Goal: Task Accomplishment & Management: Complete application form

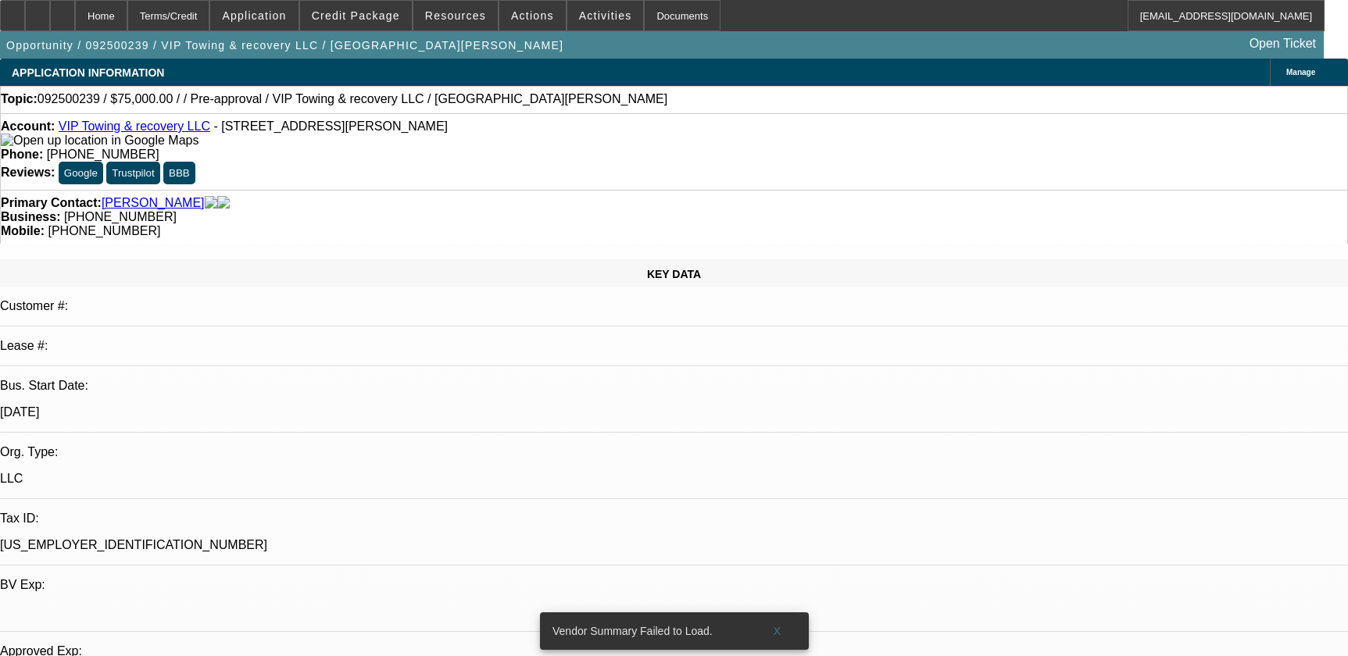
select select "0"
select select "2"
select select "0.1"
select select "4"
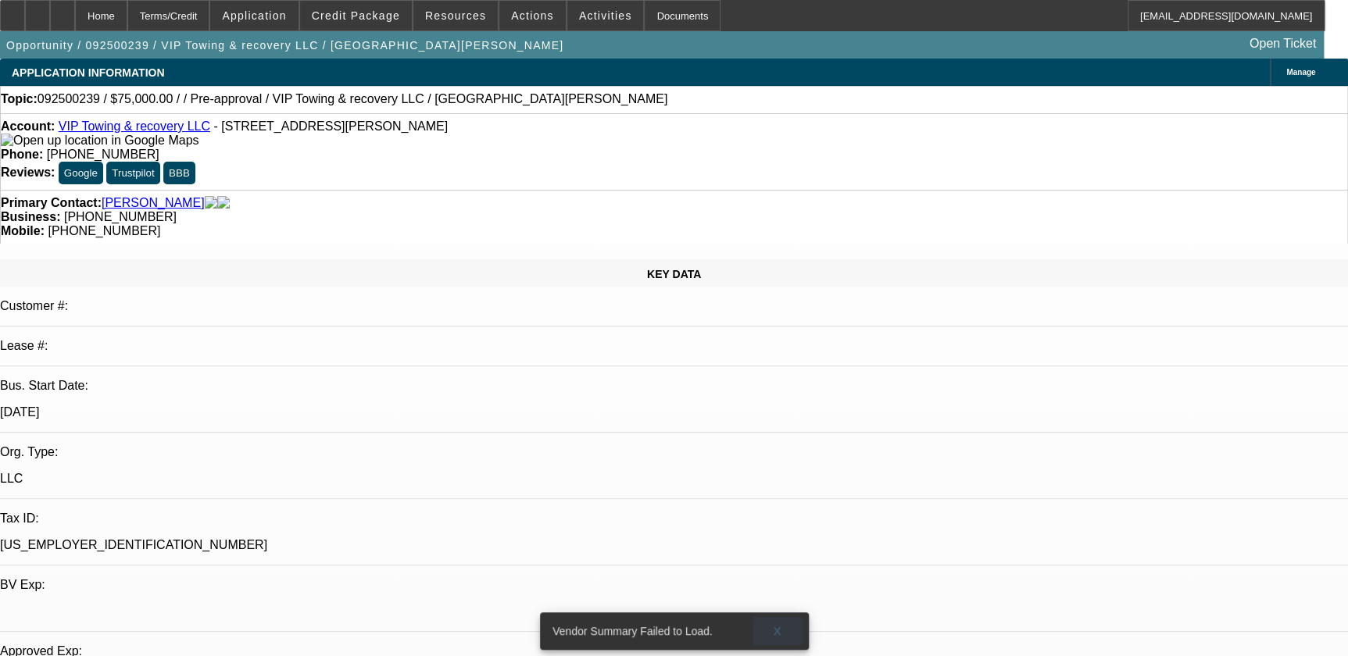
click at [766, 622] on span at bounding box center [777, 630] width 50 height 37
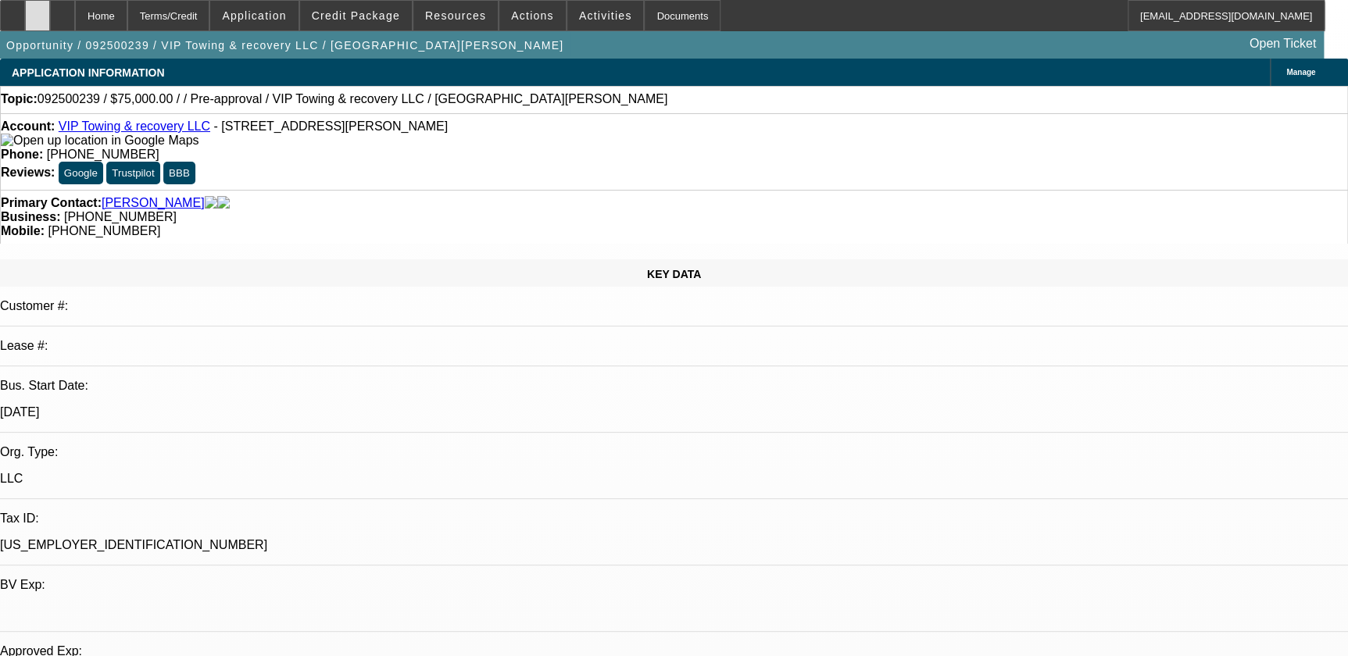
click at [50, 11] on div at bounding box center [37, 15] width 25 height 31
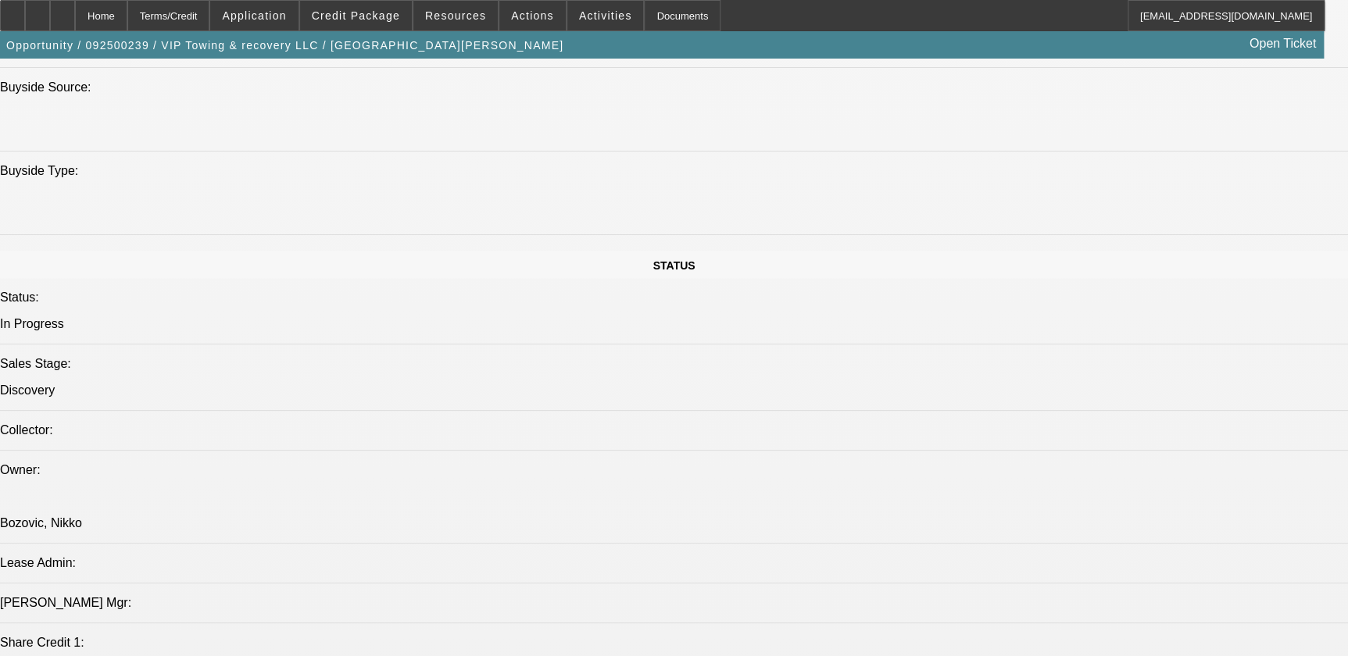
scroll to position [1988, 0]
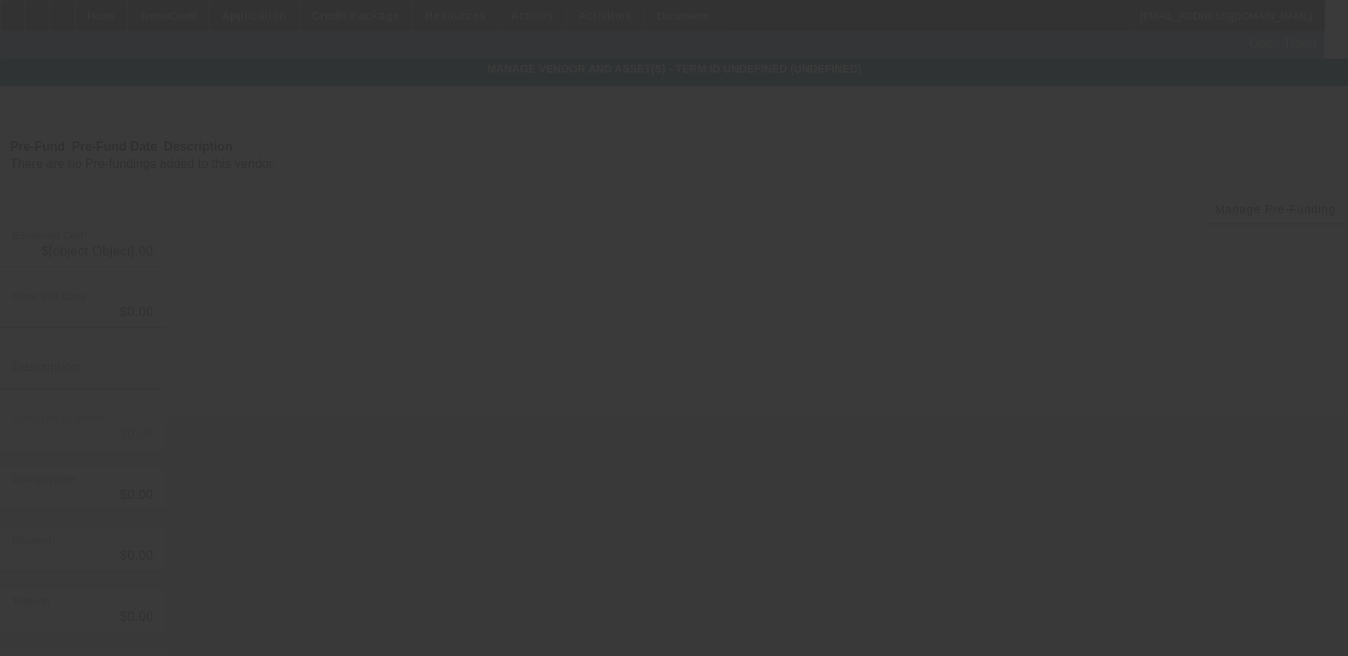
type input "$75,000.00"
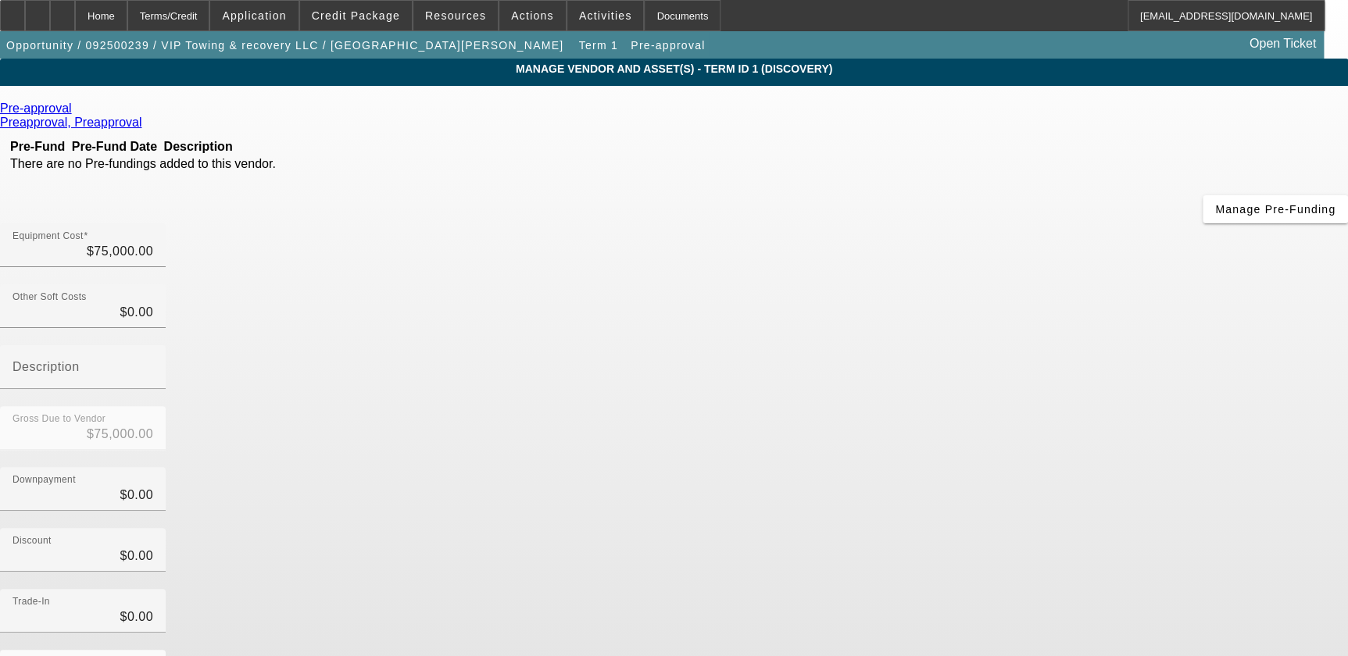
click at [76, 109] on icon at bounding box center [76, 108] width 0 height 13
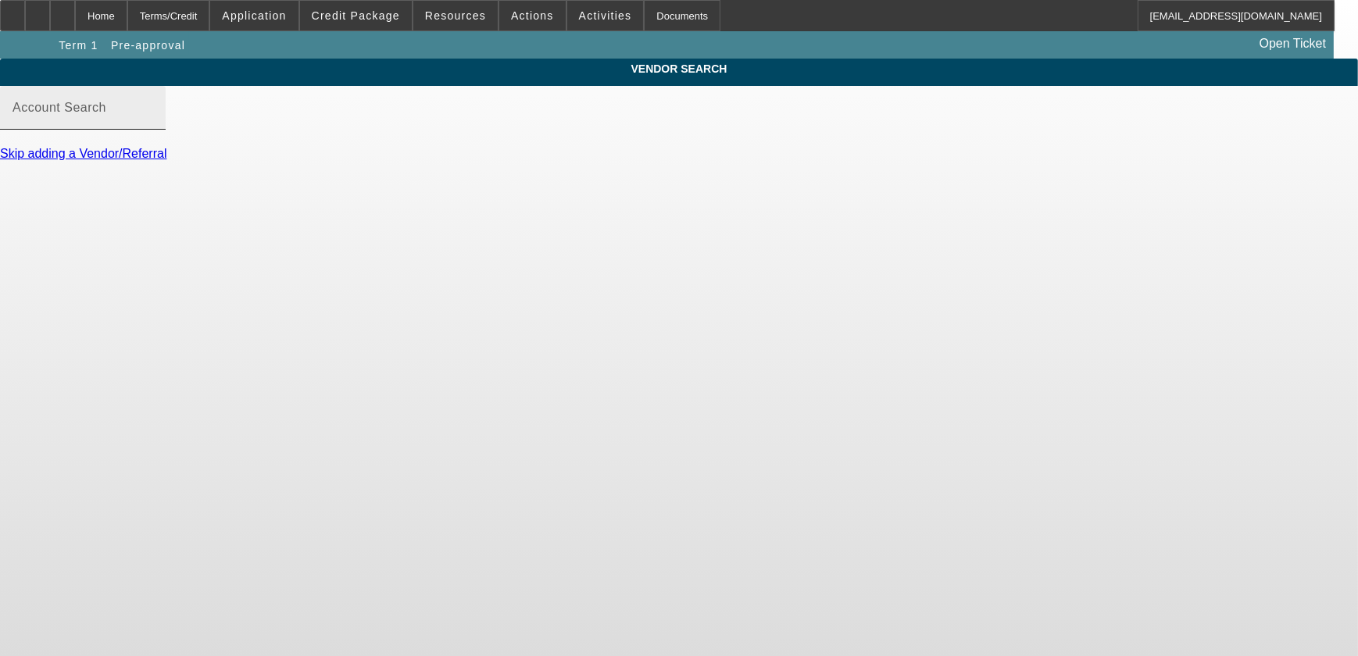
click at [153, 123] on input "Account Search" at bounding box center [82, 114] width 141 height 19
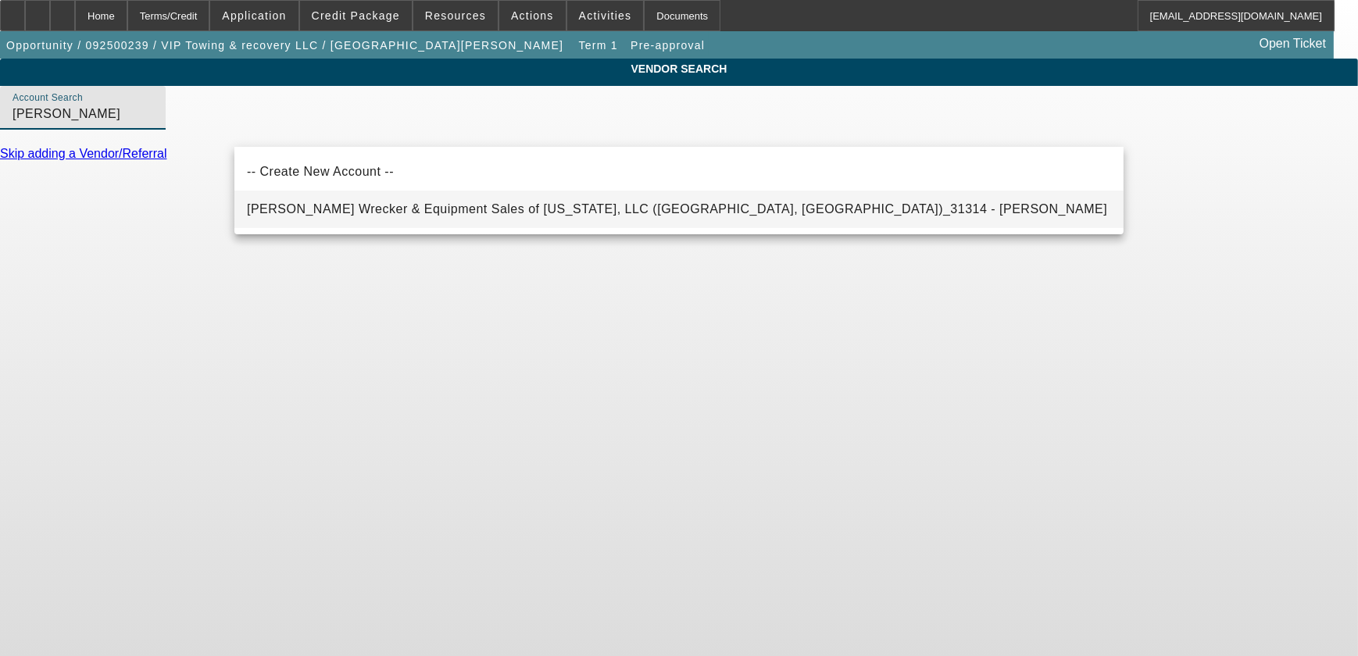
click at [531, 212] on span "Crouch's Wrecker & Equipment Sales of Florida, LLC (Orlando, FL)_31314 - Hartle…" at bounding box center [677, 208] width 860 height 13
type input "Crouch's Wrecker & Equipment Sales of Florida, LLC (Orlando, FL)_31314 - Hartle…"
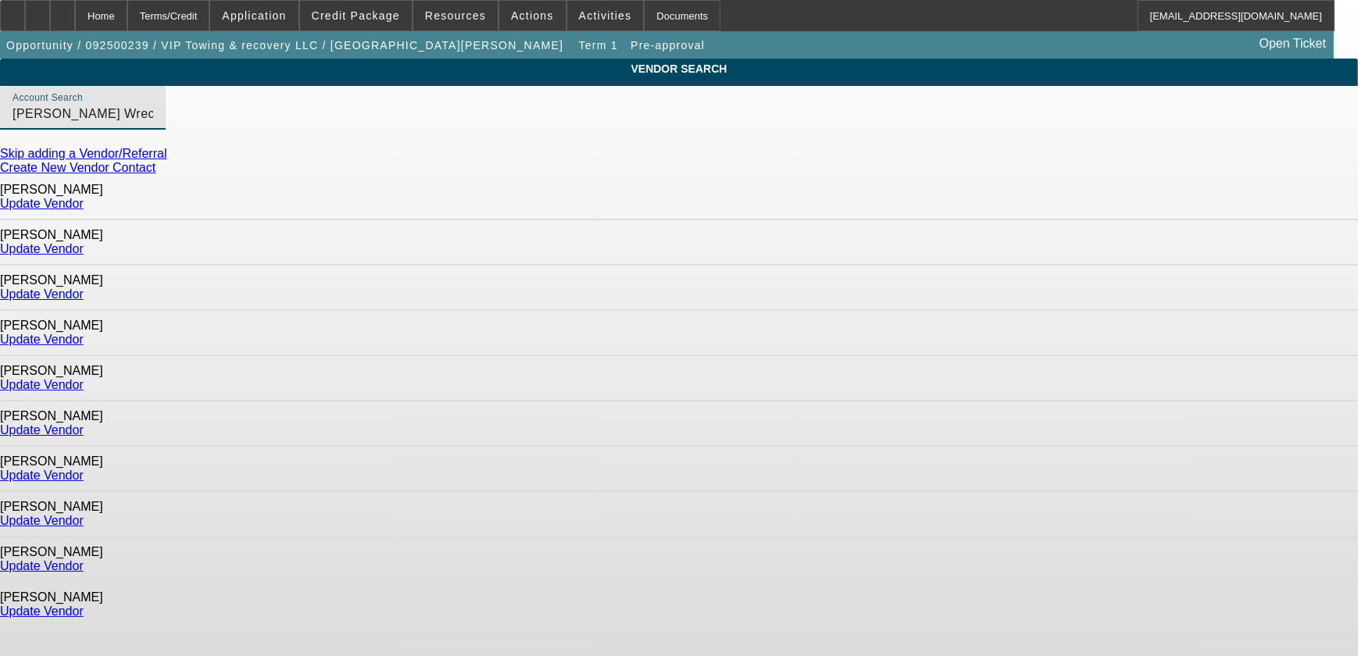
click at [84, 199] on link "Update Vendor" at bounding box center [42, 203] width 84 height 13
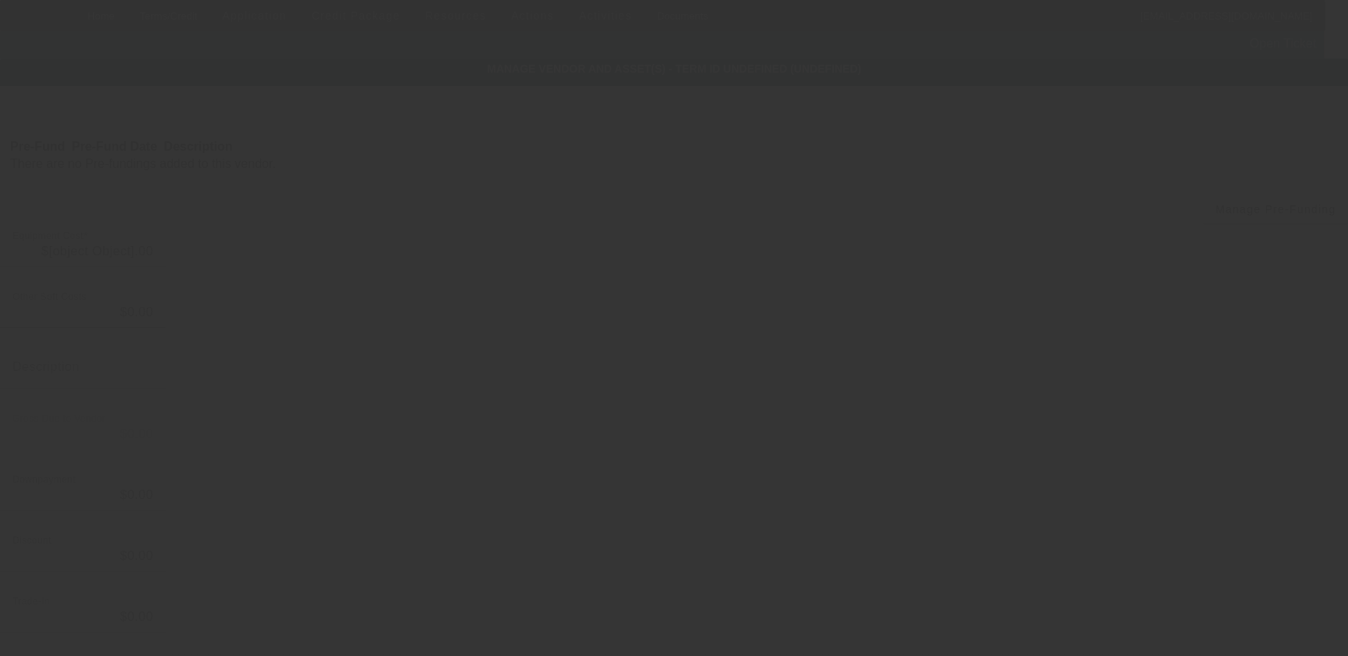
type input "$75,000.00"
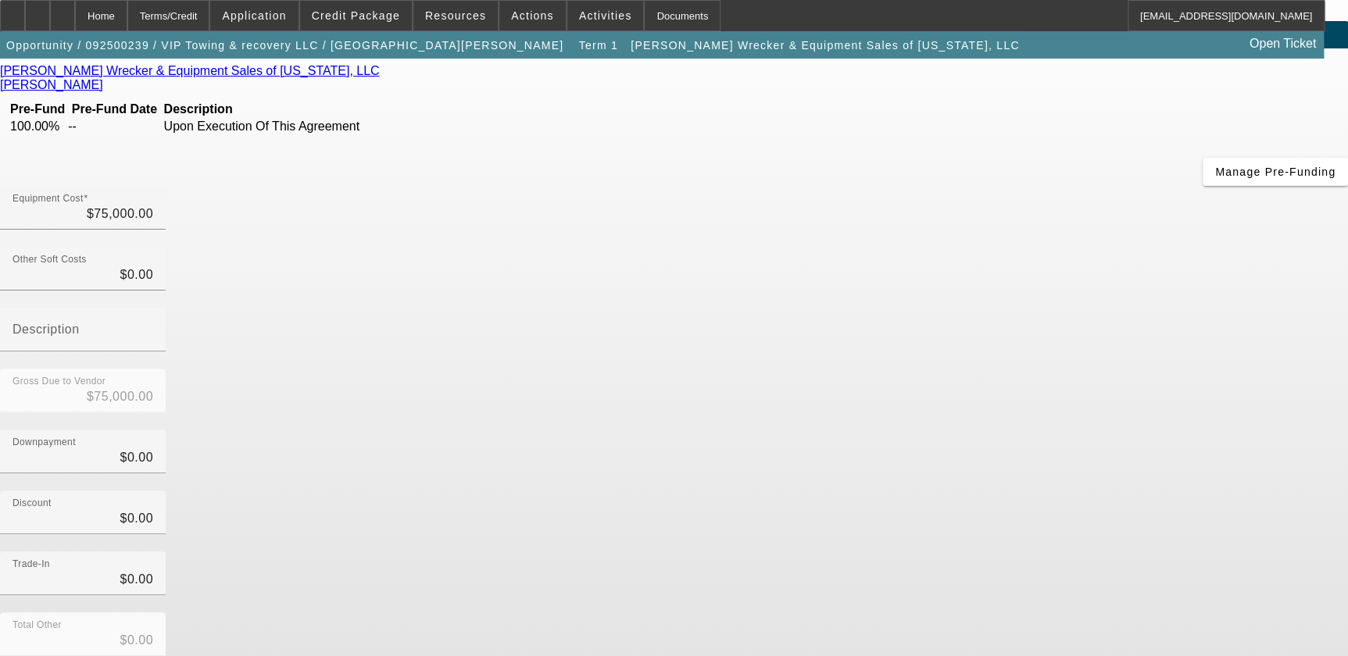
scroll to position [73, 0]
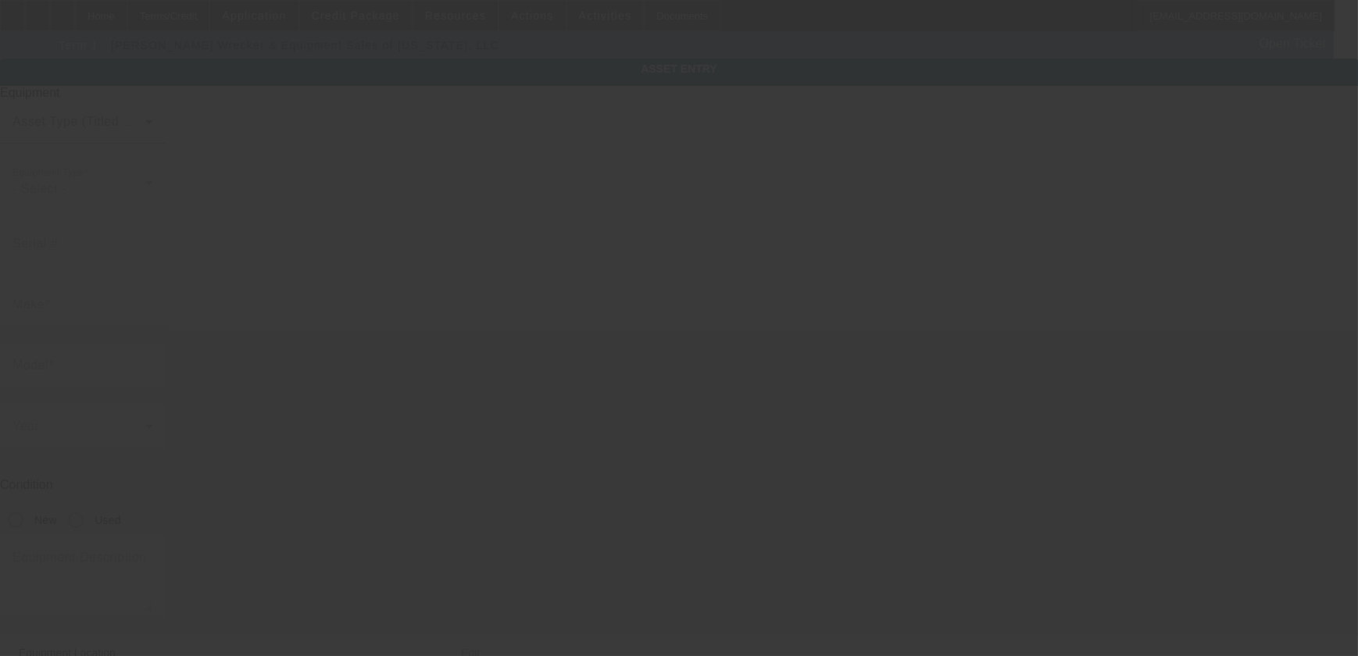
type input "1683 N Beardall Ave"
type input "Ste 113"
type input "Sanford"
type input "32771"
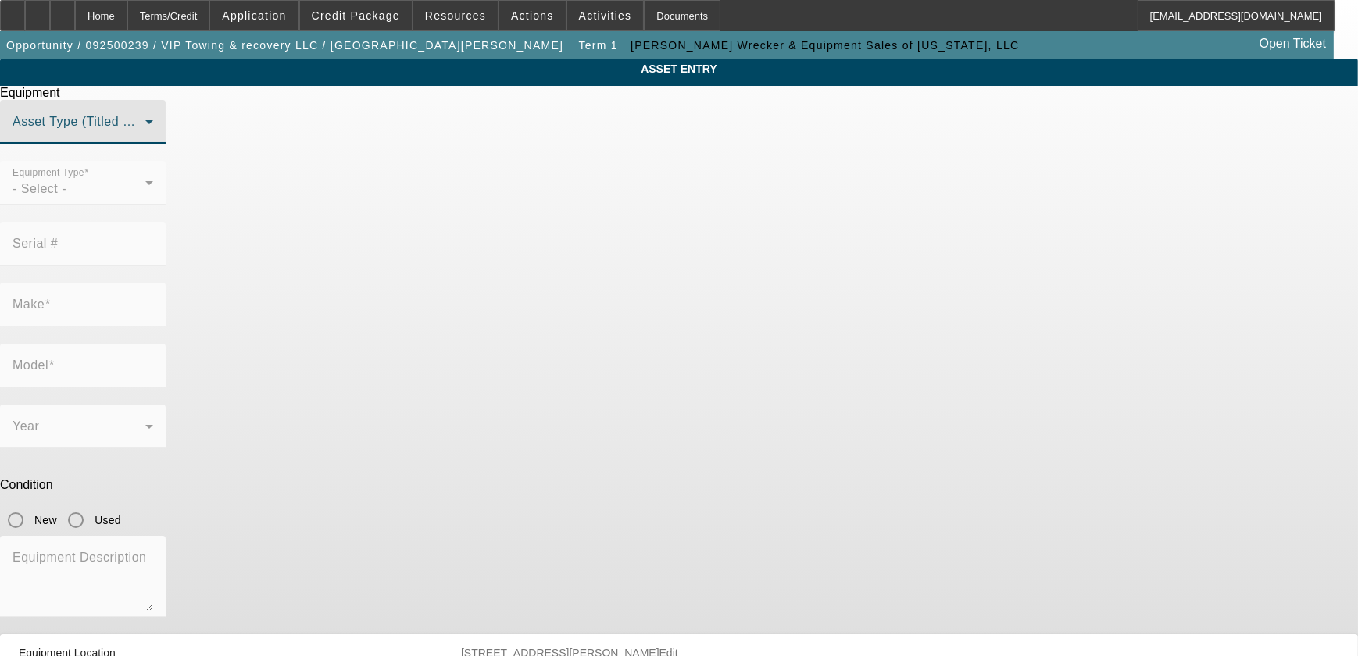
click at [145, 137] on span at bounding box center [78, 128] width 133 height 19
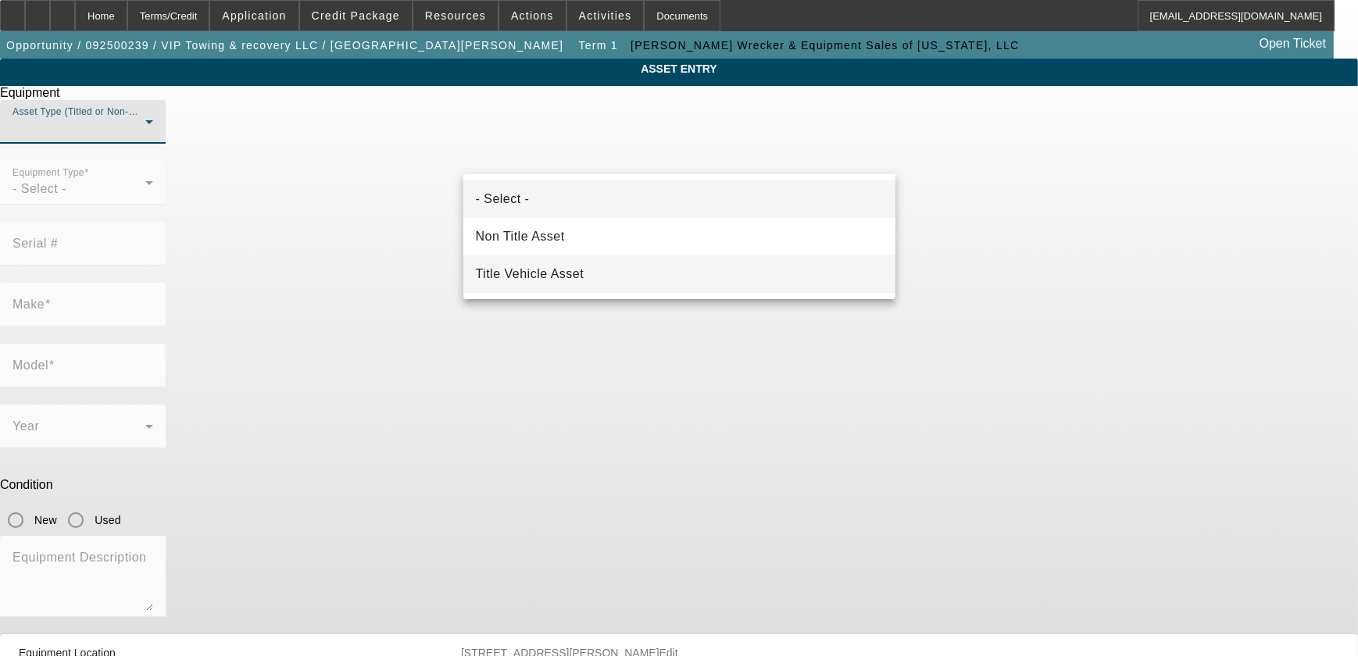
click at [562, 267] on span "Title Vehicle Asset" at bounding box center [530, 274] width 109 height 19
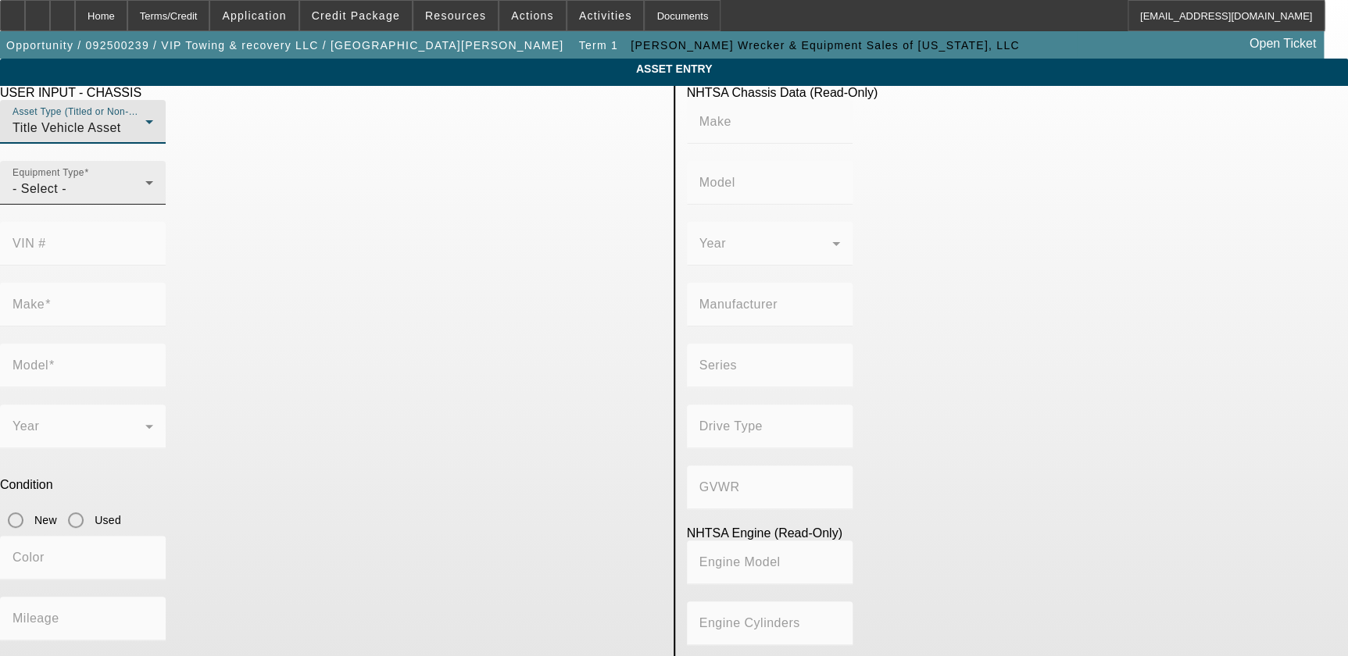
click at [145, 198] on div "- Select -" at bounding box center [78, 189] width 133 height 19
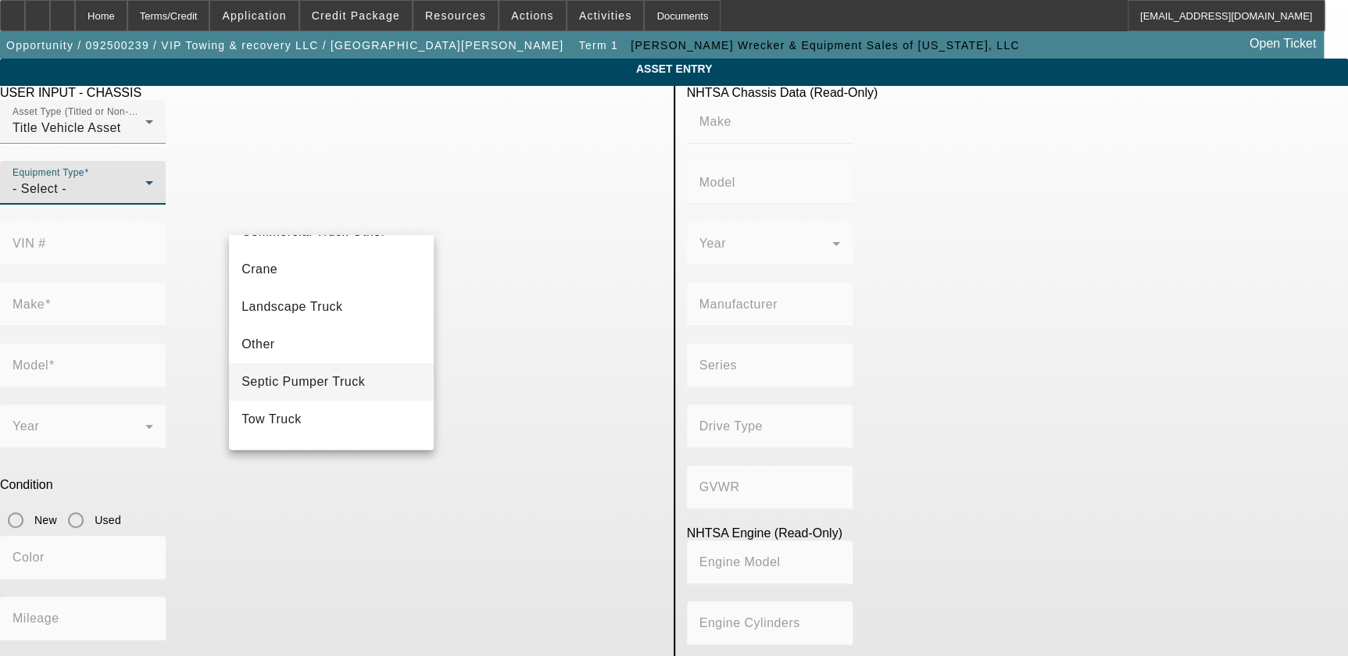
scroll to position [141, 0]
click at [316, 419] on mat-option "Tow Truck" at bounding box center [331, 418] width 205 height 37
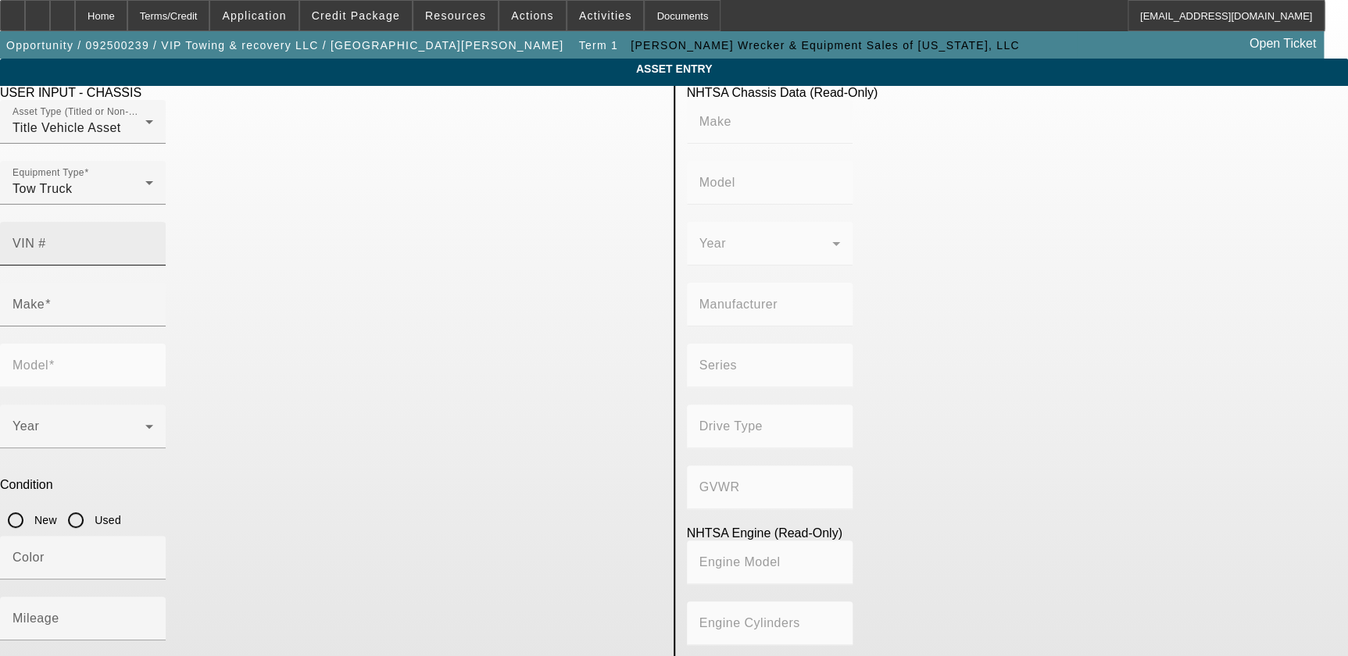
click at [153, 241] on input "VIN #" at bounding box center [82, 250] width 141 height 19
paste input "209775"
type input "209775"
click at [180, 250] on app-asset-collateral-manage "ASSET ENTRY Delete asset USER INPUT - CHASSIS Asset Type (Titled or Non-Titled)…" at bounding box center [674, 492] width 1348 height 866
click at [153, 241] on input "209775" at bounding box center [82, 250] width 141 height 19
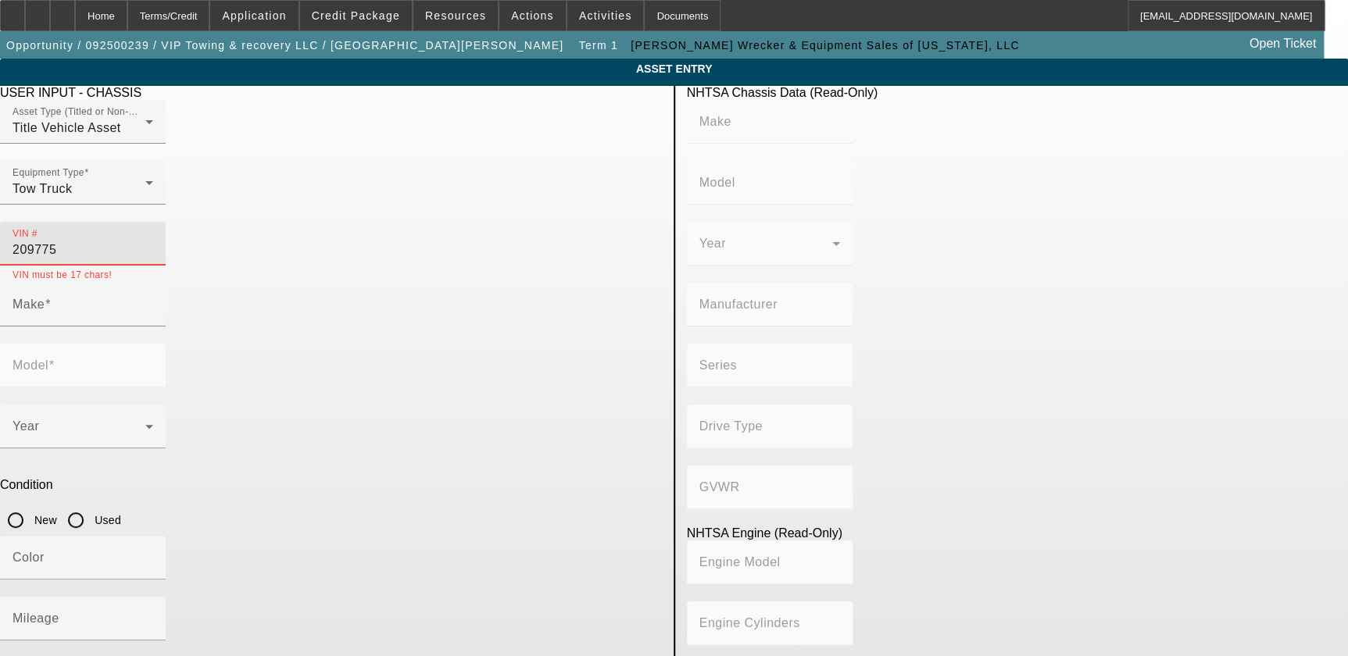
click at [153, 241] on input "209775" at bounding box center [82, 250] width 141 height 19
click at [153, 616] on input "Mileage" at bounding box center [82, 625] width 141 height 19
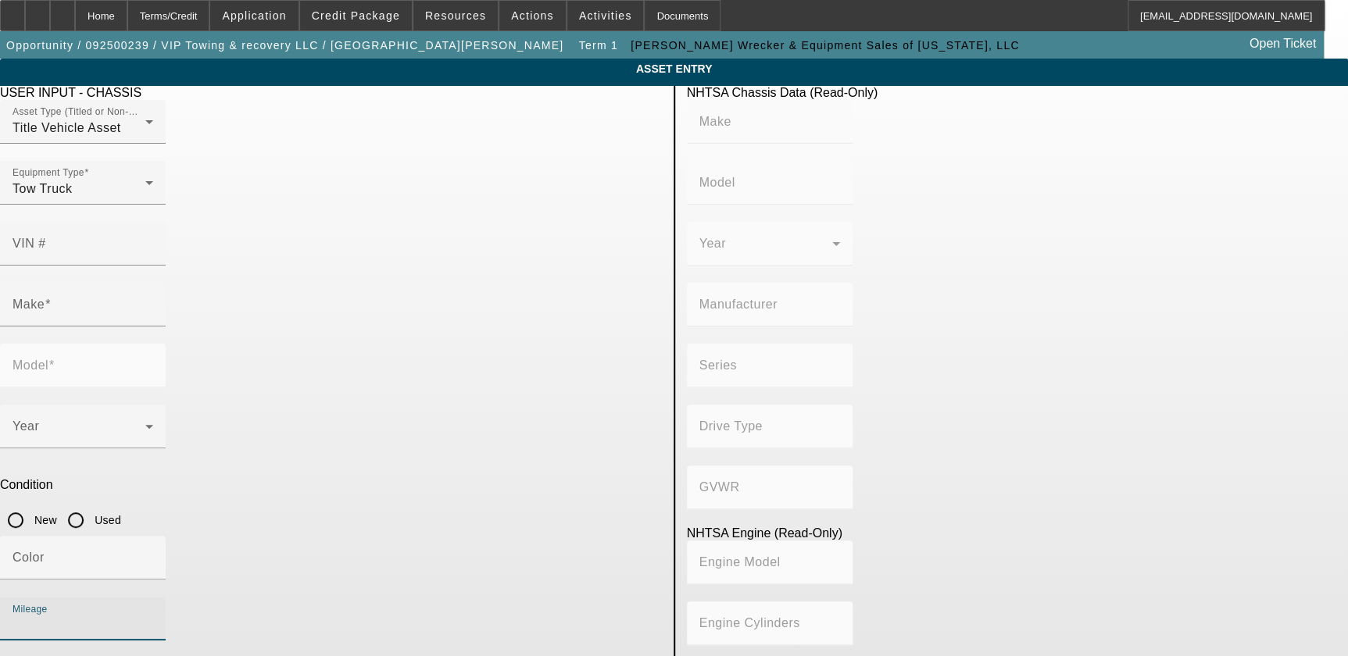
paste input "209775"
type input "209775"
click at [153, 302] on input "Make" at bounding box center [82, 311] width 141 height 19
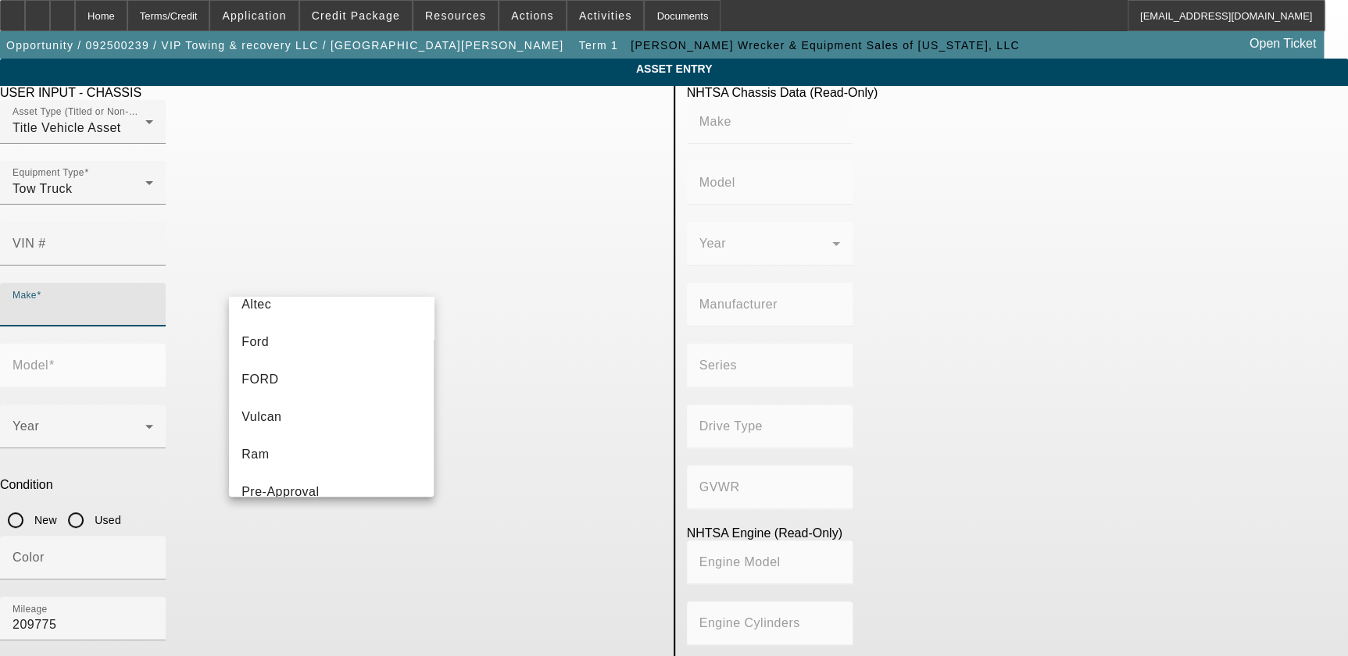
scroll to position [426, 0]
click at [305, 386] on mat-option "Ram" at bounding box center [331, 383] width 205 height 37
type input "Ram"
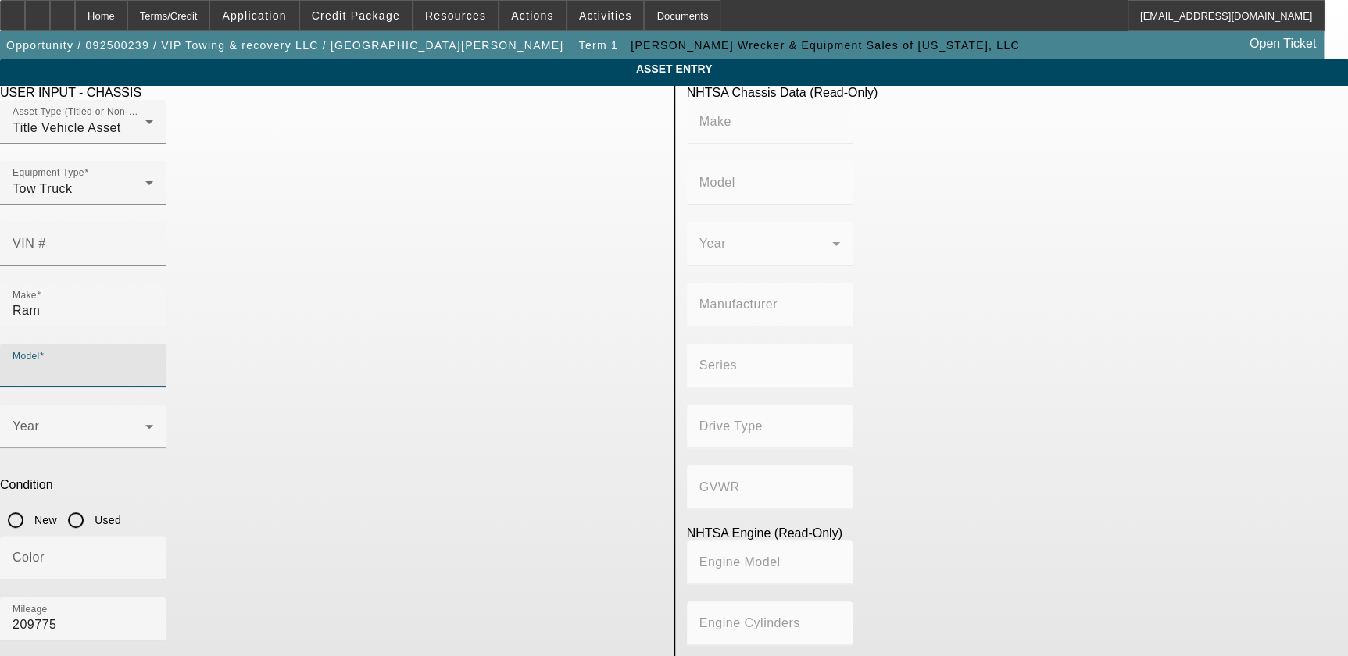
click at [153, 362] on input "Model" at bounding box center [82, 371] width 141 height 19
type input "Century 312"
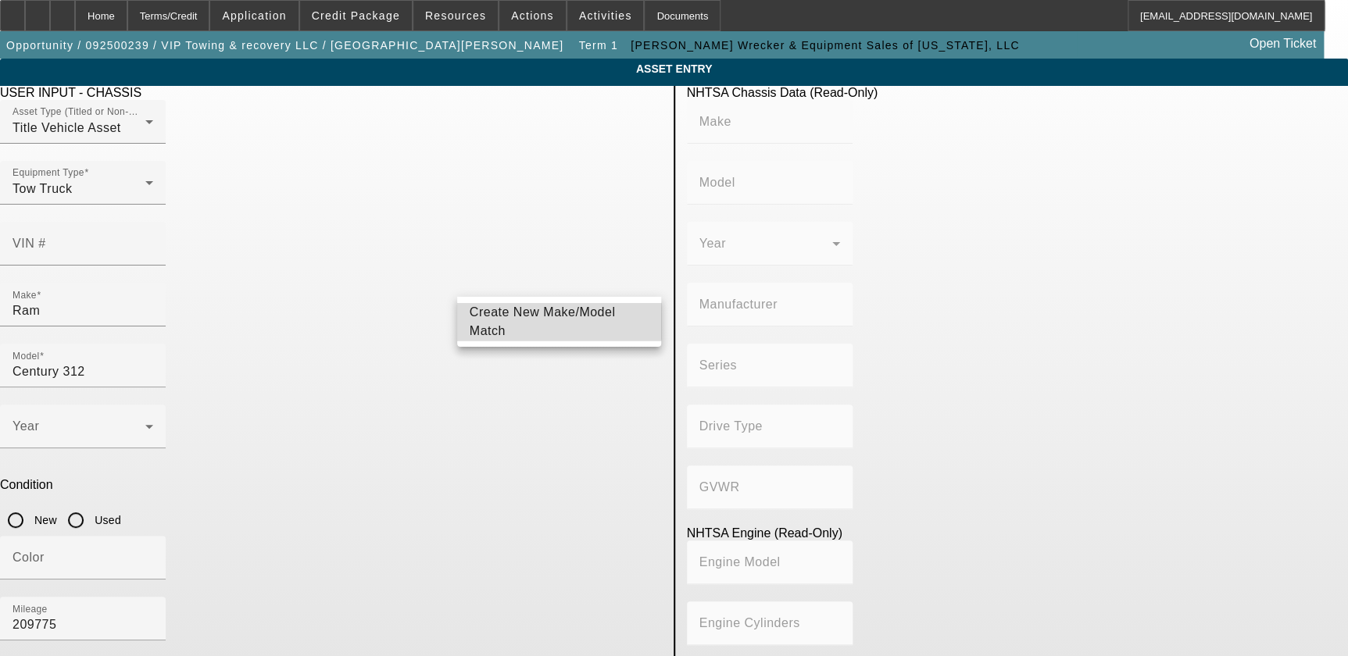
click at [557, 314] on span "Create New Make/Model Match" at bounding box center [560, 321] width 180 height 37
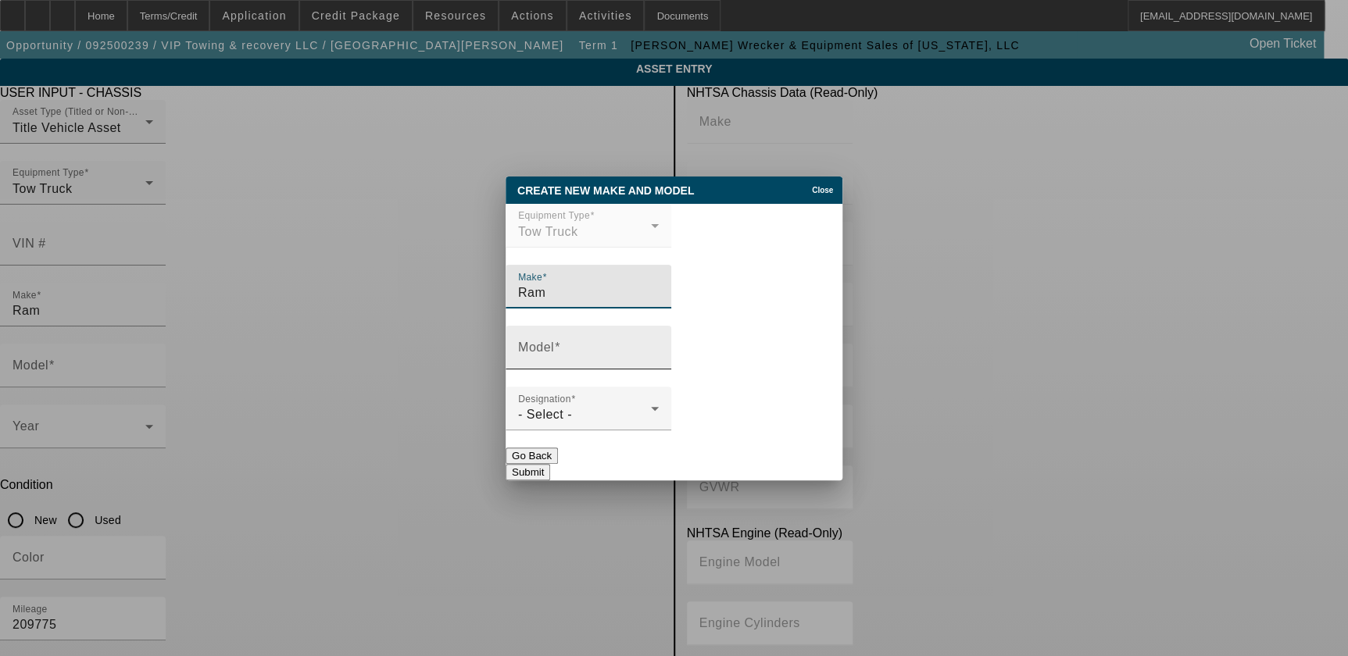
click at [596, 339] on div "Model" at bounding box center [588, 348] width 141 height 44
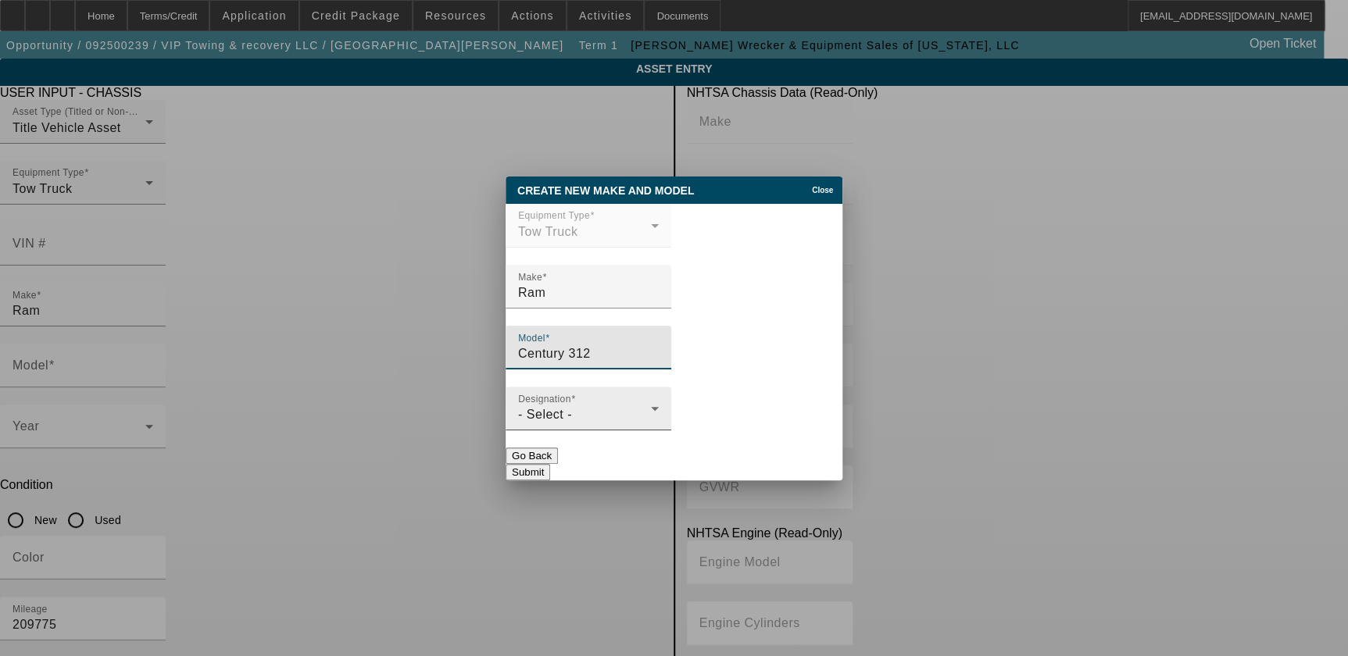
type input "Century 312"
click at [651, 423] on div "- Select -" at bounding box center [584, 414] width 133 height 19
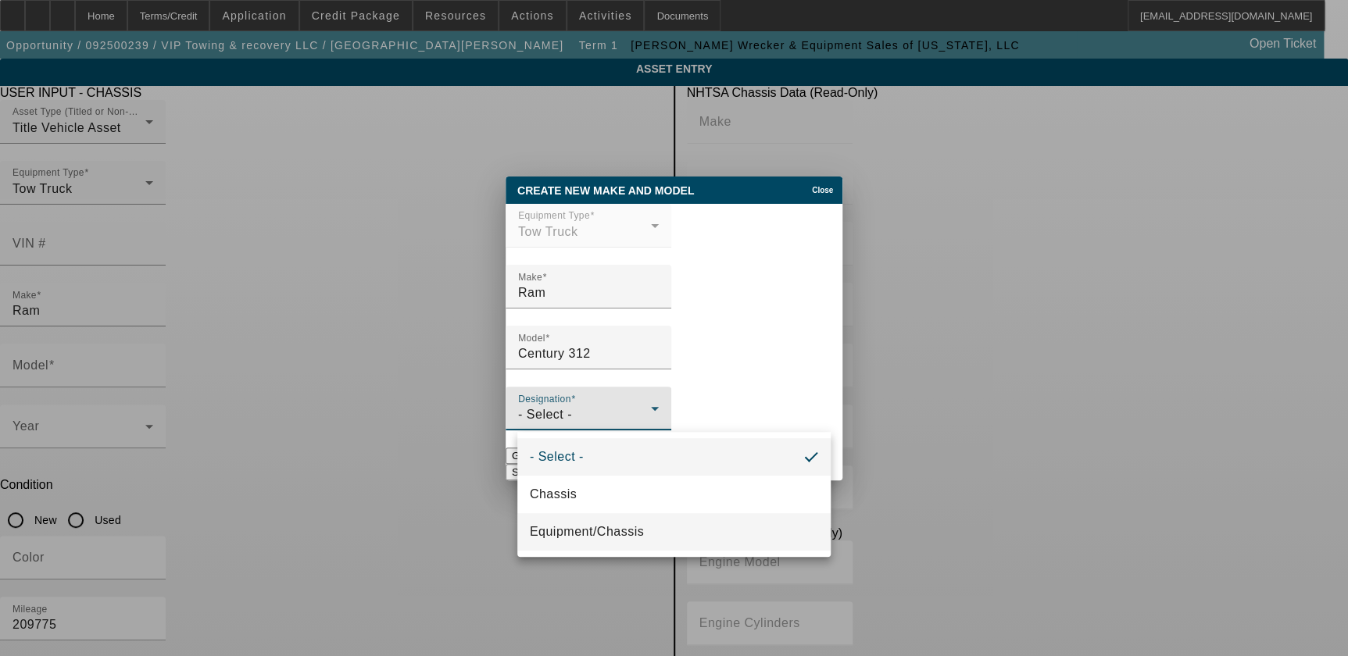
click at [663, 527] on mat-option "Equipment/Chassis" at bounding box center [673, 531] width 313 height 37
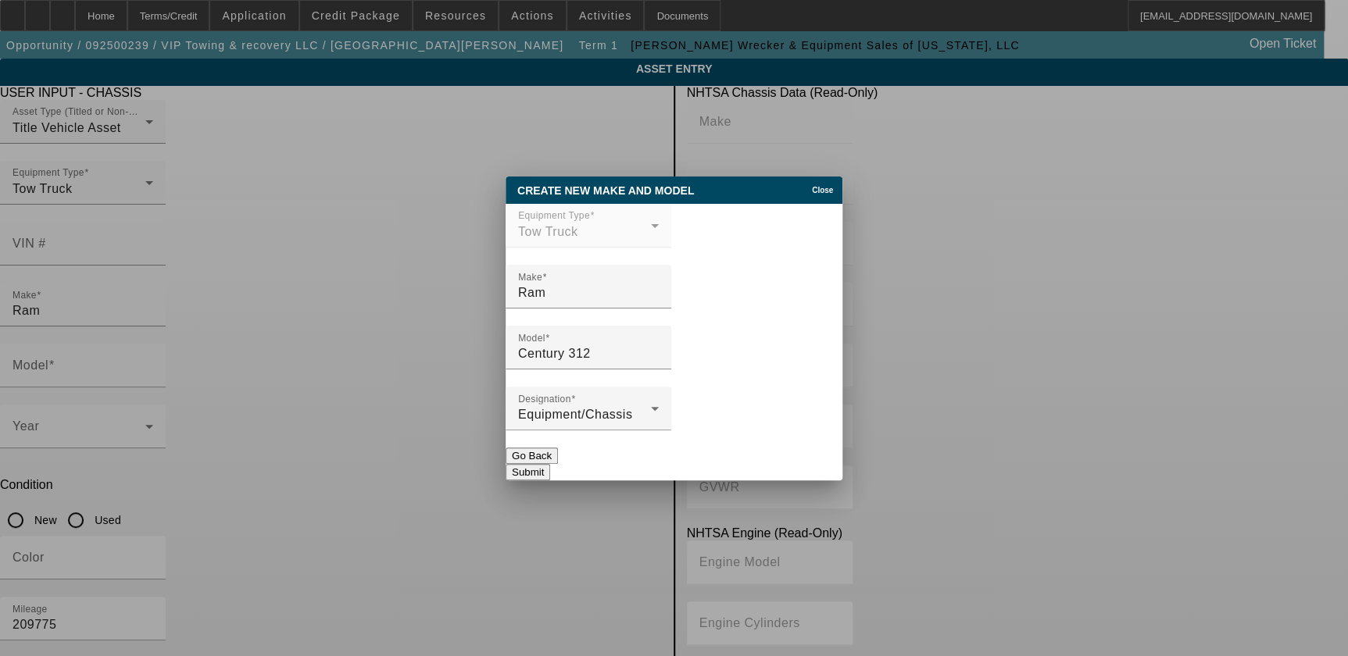
click at [550, 471] on button "Submit" at bounding box center [527, 472] width 45 height 16
type input "Century 312"
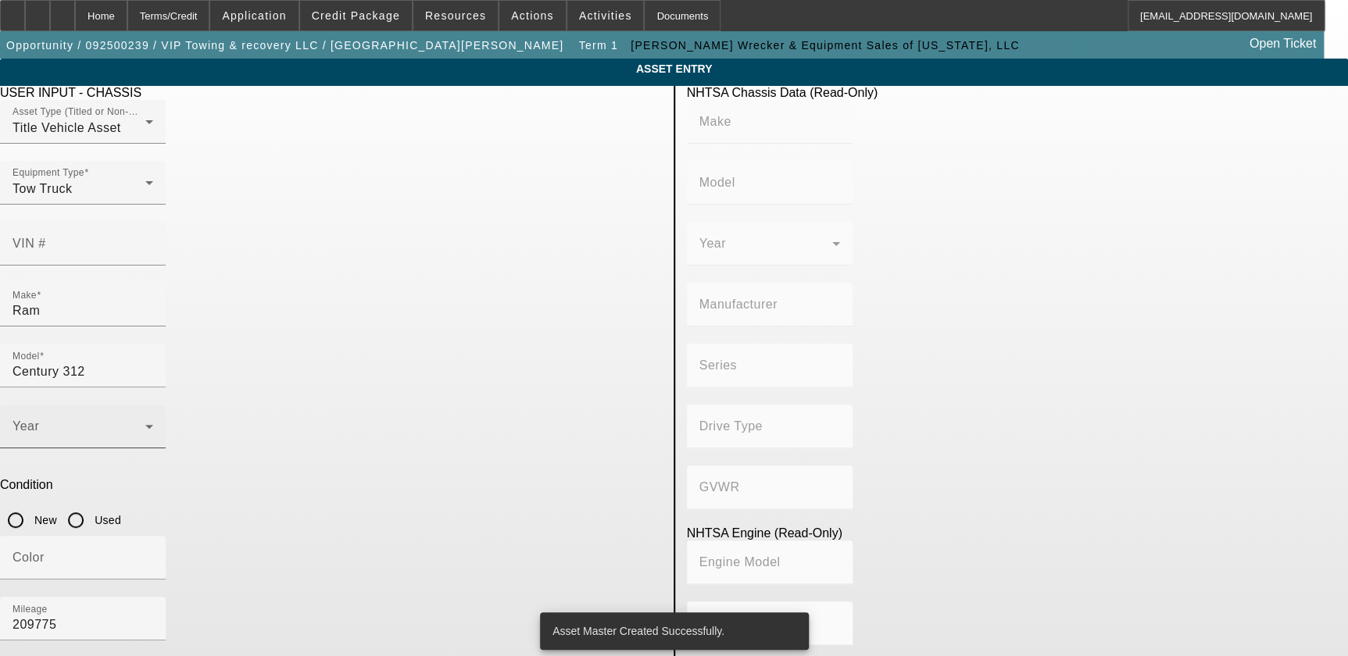
click at [145, 423] on span at bounding box center [78, 432] width 133 height 19
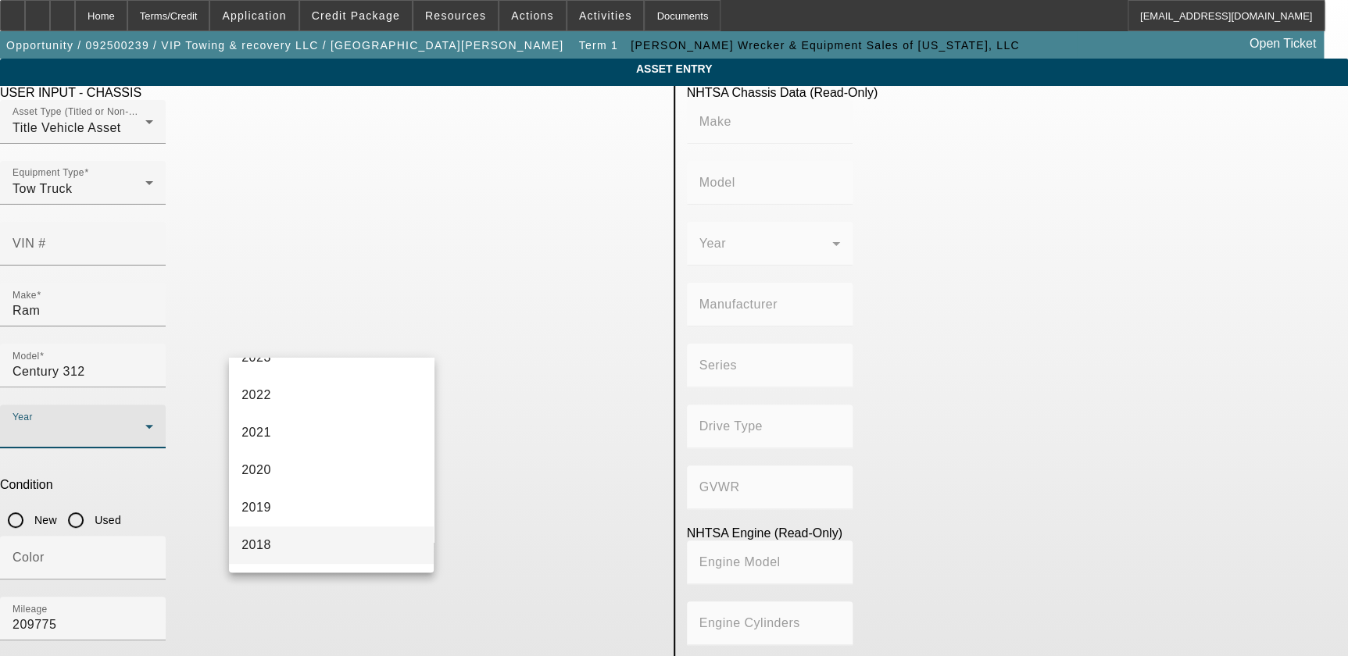
scroll to position [284, 0]
click at [328, 508] on mat-option "2017" at bounding box center [331, 511] width 205 height 37
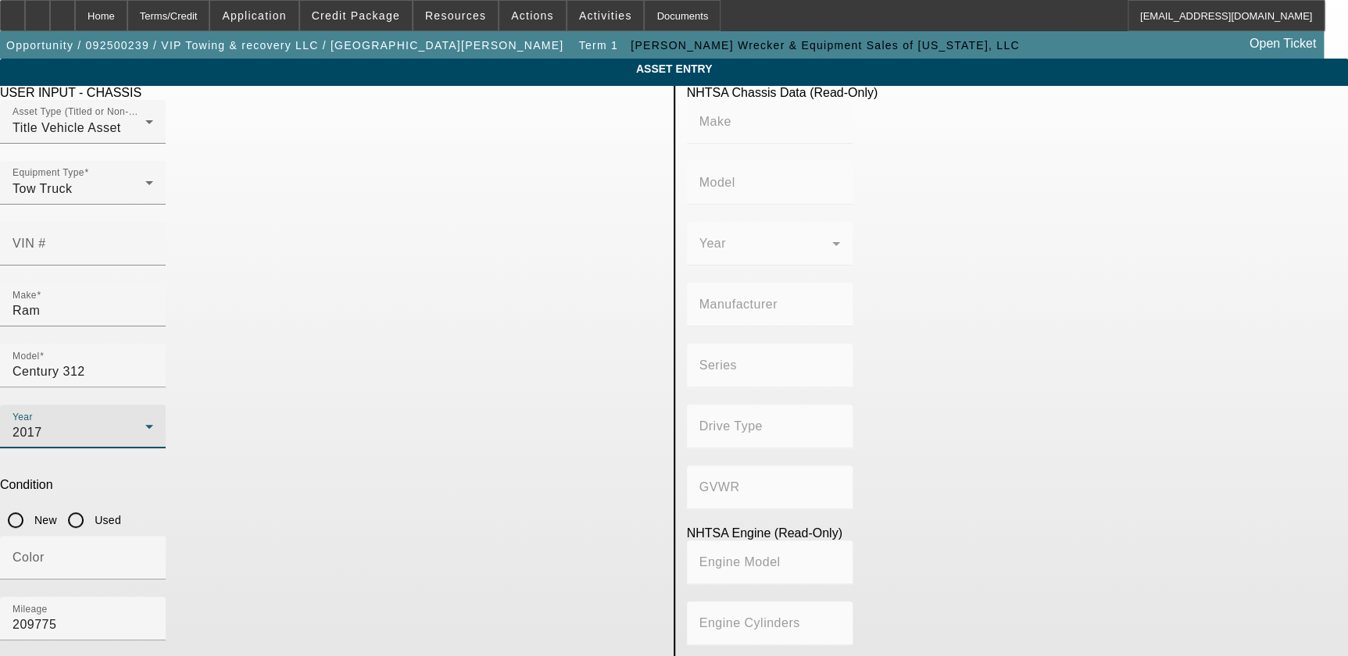
click at [91, 505] on input "Used" at bounding box center [75, 520] width 31 height 31
radio input "true"
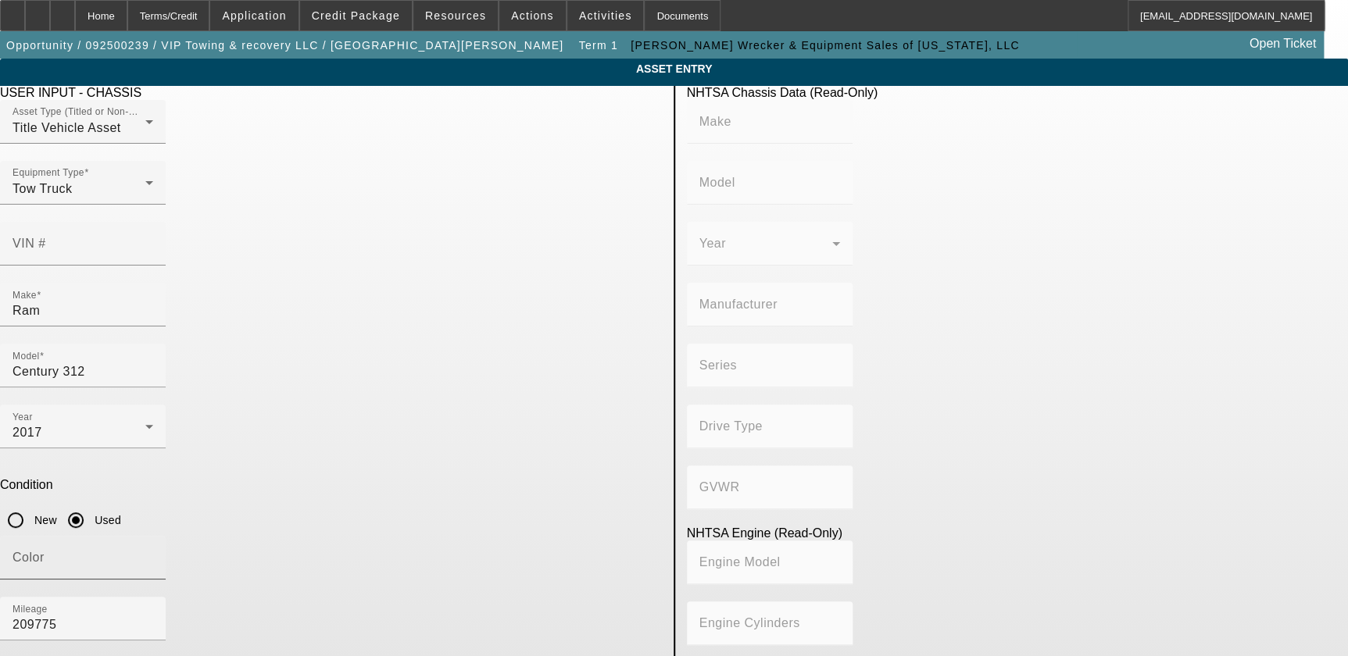
click at [153, 555] on input "Color" at bounding box center [82, 564] width 141 height 19
type input "White"
click at [77, 369] on app-asset-collateral-manage "ASSET ENTRY Delete asset USER INPUT - CHASSIS Asset Type (Titled or Non-Titled)…" at bounding box center [674, 492] width 1348 height 866
click at [105, 421] on app-asset-collateral-manage "ASSET ENTRY Delete asset USER INPUT - CHASSIS Asset Type (Titled or Non-Titled)…" at bounding box center [674, 492] width 1348 height 866
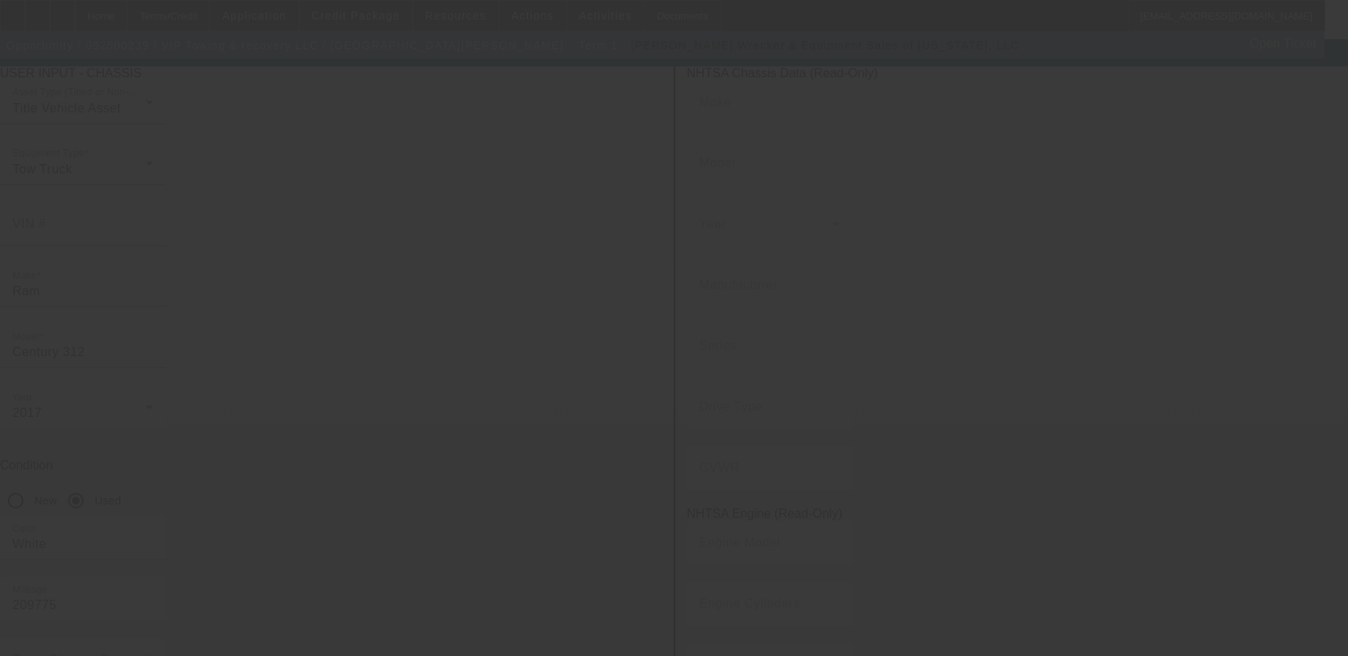
scroll to position [24, 0]
type input "$75,000.00"
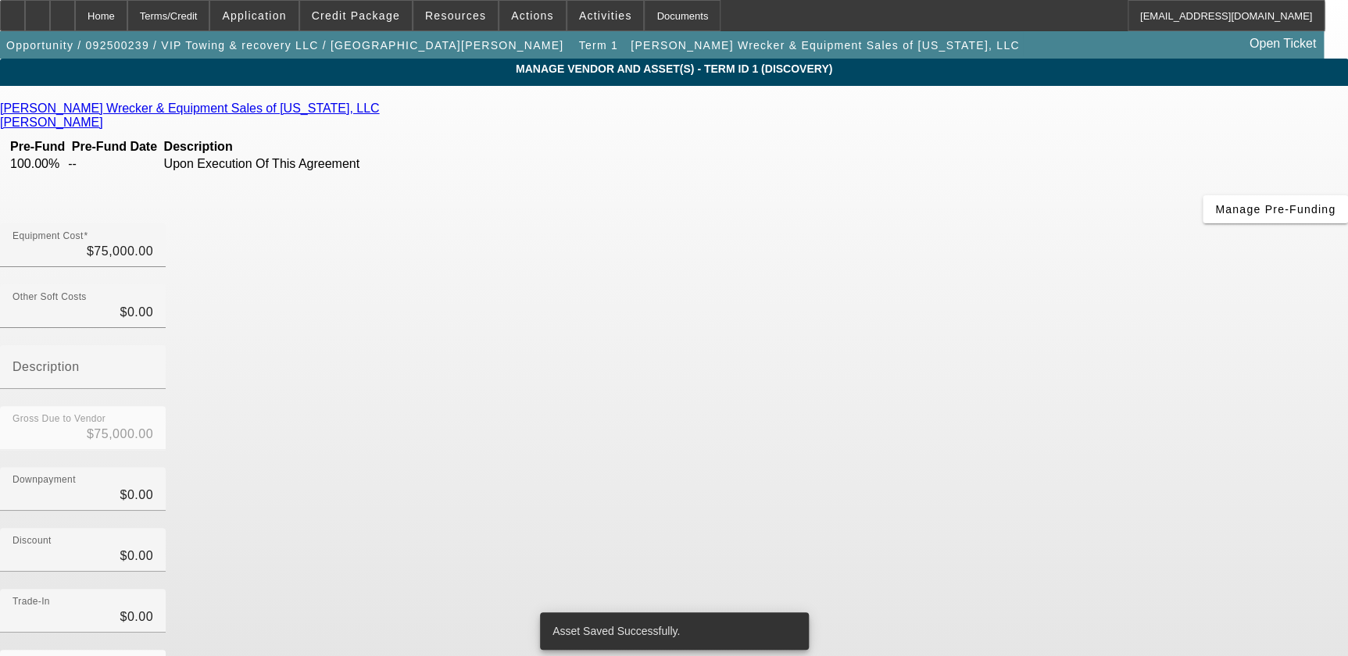
scroll to position [73, 0]
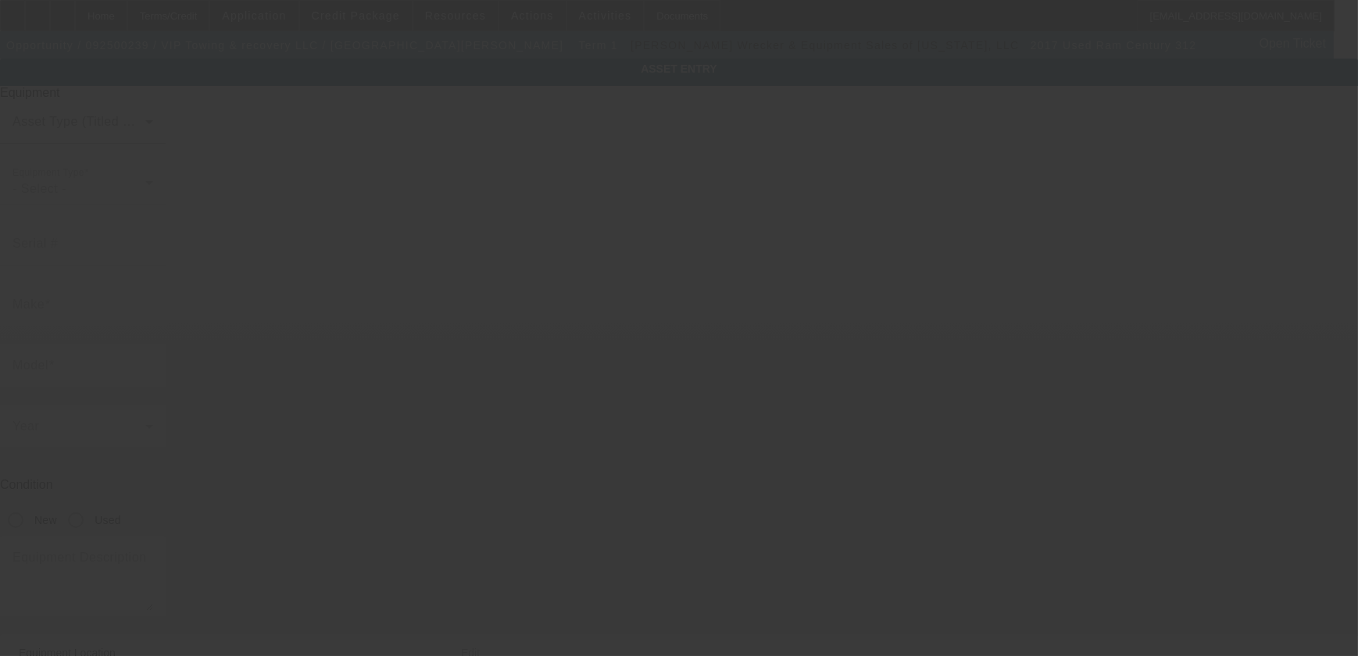
type input "Ram"
type input "Century 312"
radio input "true"
type input "1683 N Beardall Ave"
type input "Ste 113"
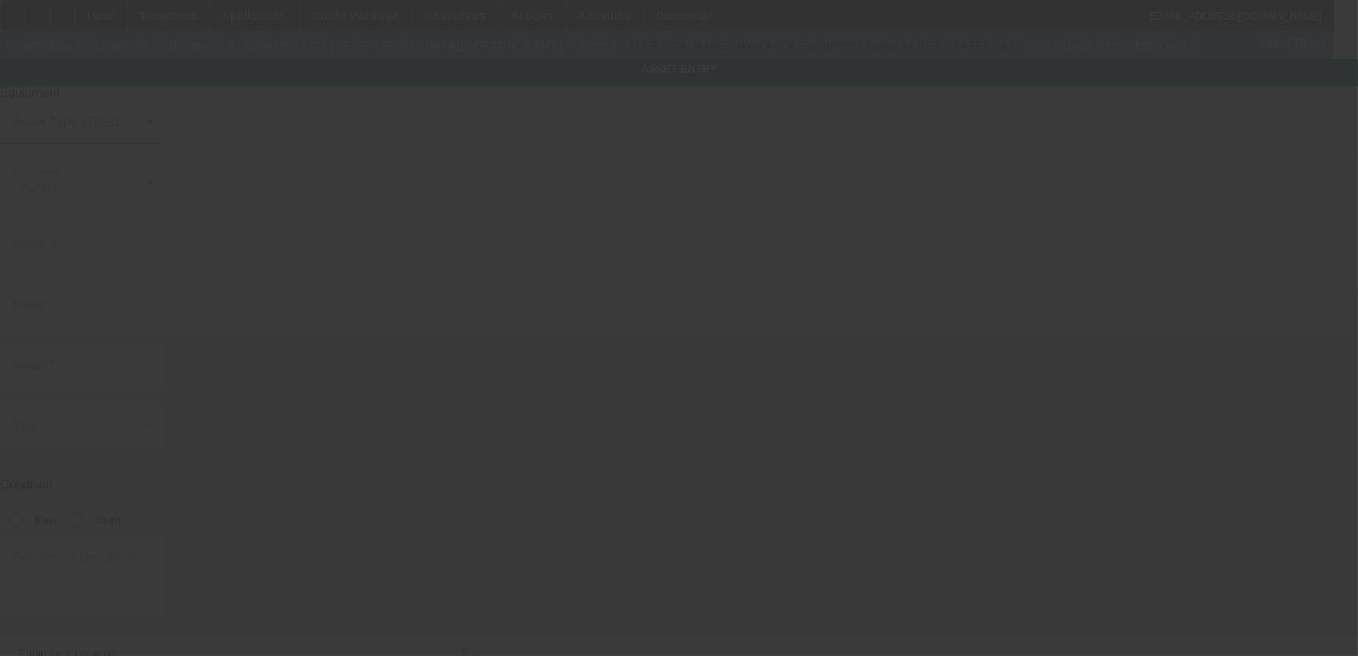
type input "Sanford"
type input "32771"
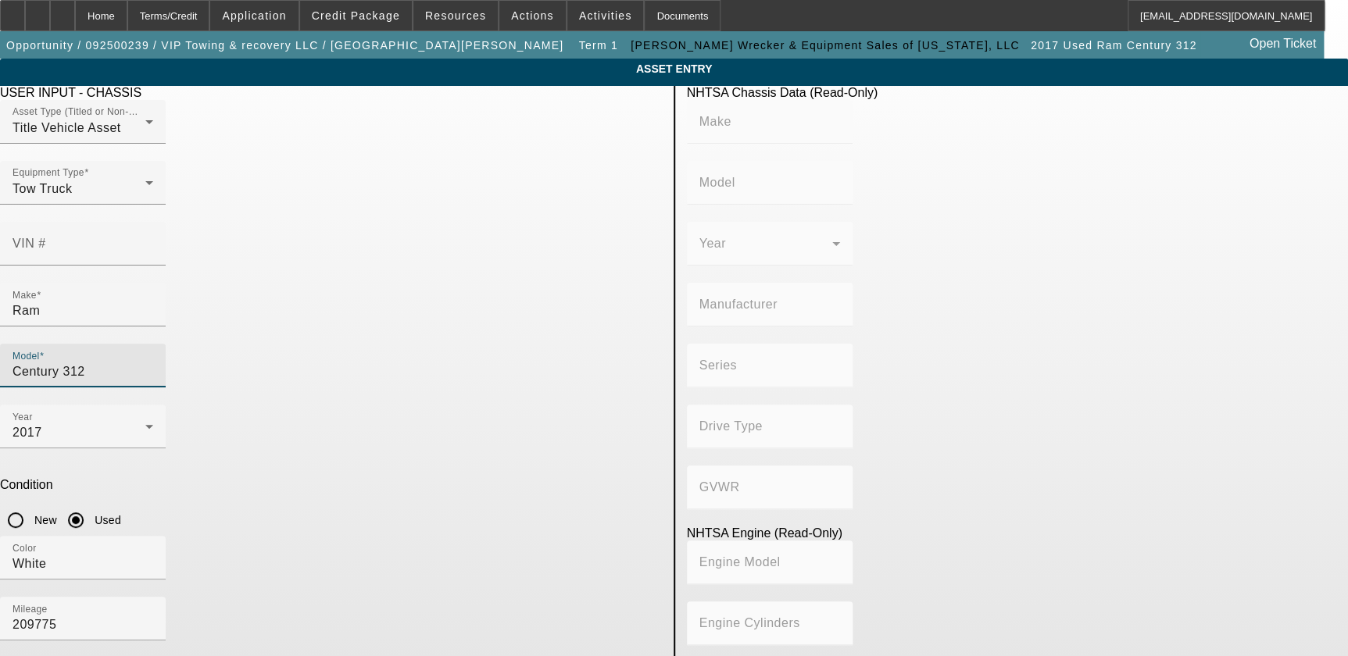
click at [153, 362] on input "Century 312" at bounding box center [82, 371] width 141 height 19
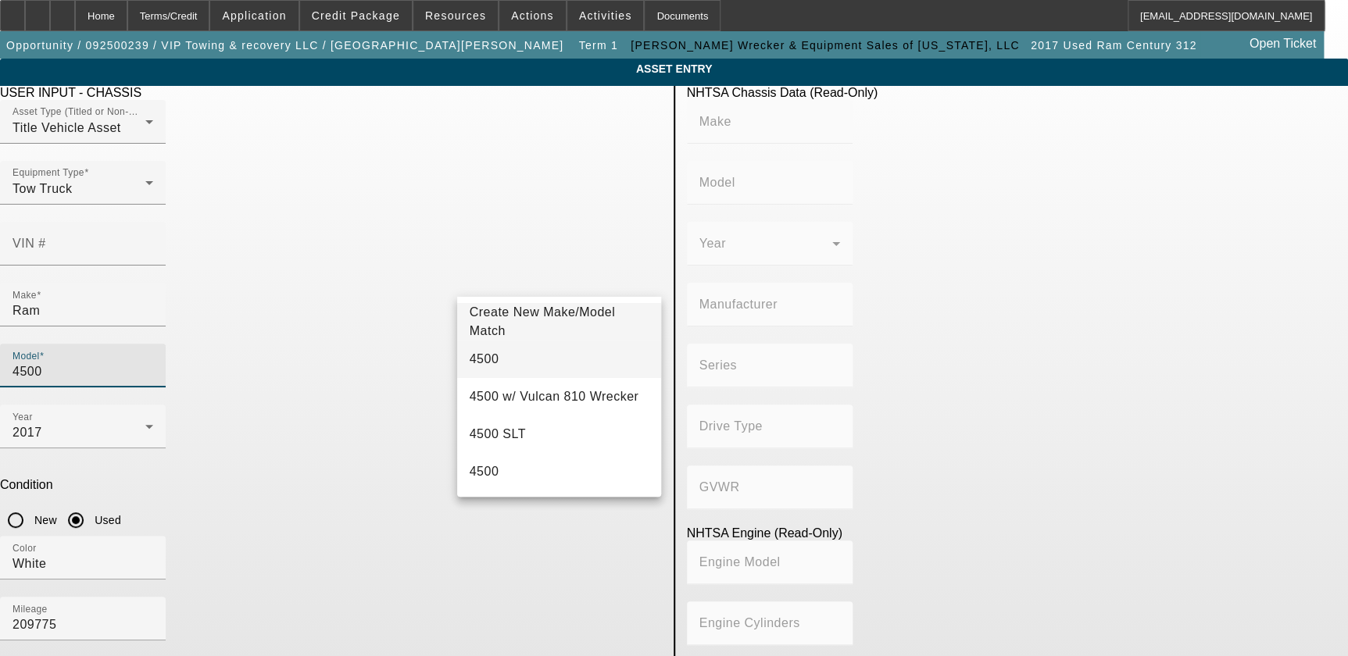
type input "4500"
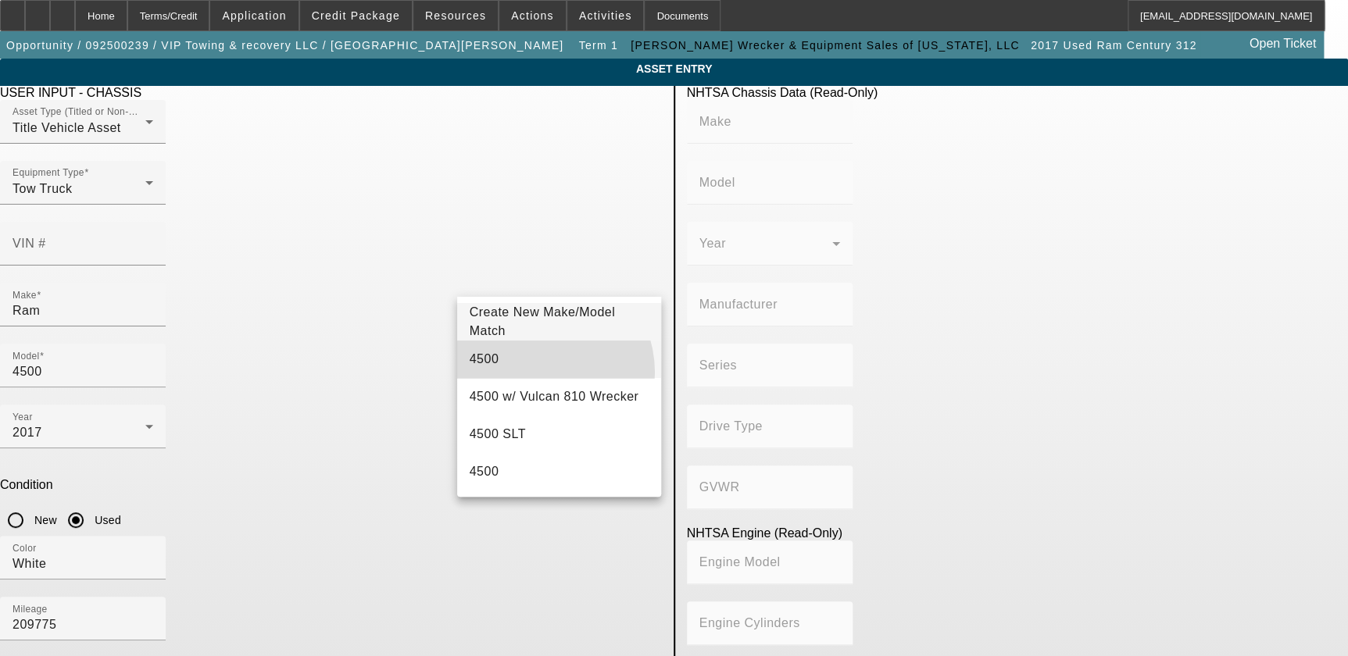
click at [534, 373] on mat-option "4500" at bounding box center [559, 359] width 205 height 37
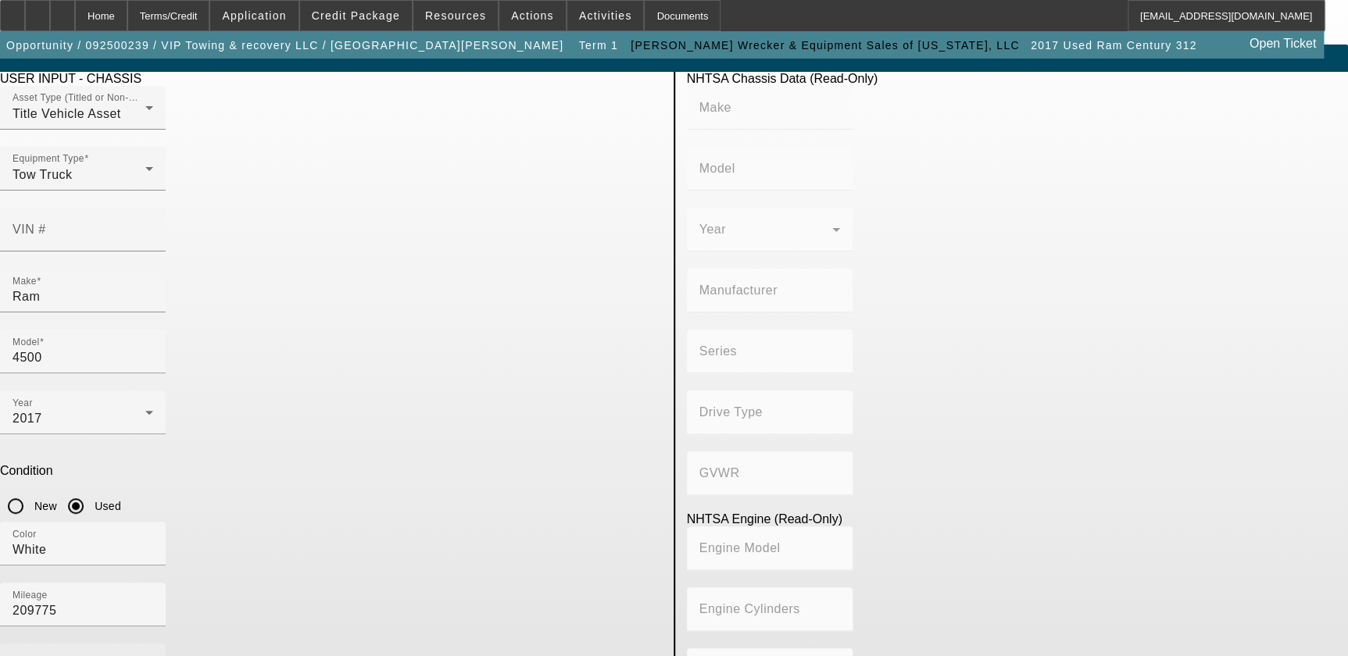
scroll to position [24, 0]
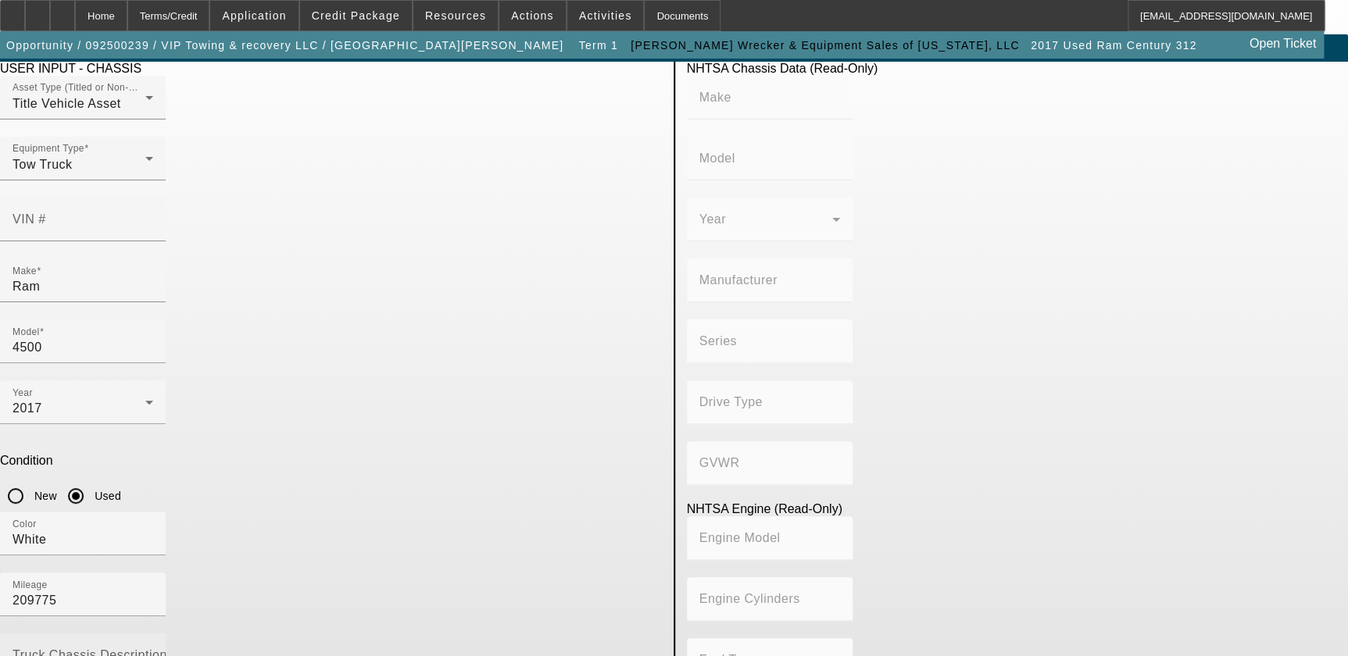
paste textarea "2017 Ram Century 312"
type textarea "2017 Ram Century 312"
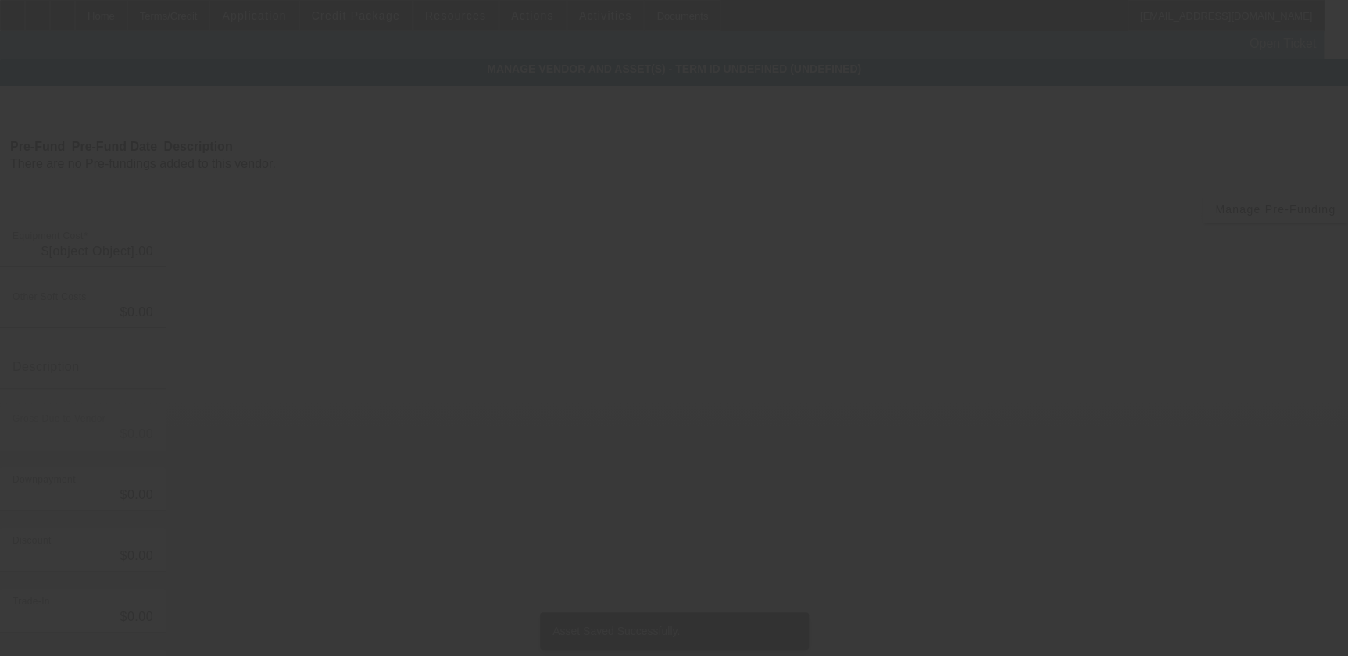
type input "$75,000.00"
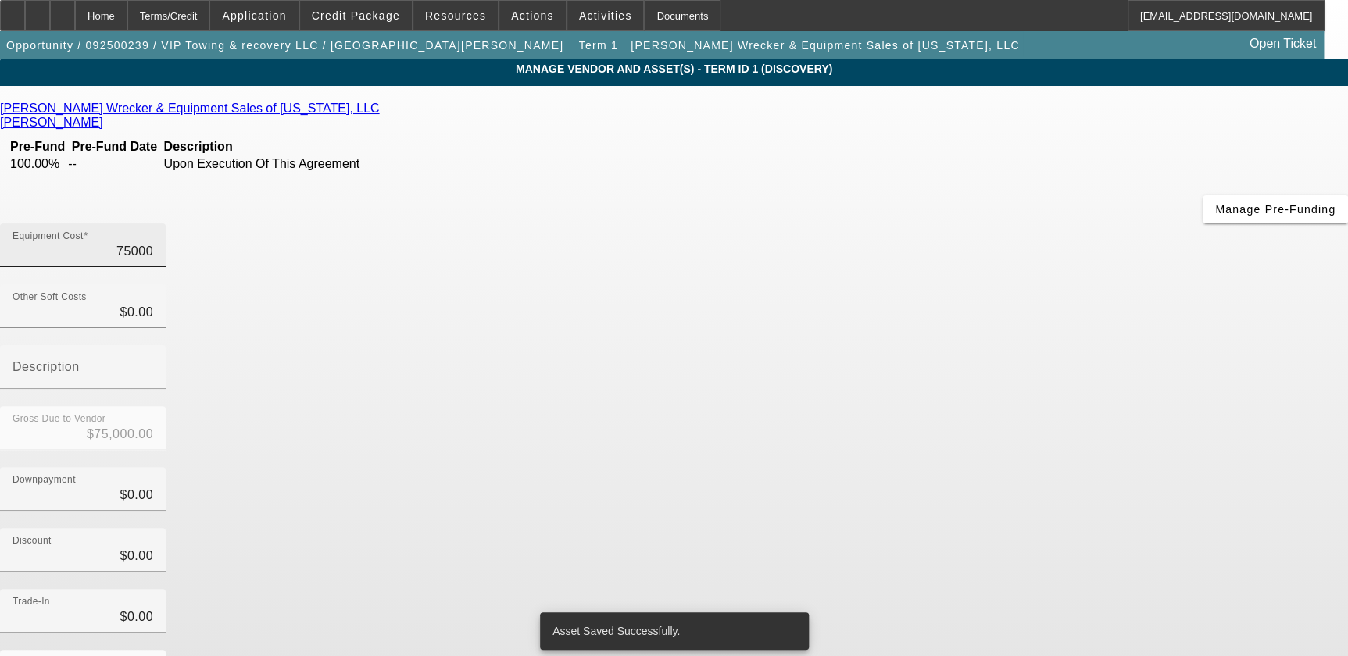
click at [153, 242] on input "75000" at bounding box center [82, 251] width 141 height 19
type input "4"
type input "$4.00"
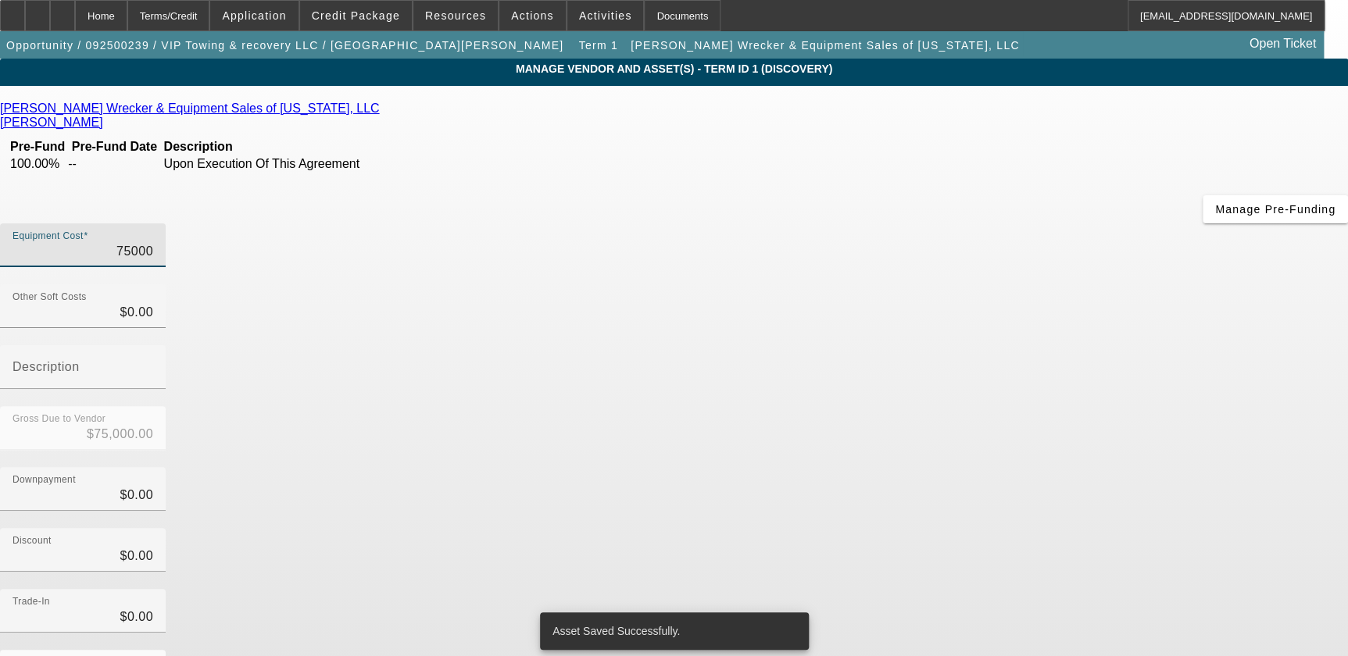
type input "$4.00"
type input "45"
type input "$45.00"
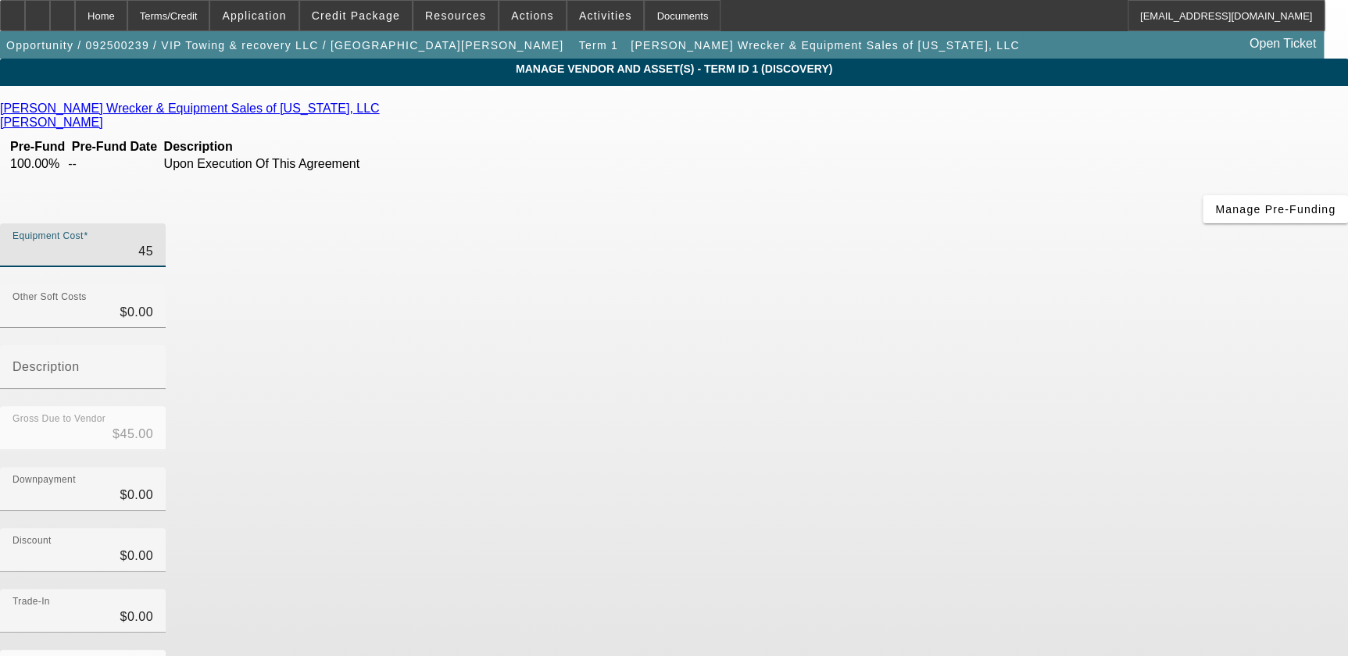
type input "450"
type input "$450.00"
type input "4500"
type input "$4,500.00"
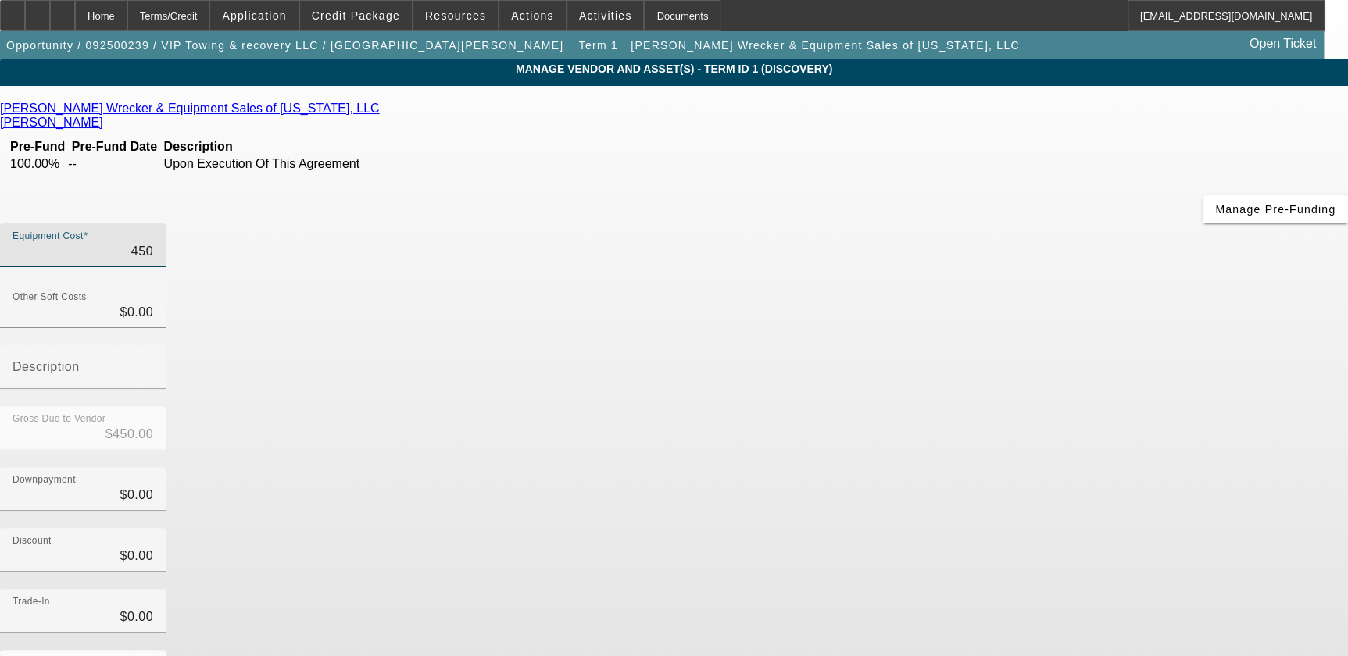
type input "$4,500.00"
type input "45000"
type input "$45,000.00"
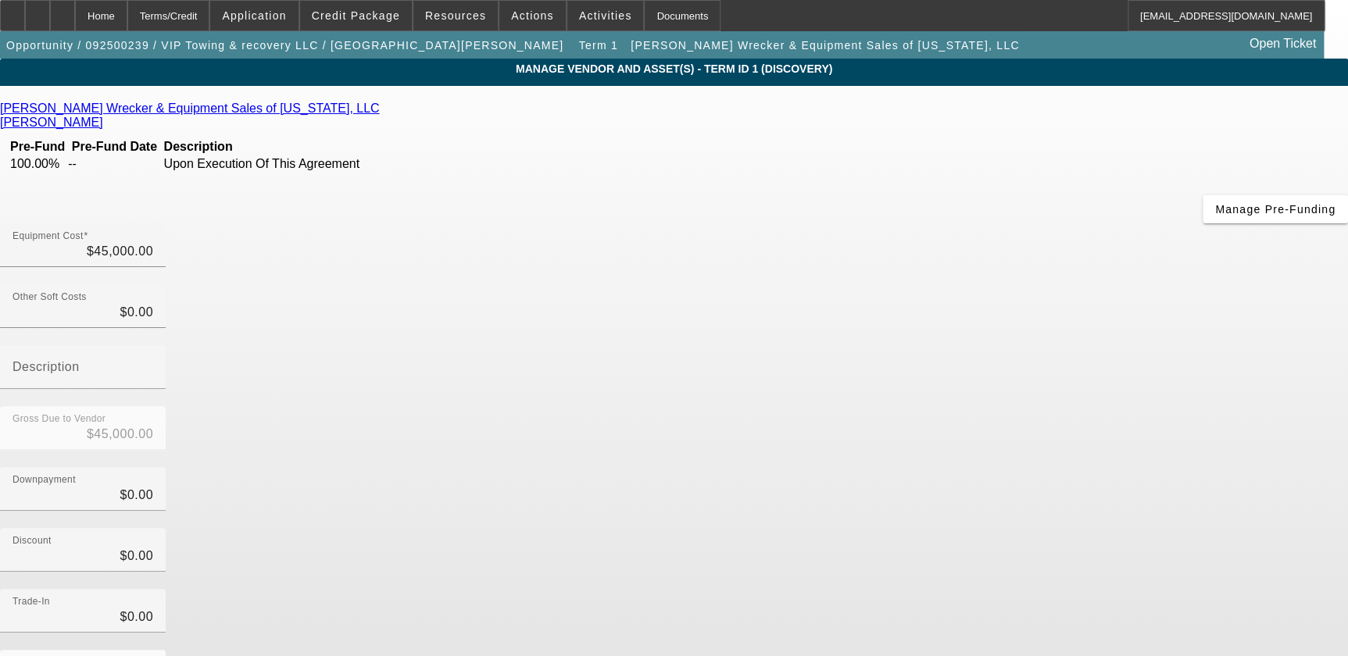
drag, startPoint x: 1007, startPoint y: 318, endPoint x: 1029, endPoint y: 375, distance: 61.1
click at [1009, 467] on div "Downpayment $0.00" at bounding box center [674, 497] width 1348 height 61
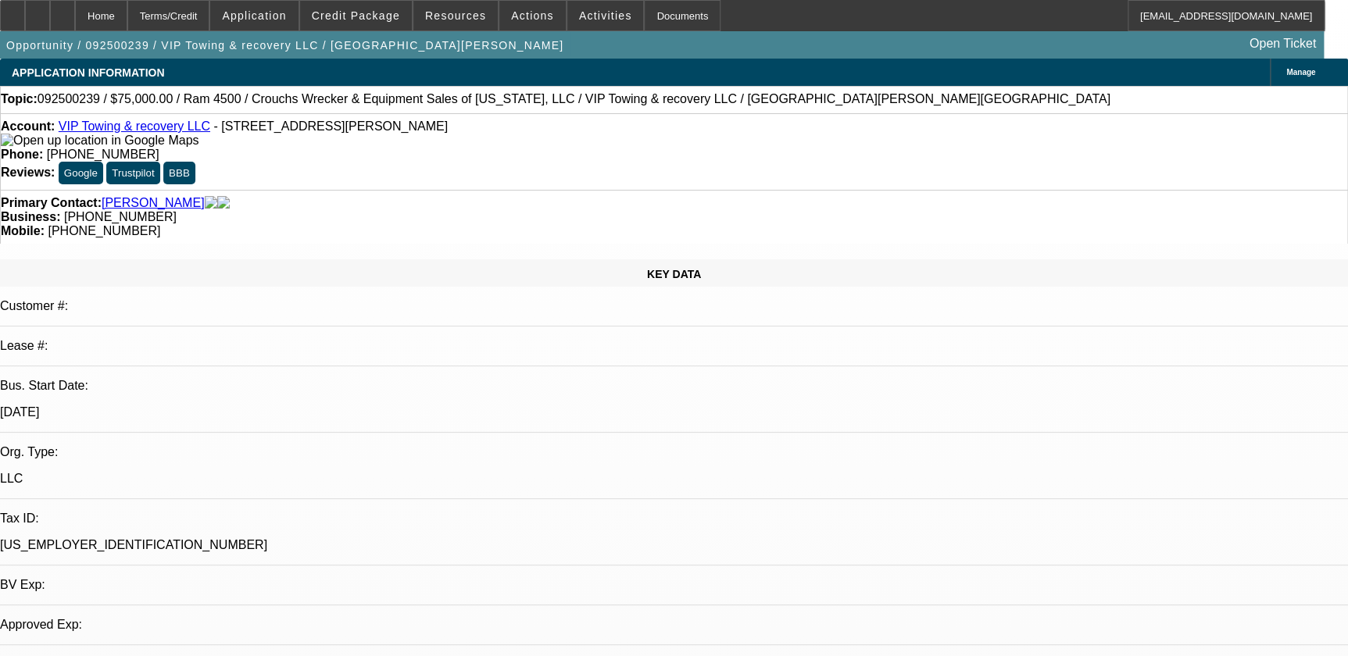
select select "0"
select select "2"
select select "0.1"
select select "4"
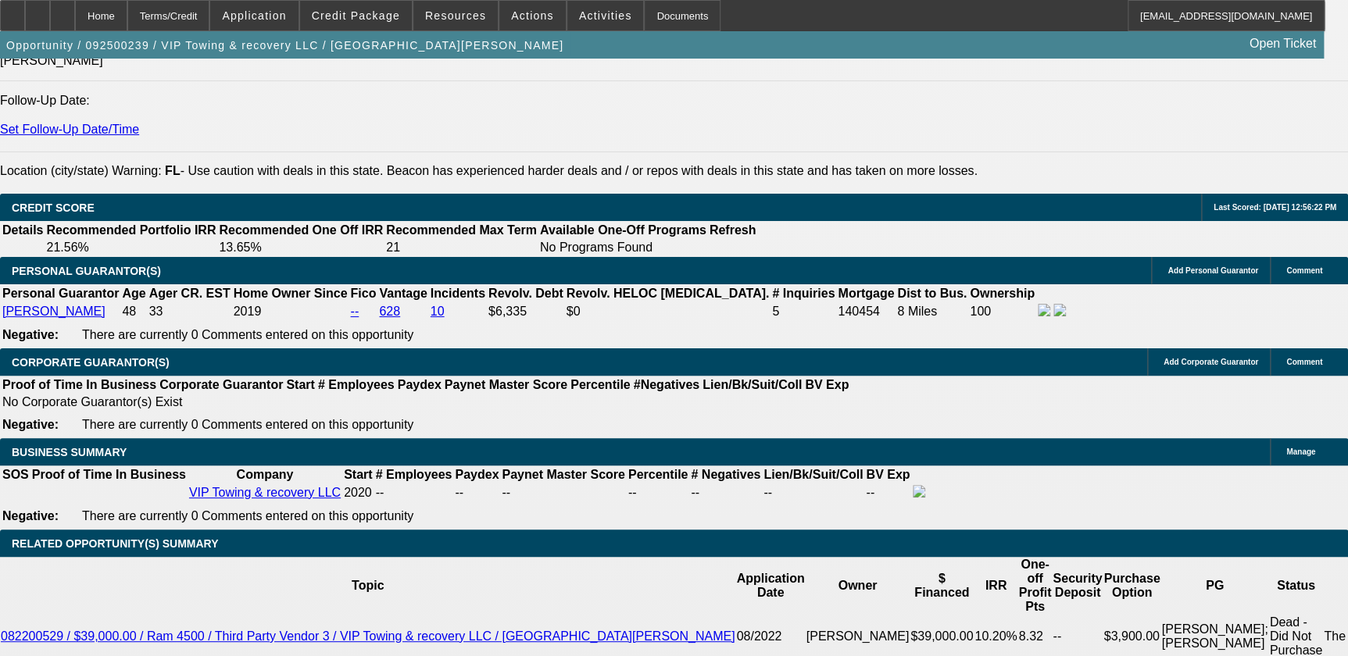
scroll to position [2201, 0]
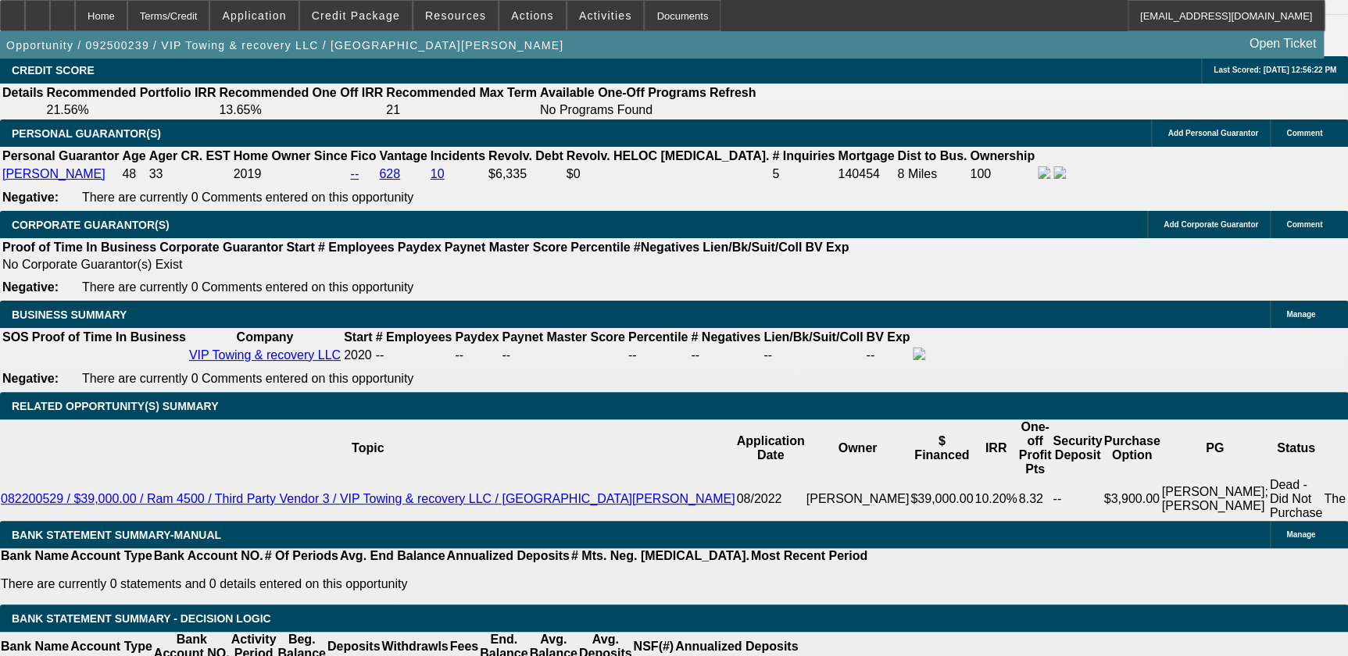
scroll to position [0, 0]
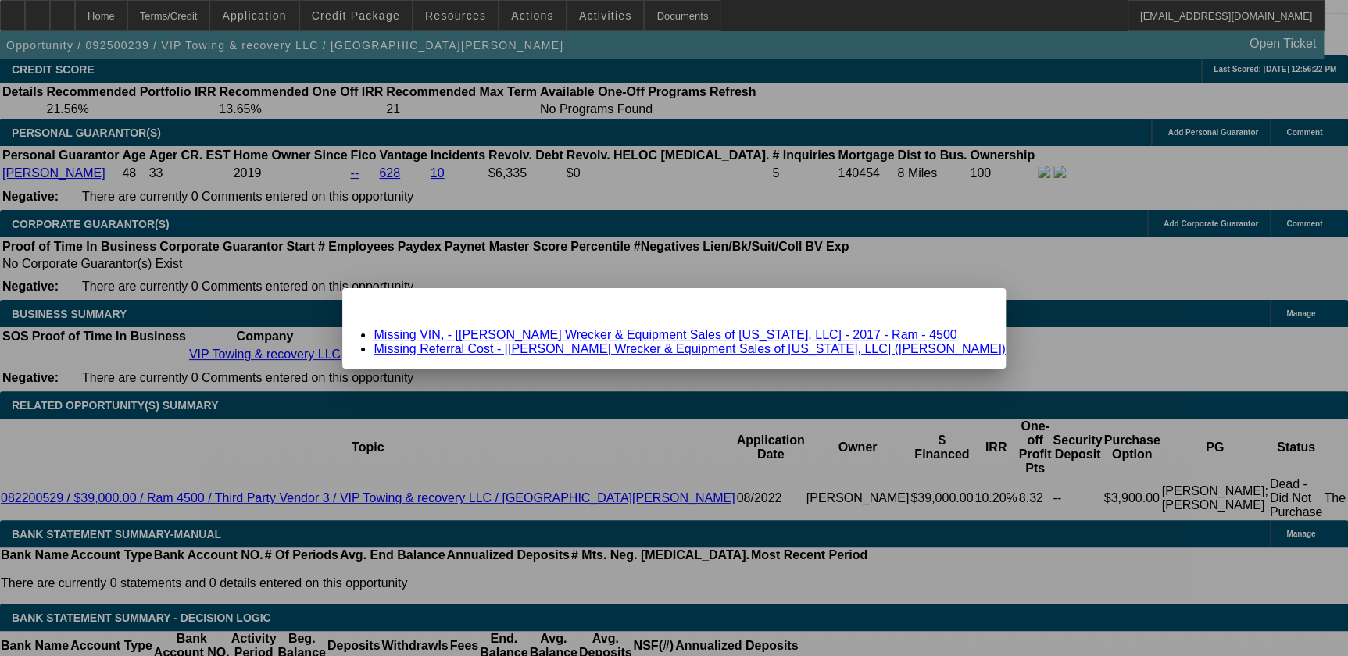
click at [612, 345] on link "Missing Referral Cost - [Crouch's Wrecker & Equipment Sales of Florida, LLC] (B…" at bounding box center [688, 348] width 631 height 13
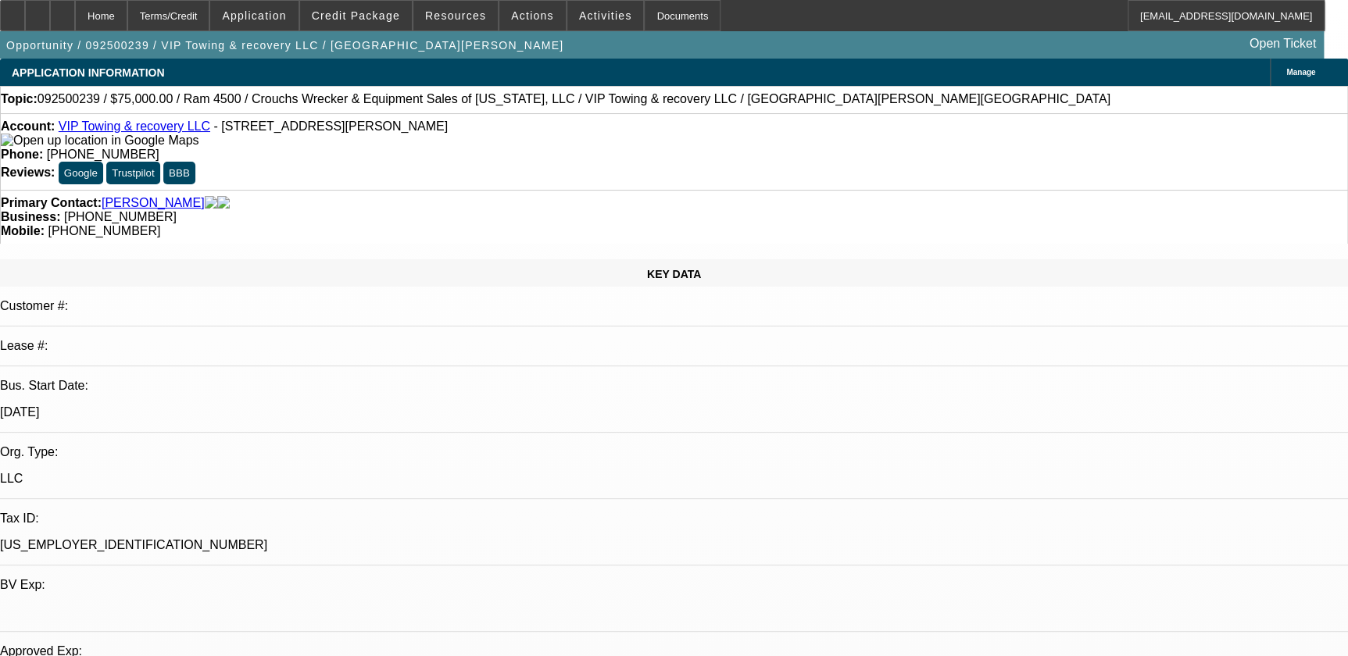
scroll to position [2268, 0]
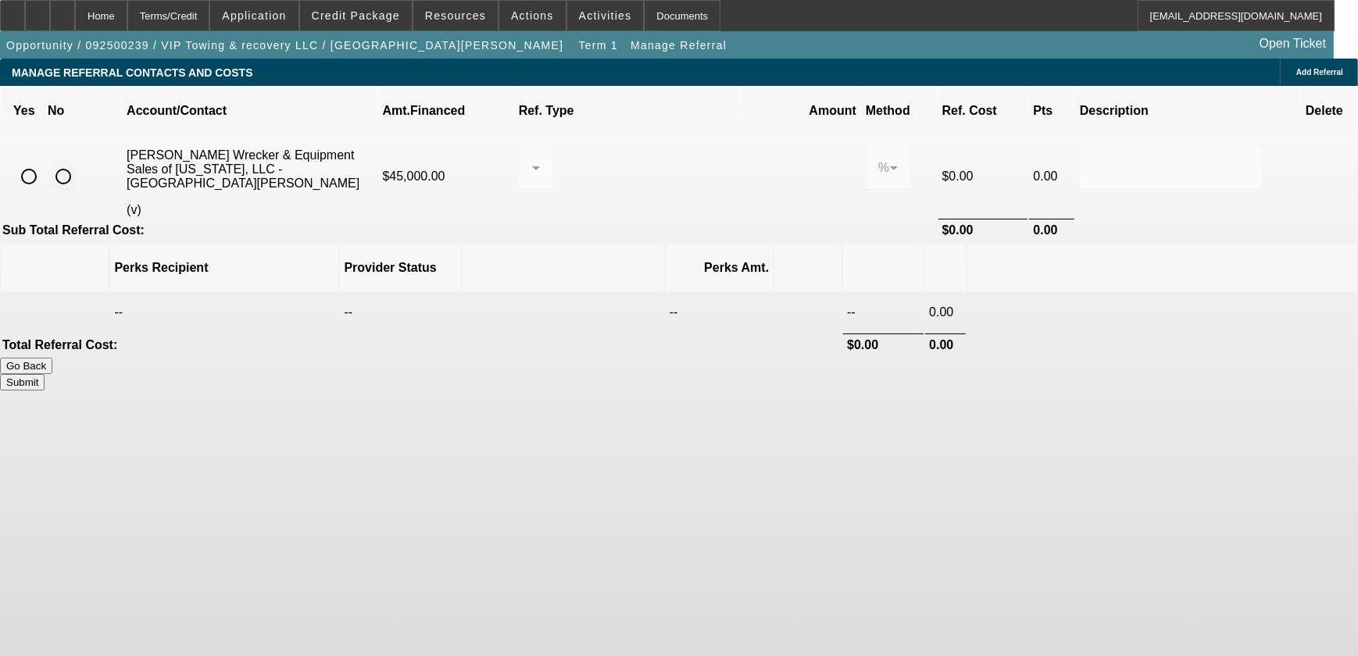
drag, startPoint x: 314, startPoint y: 142, endPoint x: 817, endPoint y: 227, distance: 510.3
click at [79, 161] on input "radio" at bounding box center [63, 176] width 31 height 31
radio input "true"
click at [45, 374] on button "Submit" at bounding box center [22, 382] width 45 height 16
type input "0.000"
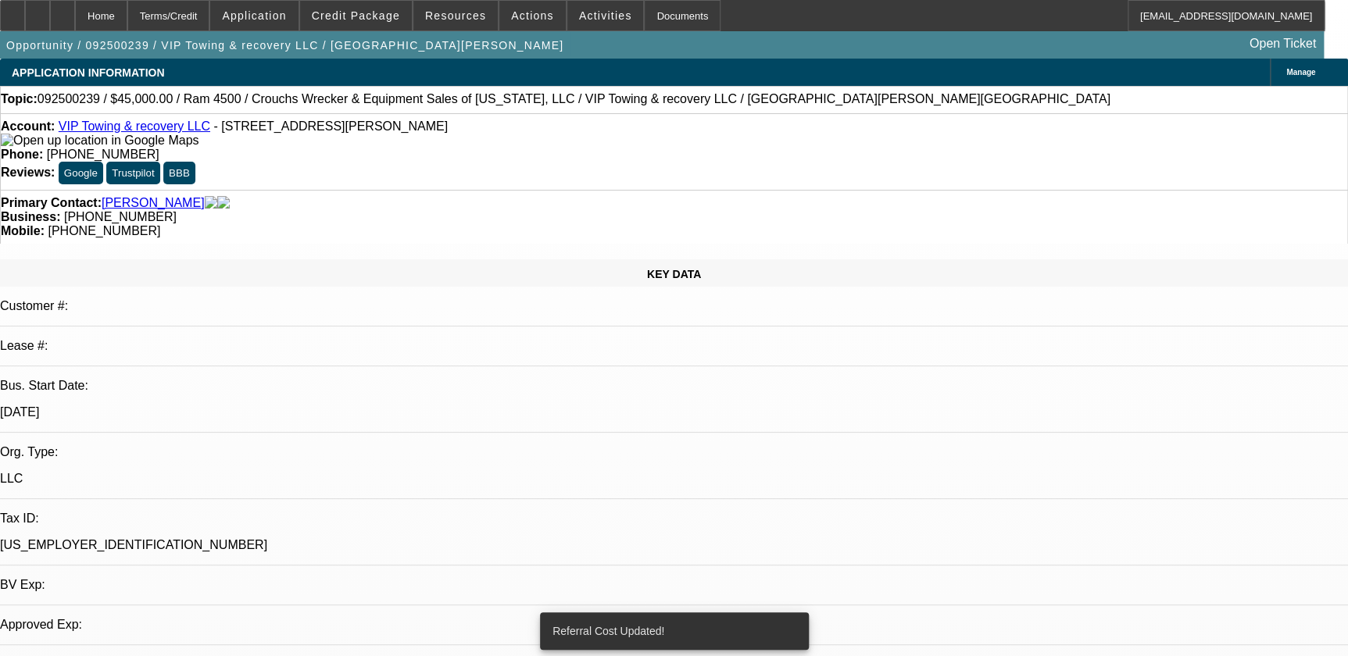
select select "0"
select select "2"
select select "0.1"
select select "4"
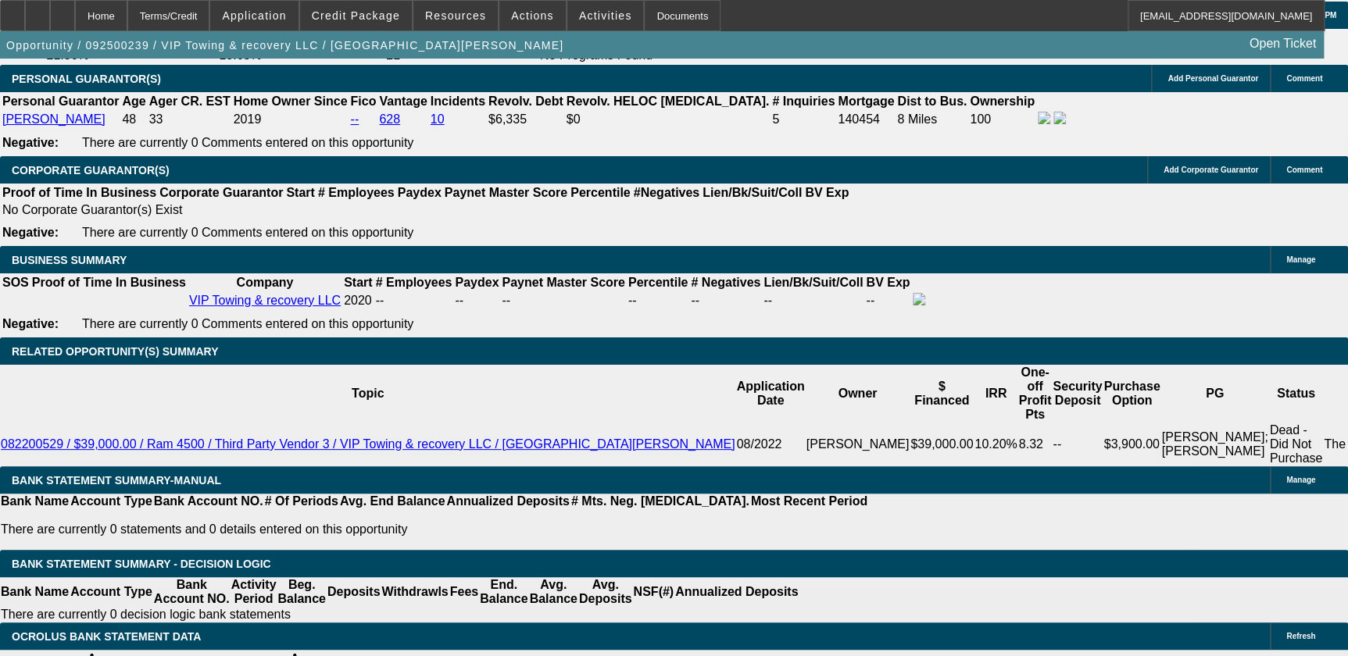
scroll to position [2344, 0]
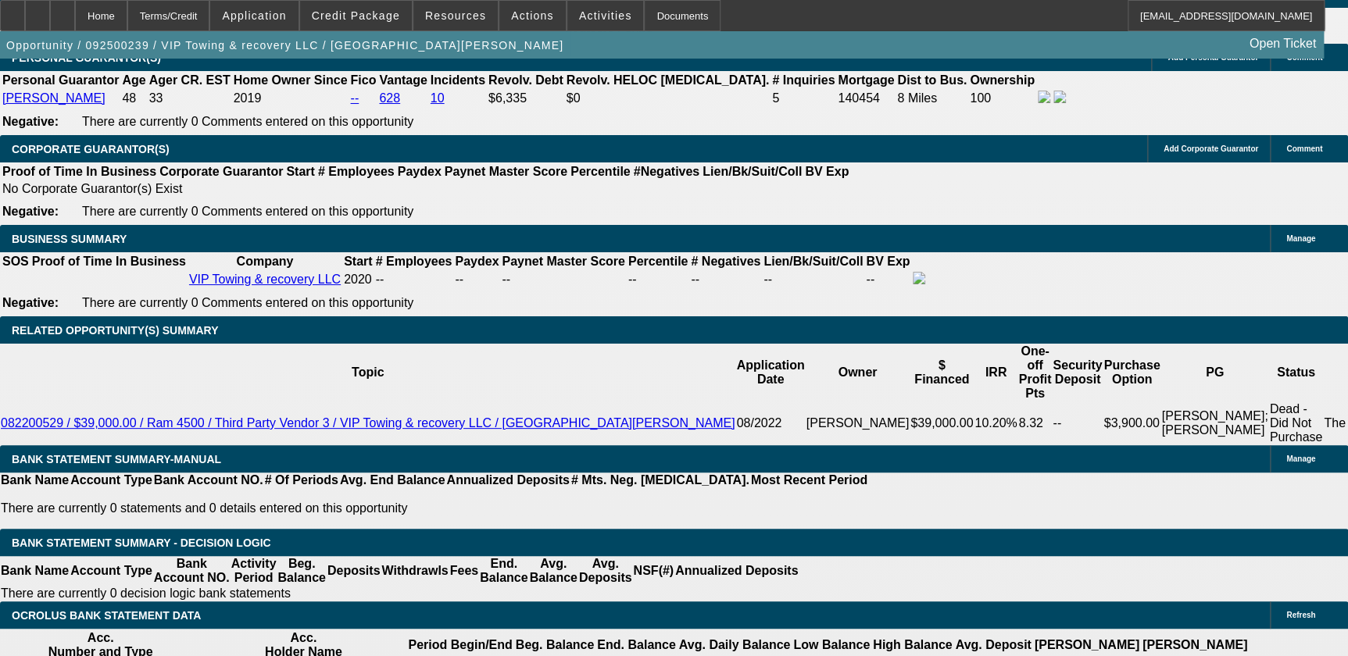
type input "UNKNOWN"
type input "36"
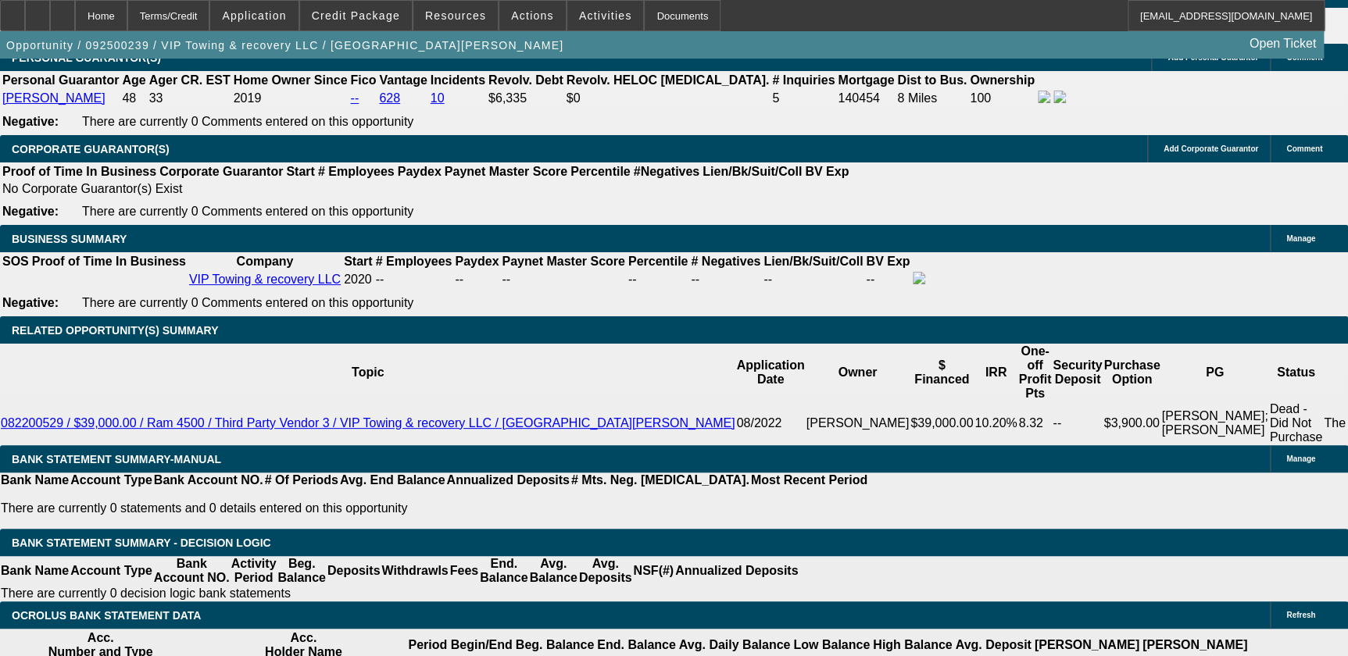
type input "19"
type input "$2,538.72"
type input "$1,269.36"
type input "$3,299.04"
type input "$1,649.52"
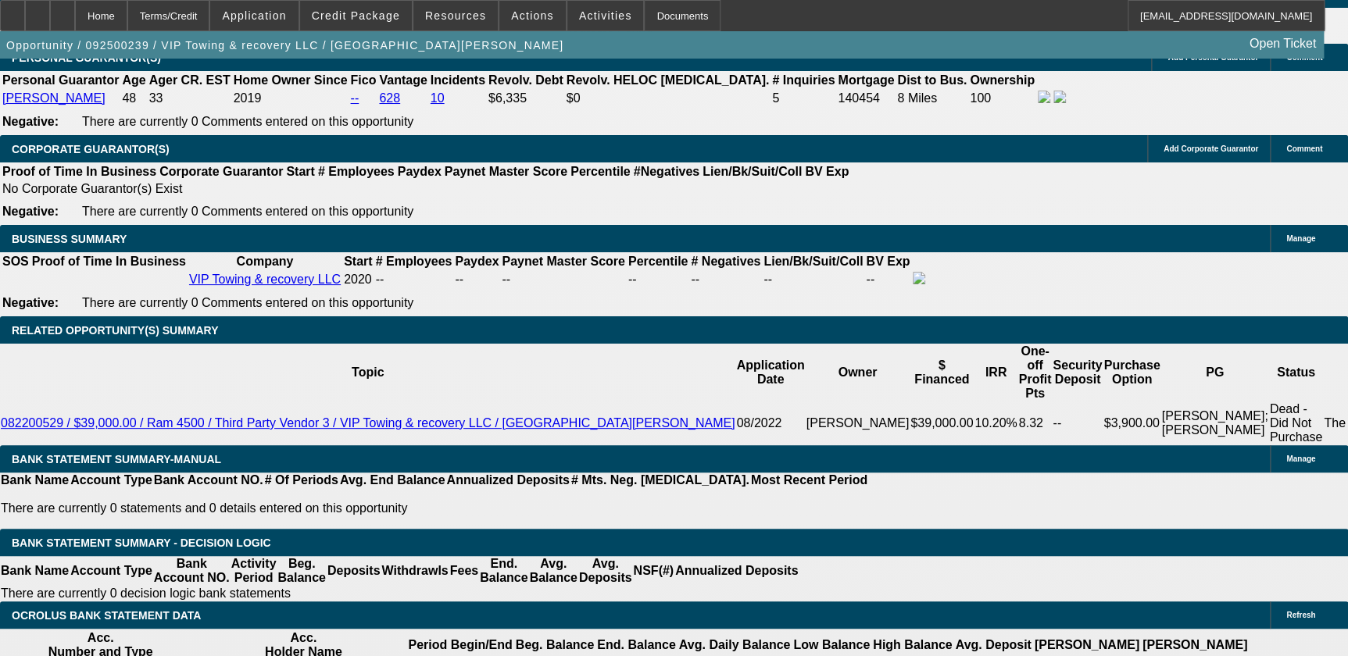
type input "19"
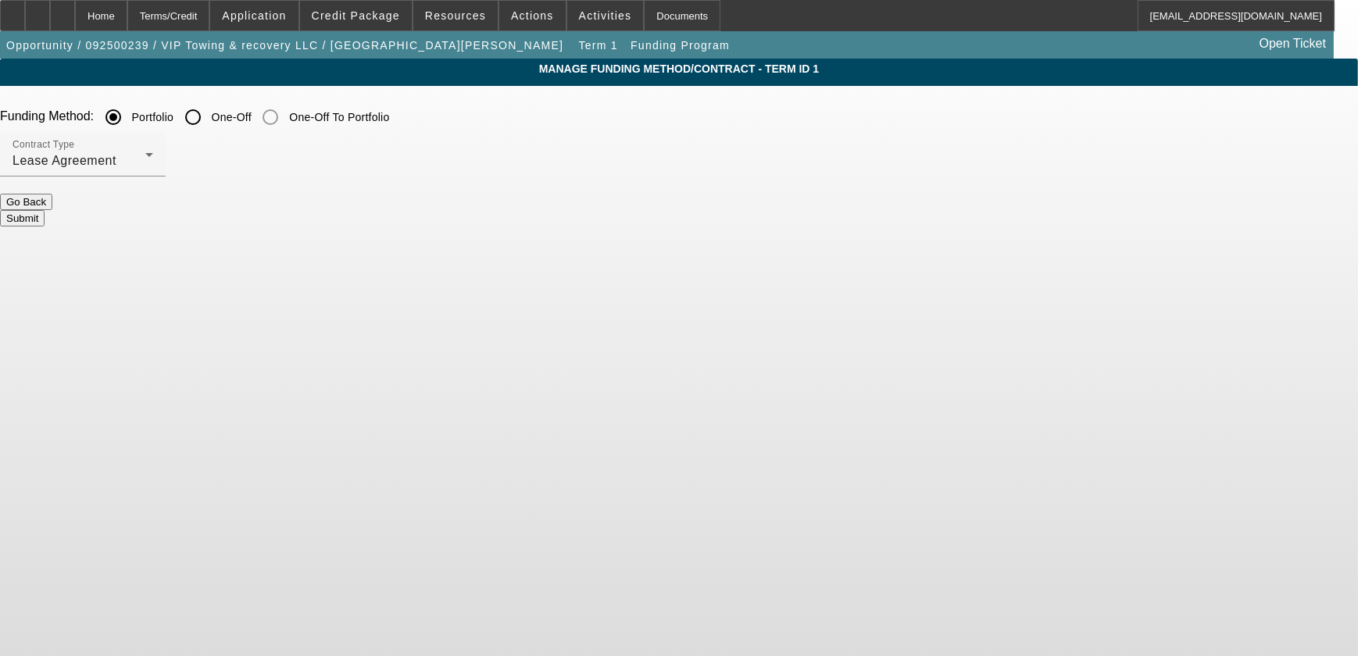
click at [209, 119] on input "One-Off" at bounding box center [192, 117] width 31 height 31
radio input "true"
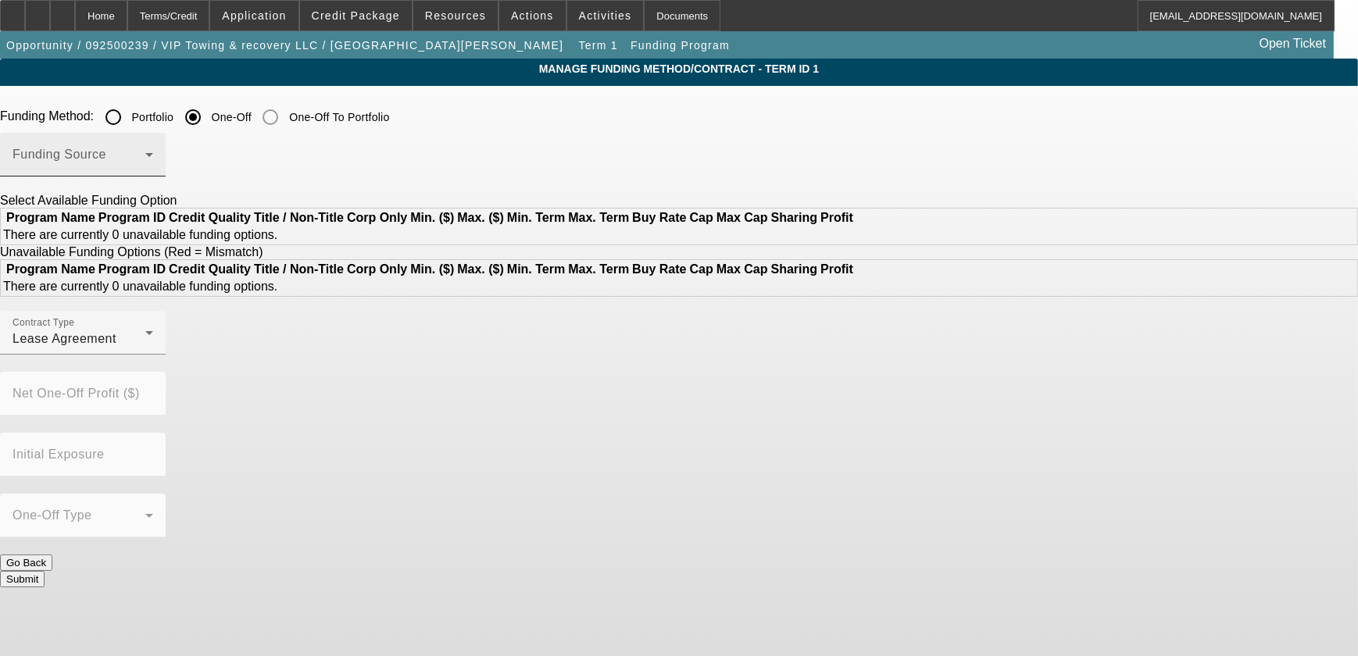
click at [145, 163] on span at bounding box center [78, 161] width 133 height 19
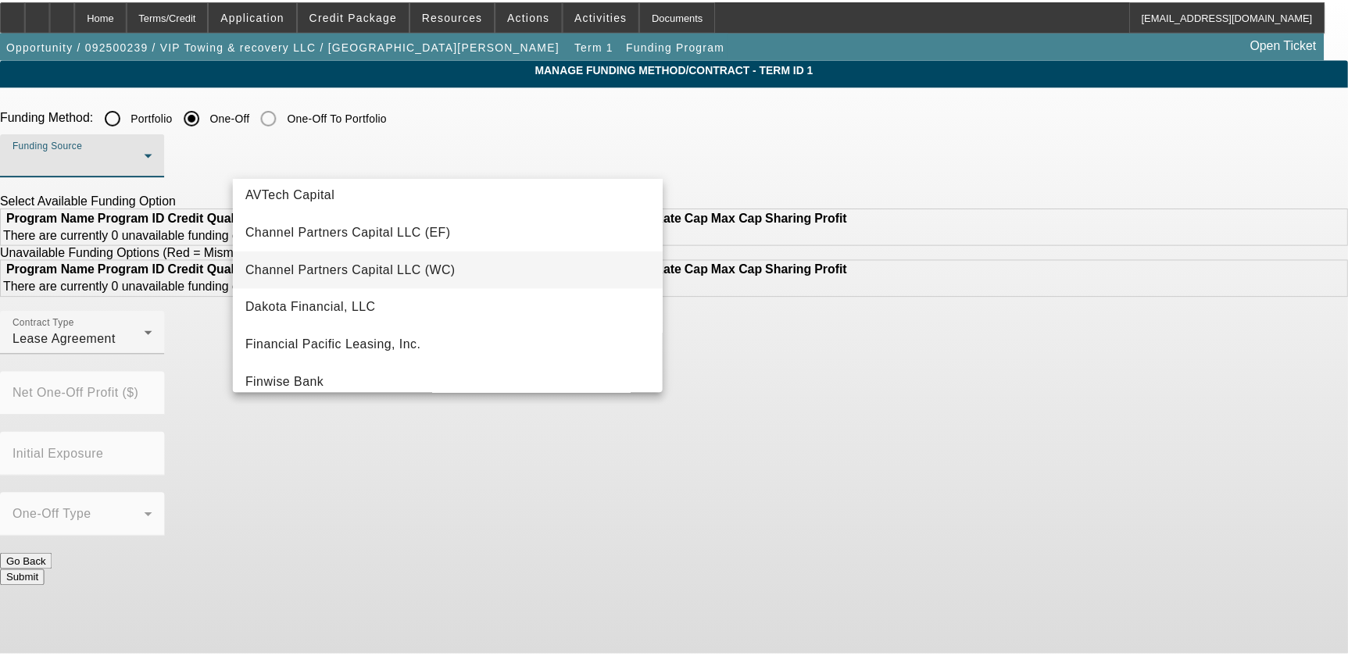
scroll to position [70, 0]
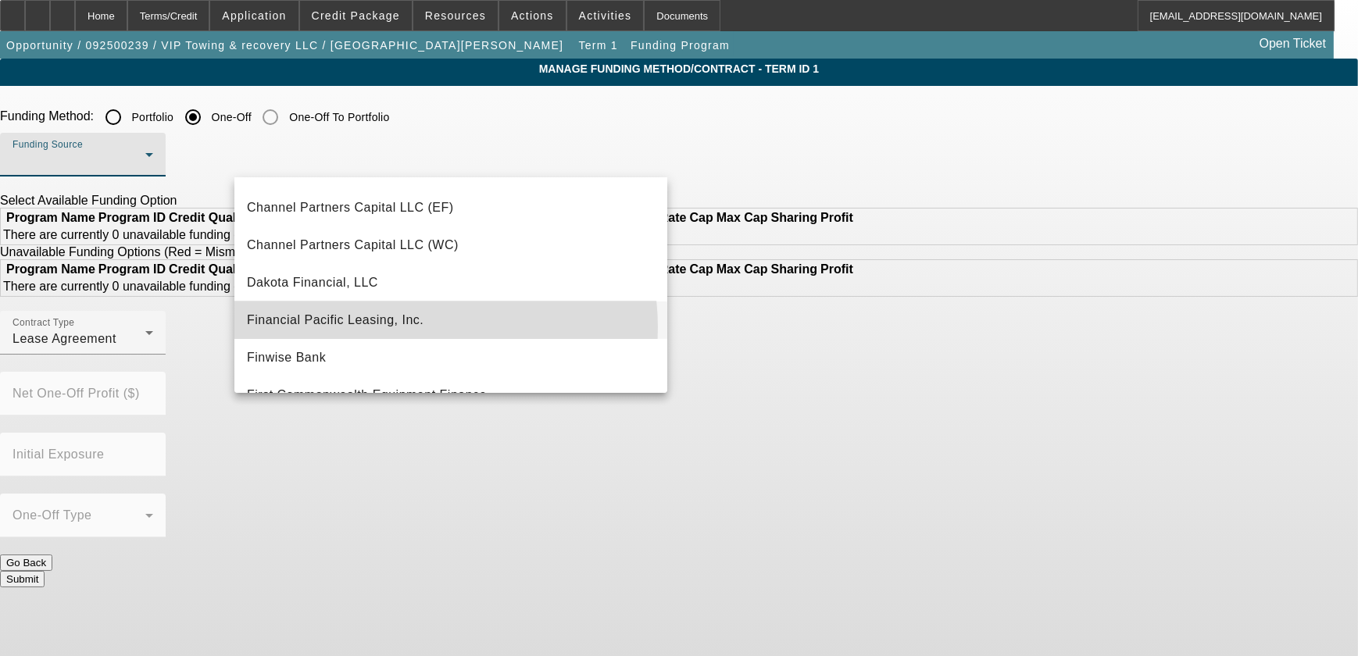
click at [405, 327] on span "Financial Pacific Leasing, Inc." at bounding box center [335, 320] width 177 height 19
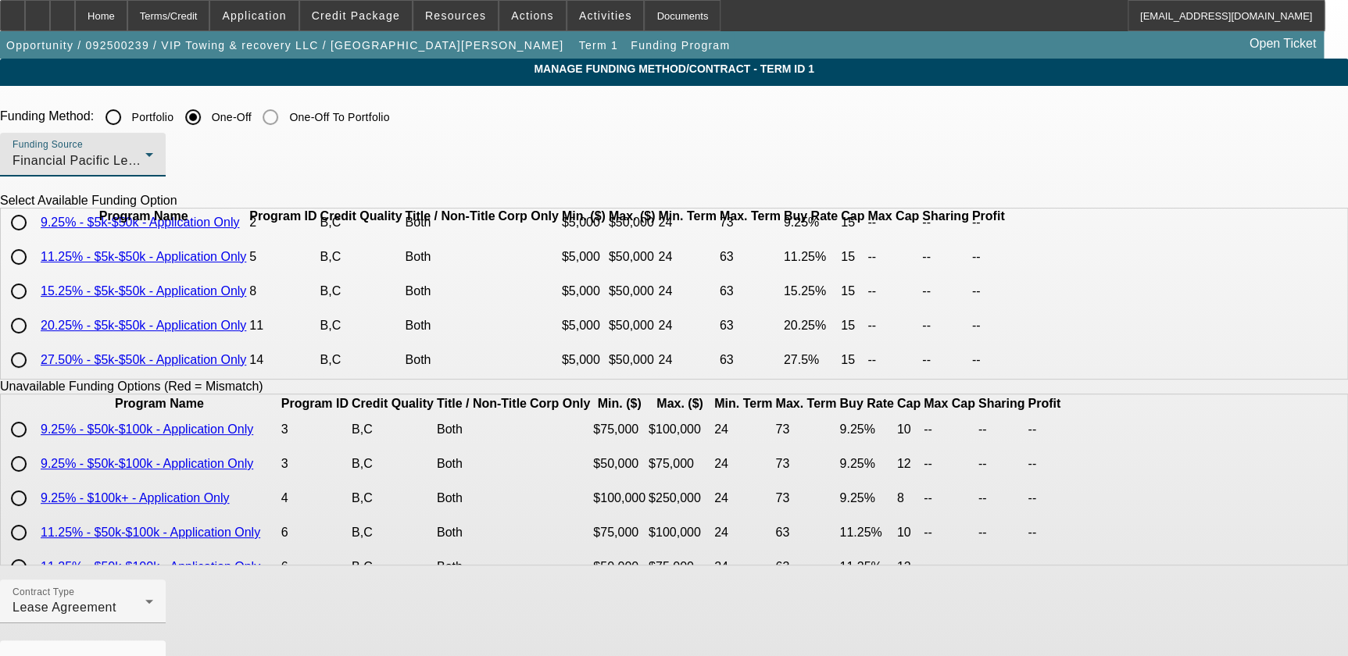
scroll to position [107, 0]
click at [34, 284] on input "radio" at bounding box center [18, 291] width 31 height 31
radio input "true"
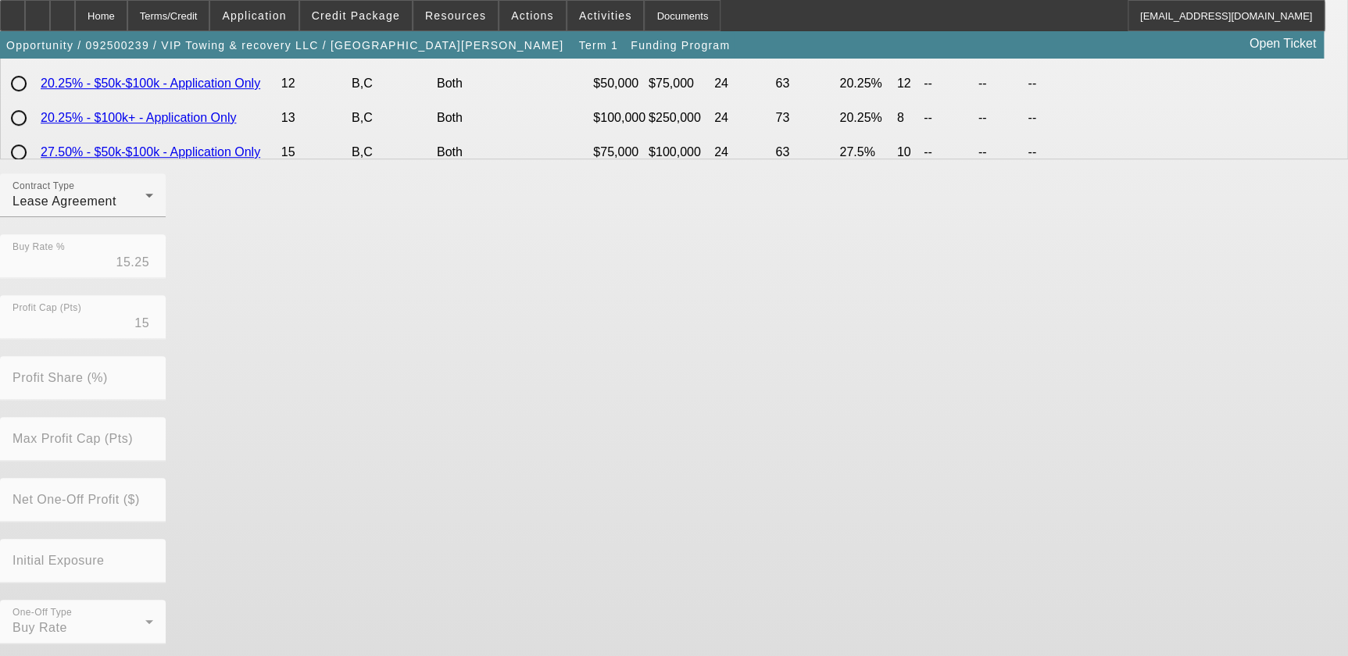
scroll to position [406, 0]
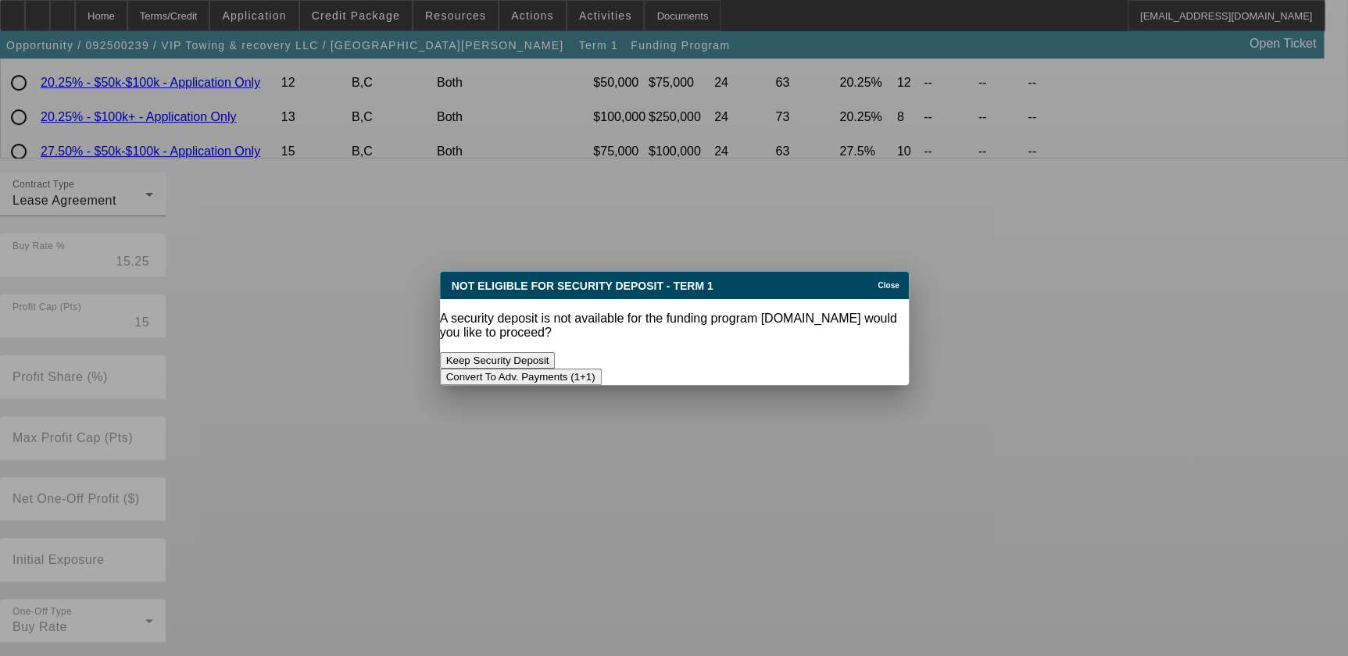
scroll to position [0, 0]
click at [602, 369] on button "Convert To Adv. Payments (1+1)" at bounding box center [521, 377] width 162 height 16
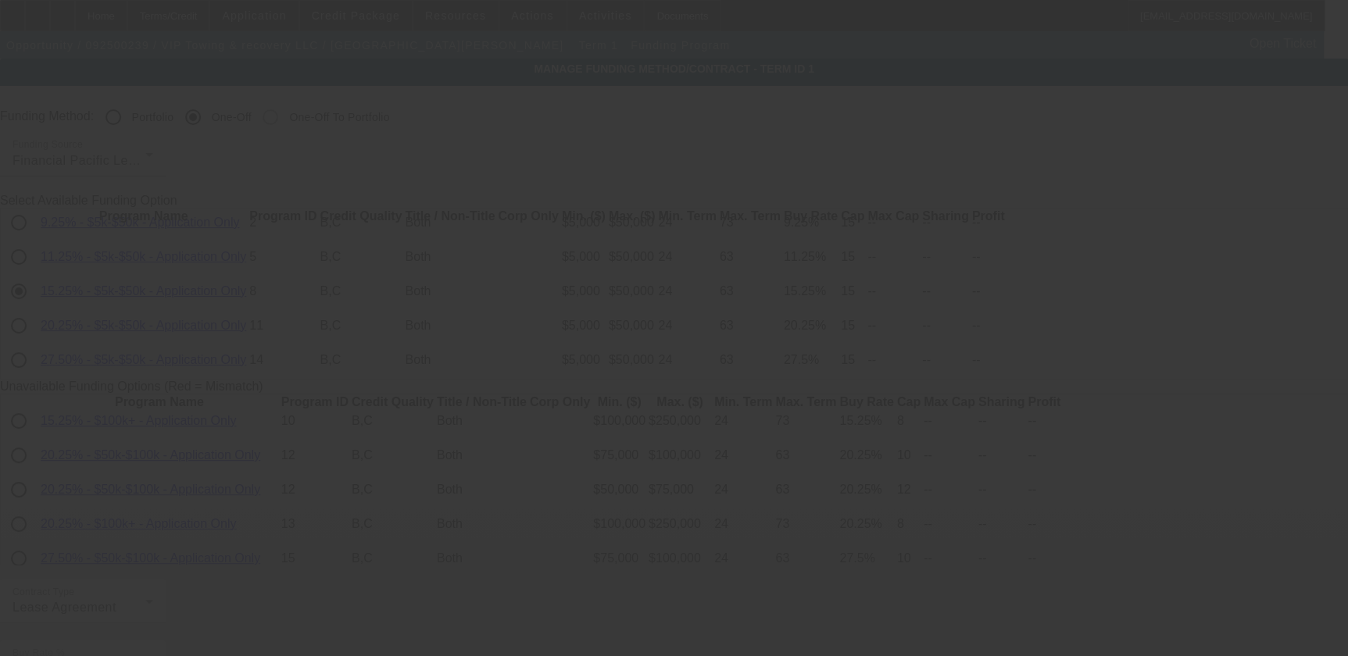
scroll to position [406, 0]
radio input "true"
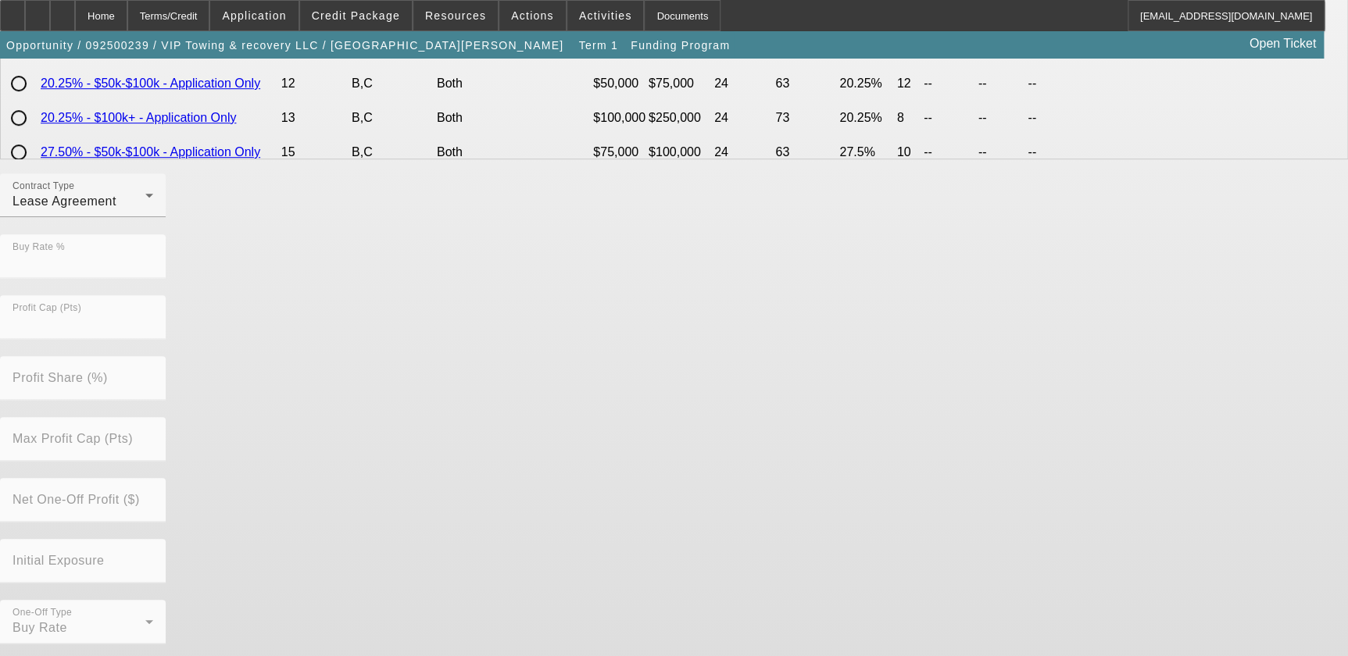
scroll to position [0, 0]
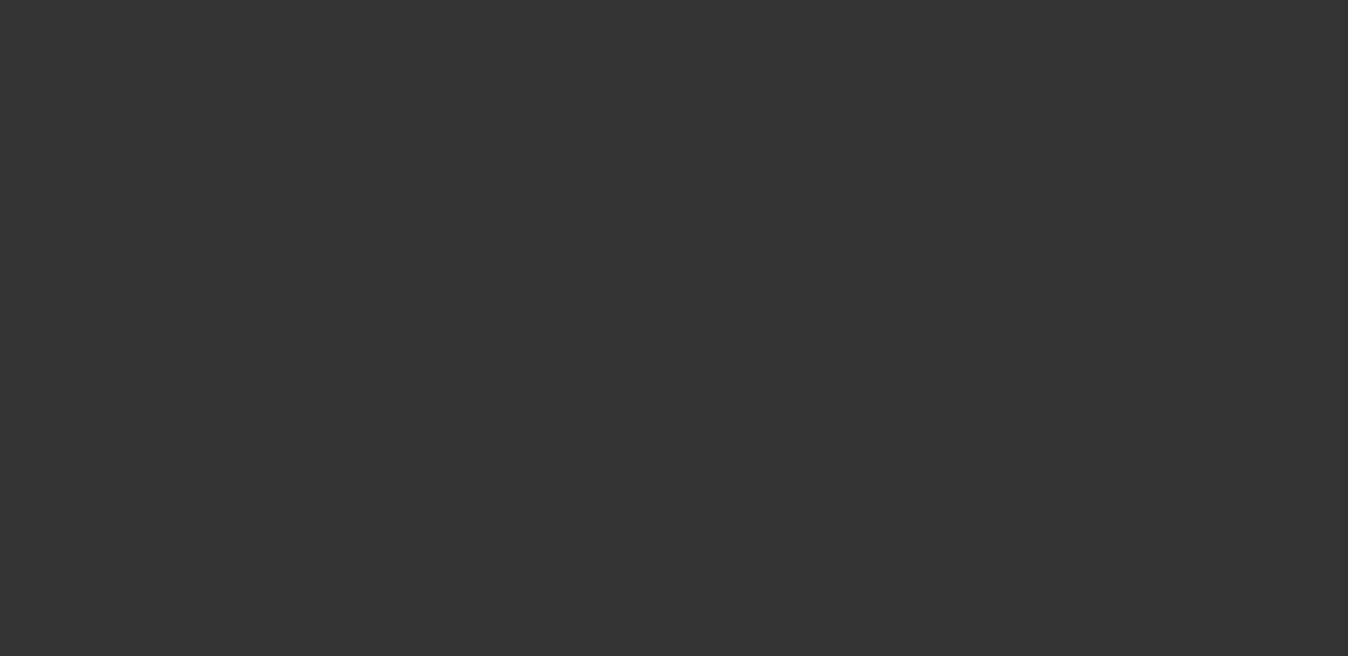
select select "0"
select select "0.1"
select select "4"
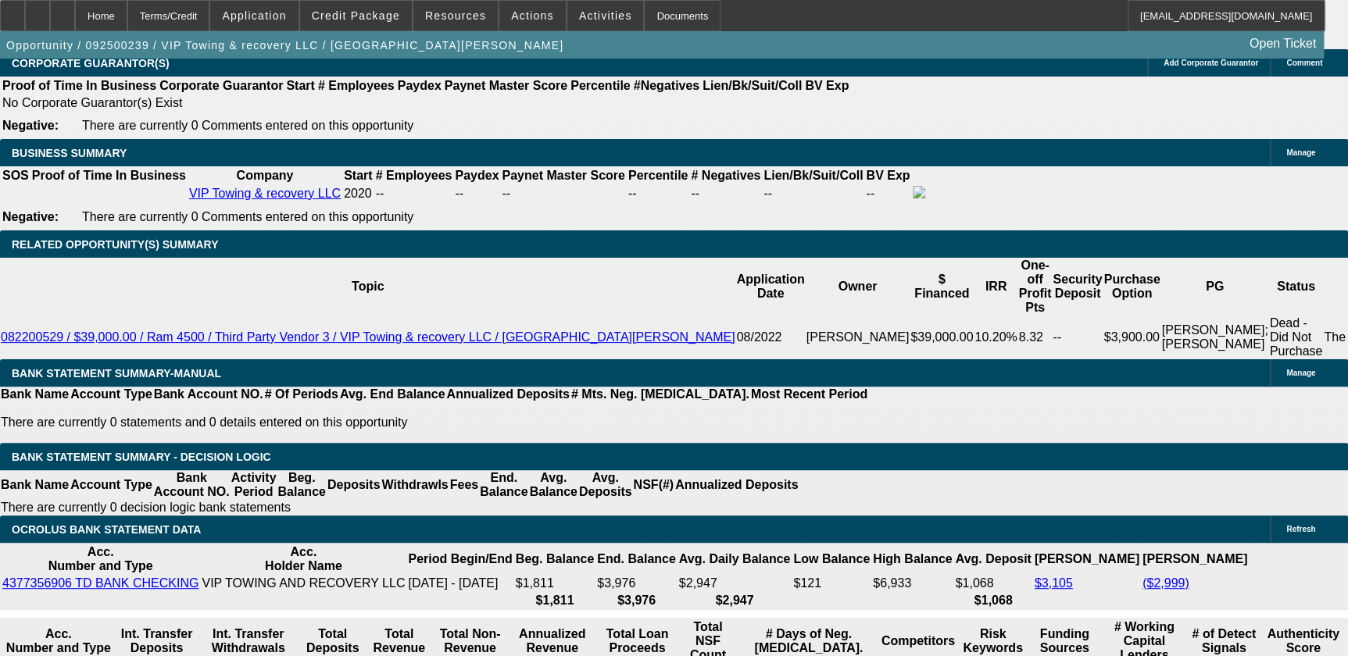
scroll to position [2288, 0]
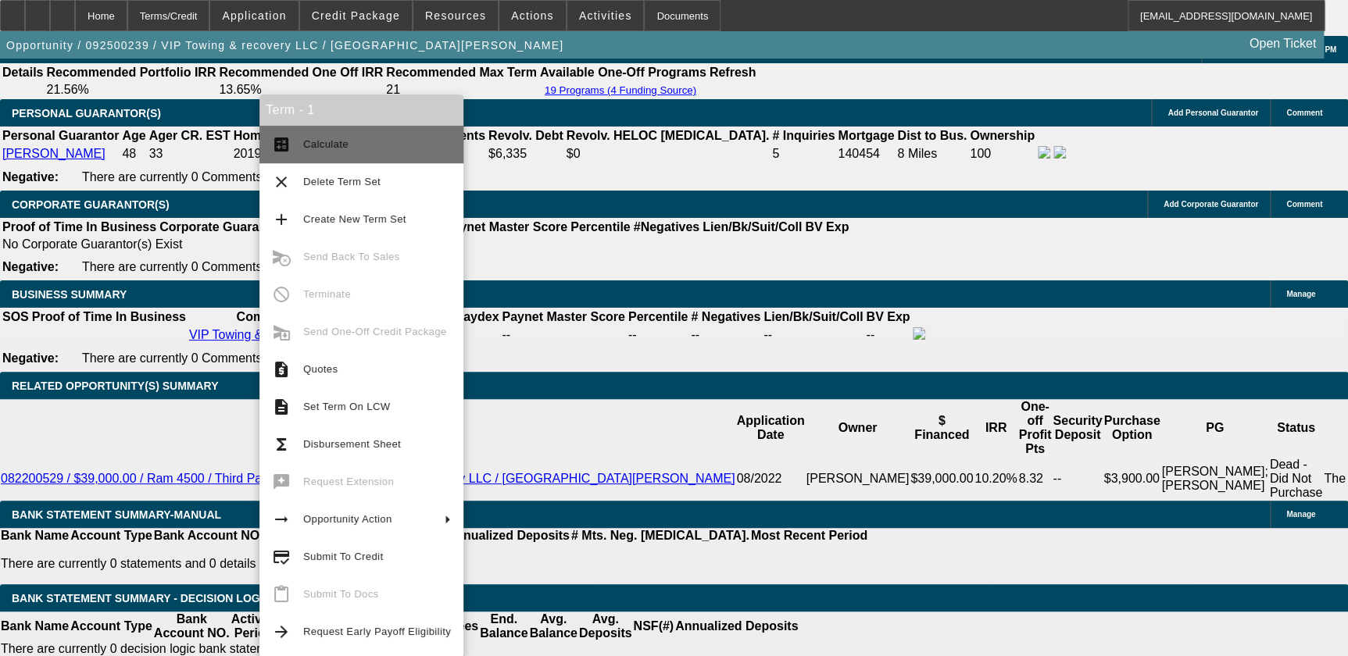
click at [366, 152] on span "Calculate" at bounding box center [377, 144] width 148 height 19
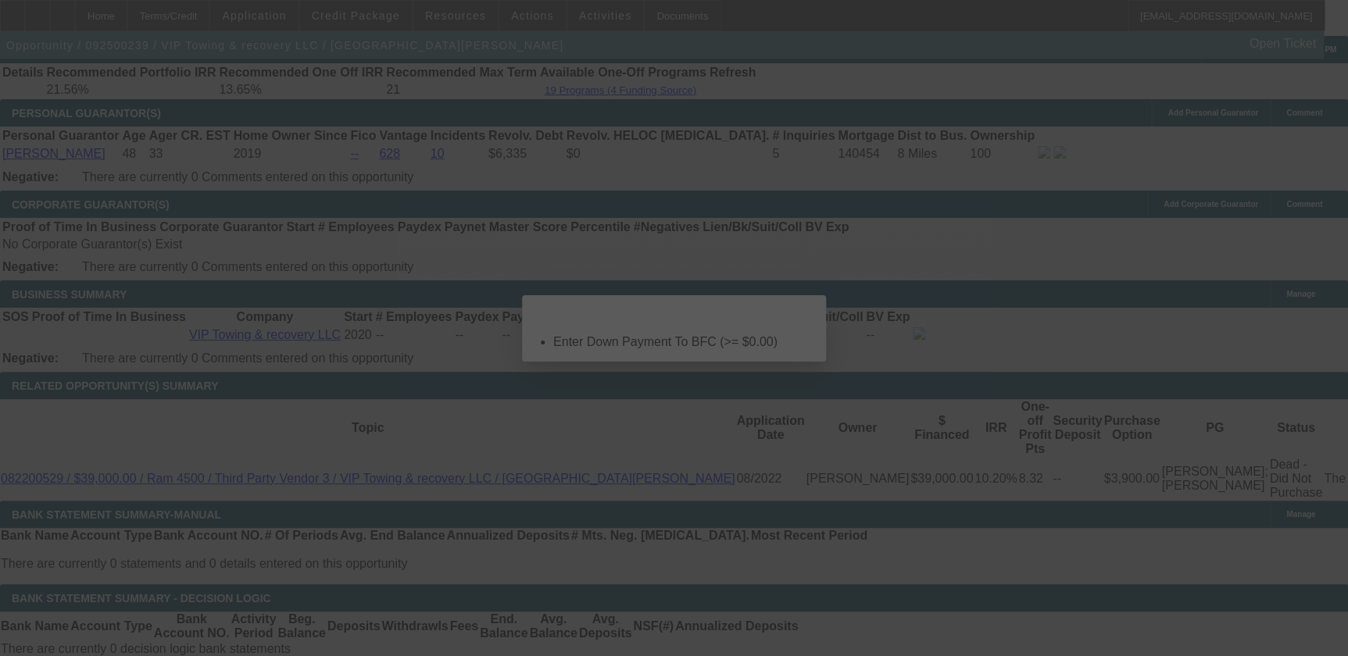
scroll to position [0, 0]
select select "0"
select select "0.1"
select select "4"
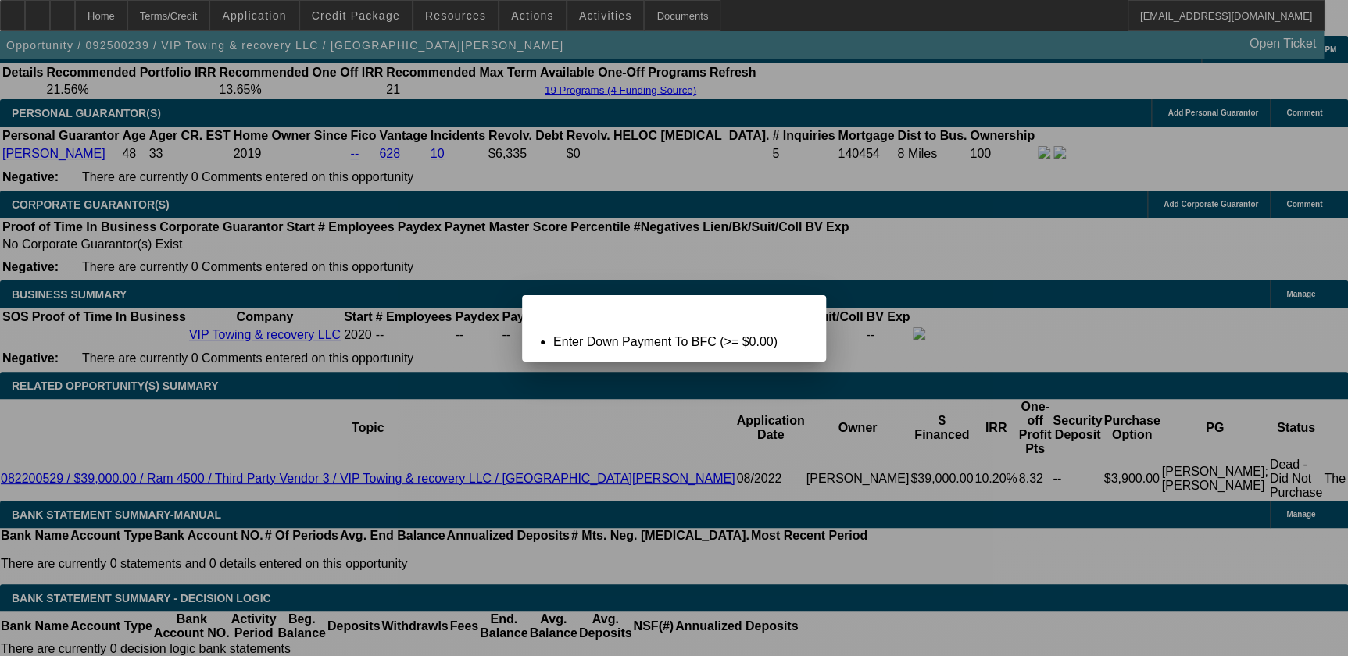
click at [369, 277] on div at bounding box center [674, 328] width 1348 height 656
click at [805, 313] on span "Close" at bounding box center [805, 309] width 21 height 9
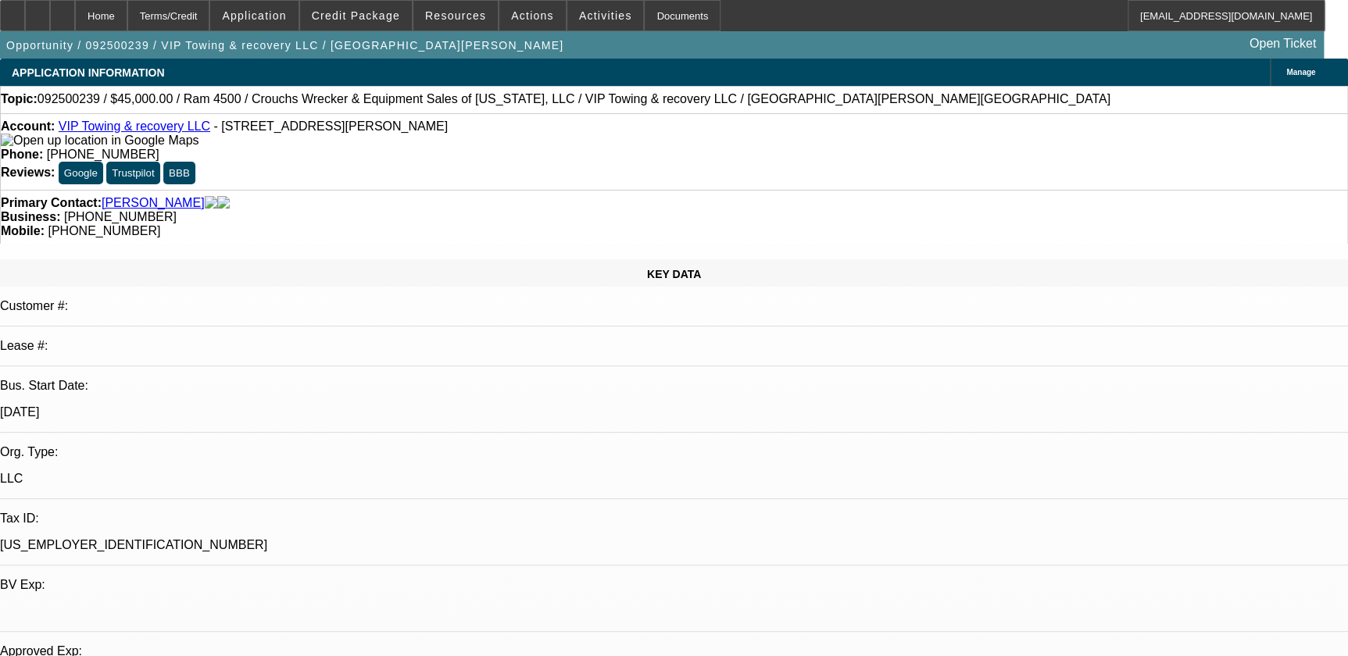
scroll to position [2288, 0]
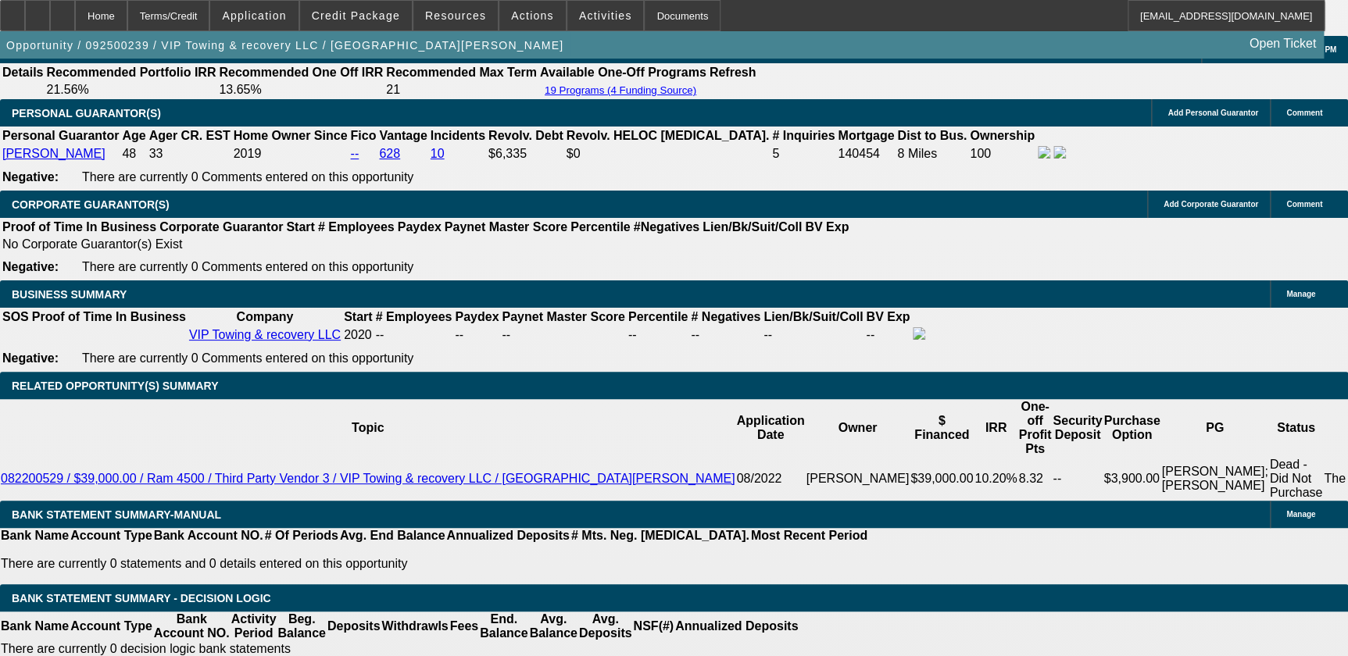
drag, startPoint x: 280, startPoint y: 428, endPoint x: 269, endPoint y: 427, distance: 11.0
type input "$0.00"
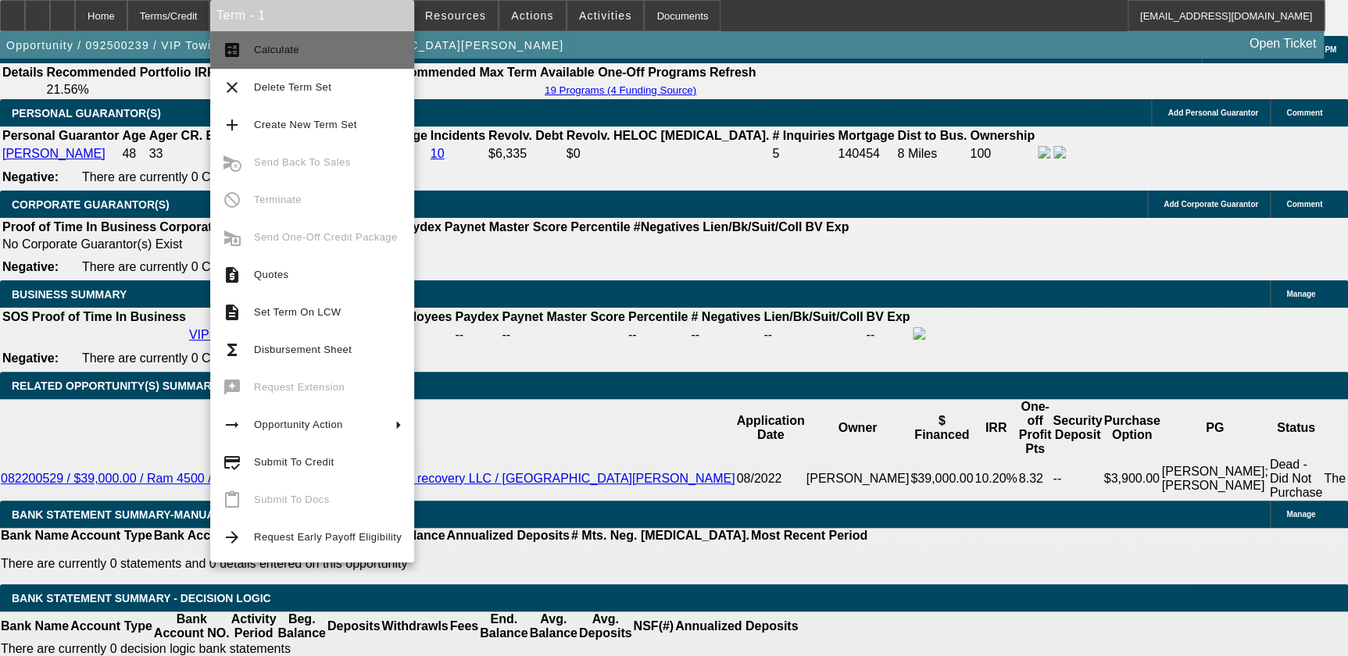
click at [324, 55] on span "Calculate" at bounding box center [328, 50] width 148 height 19
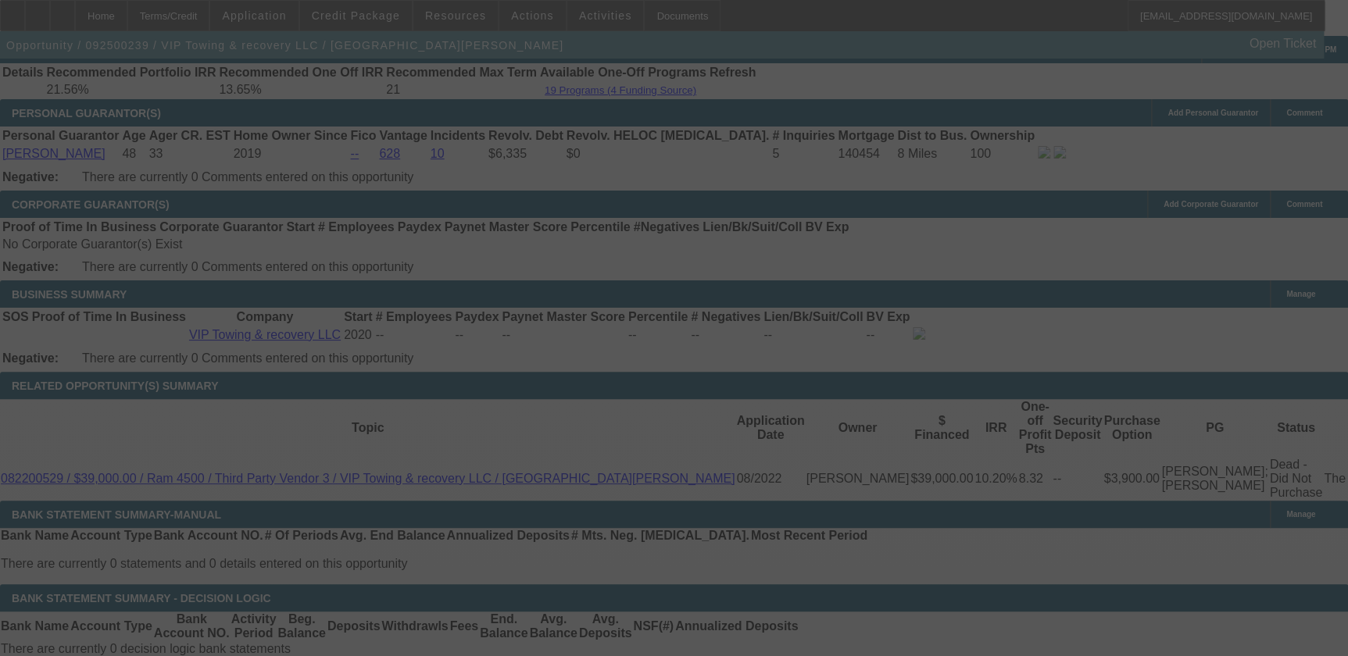
select select "0"
select select "0.1"
select select "4"
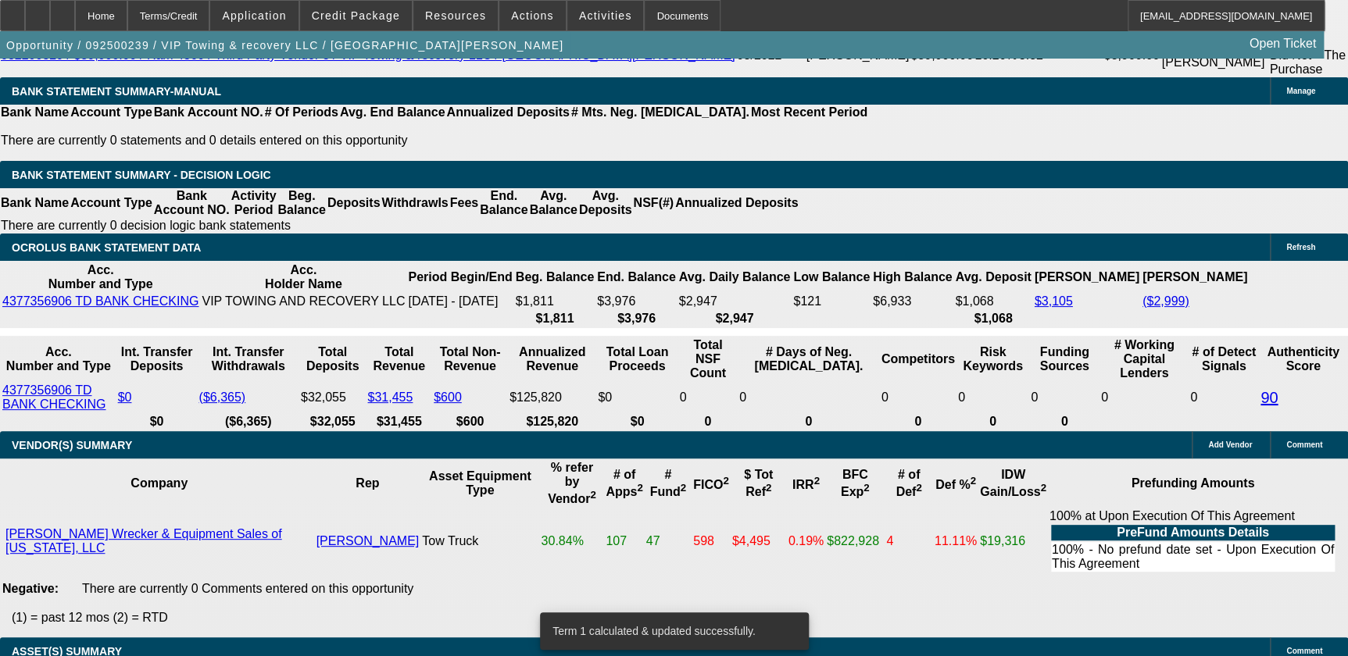
scroll to position [2714, 0]
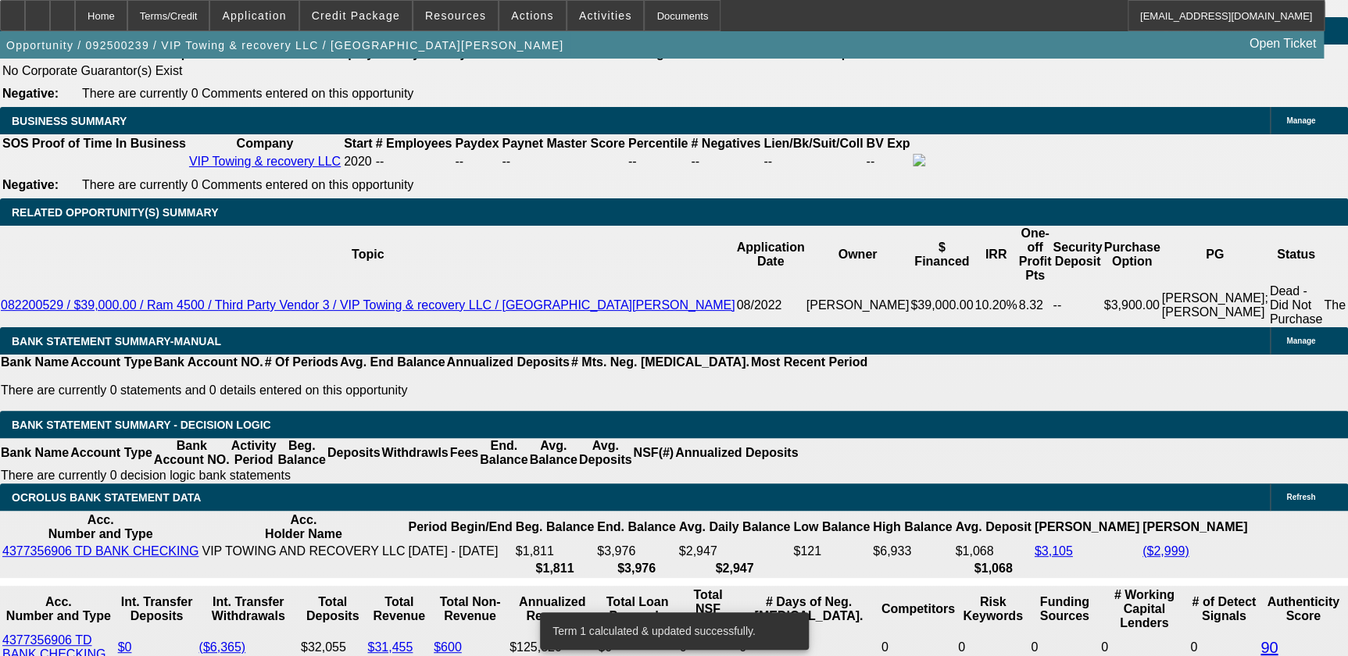
scroll to position [2643, 0]
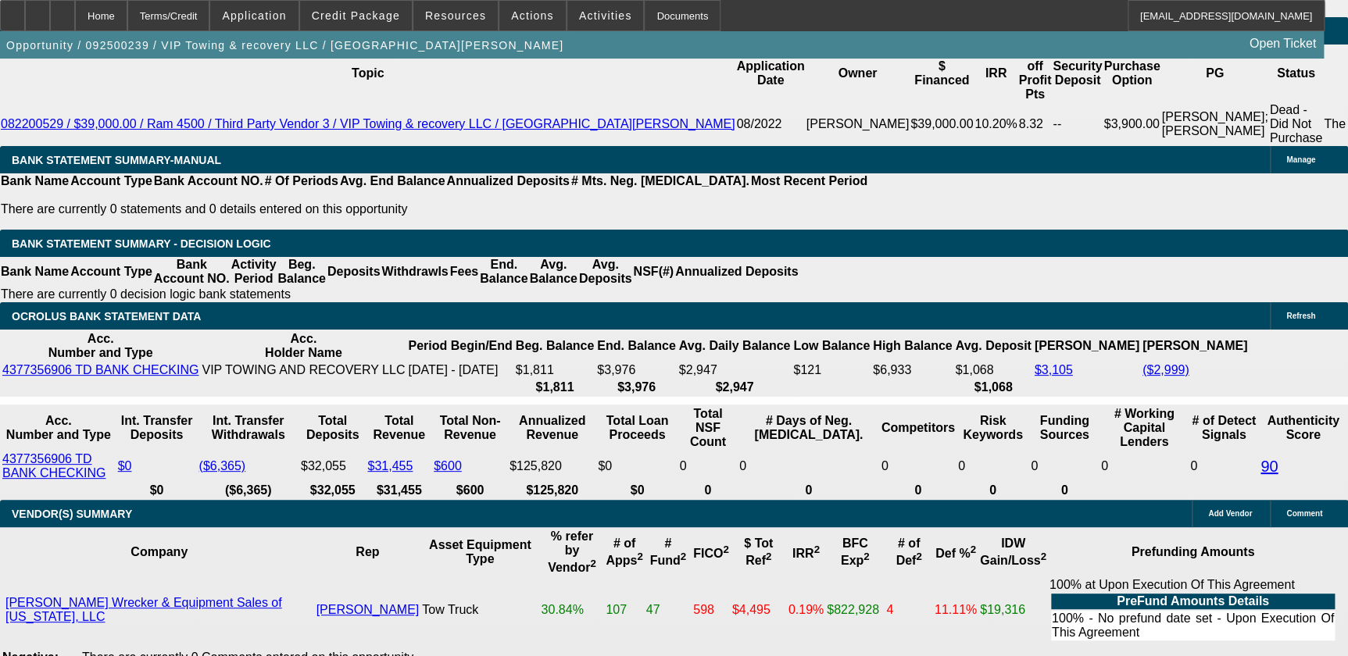
type input "UNKNOWN"
type input "17"
type input "$1,604.37"
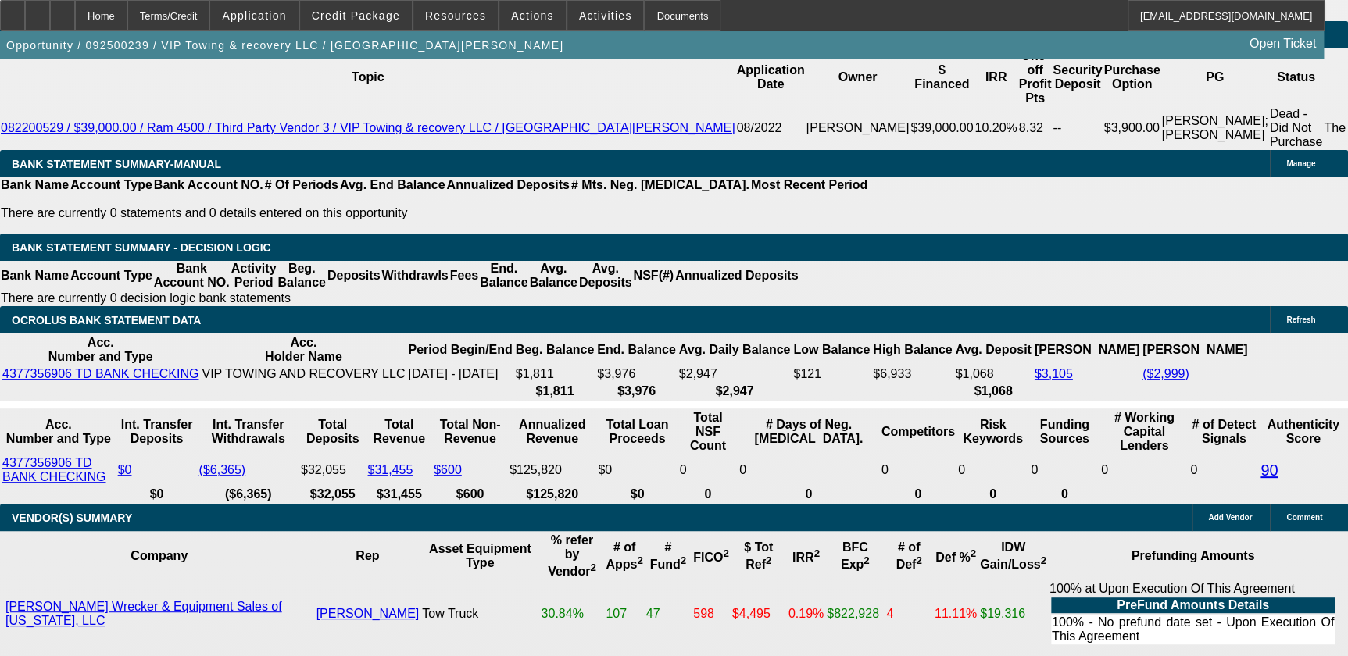
scroll to position [2430, 0]
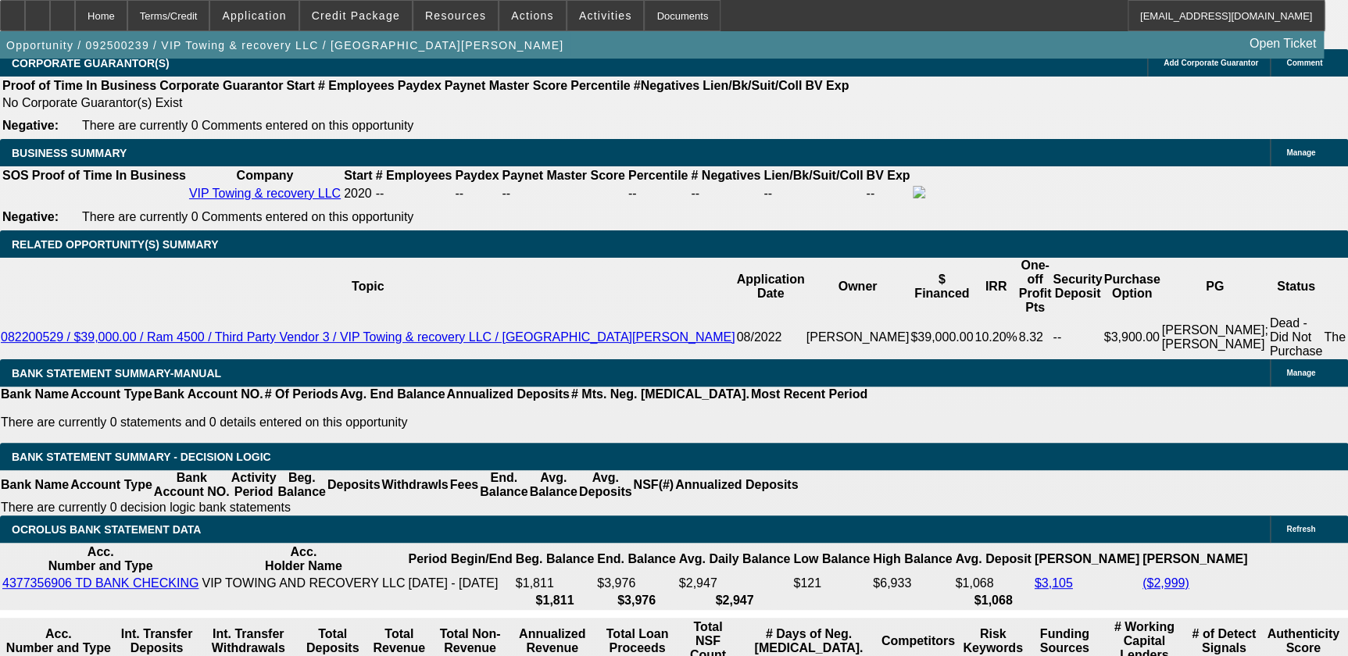
type input "17"
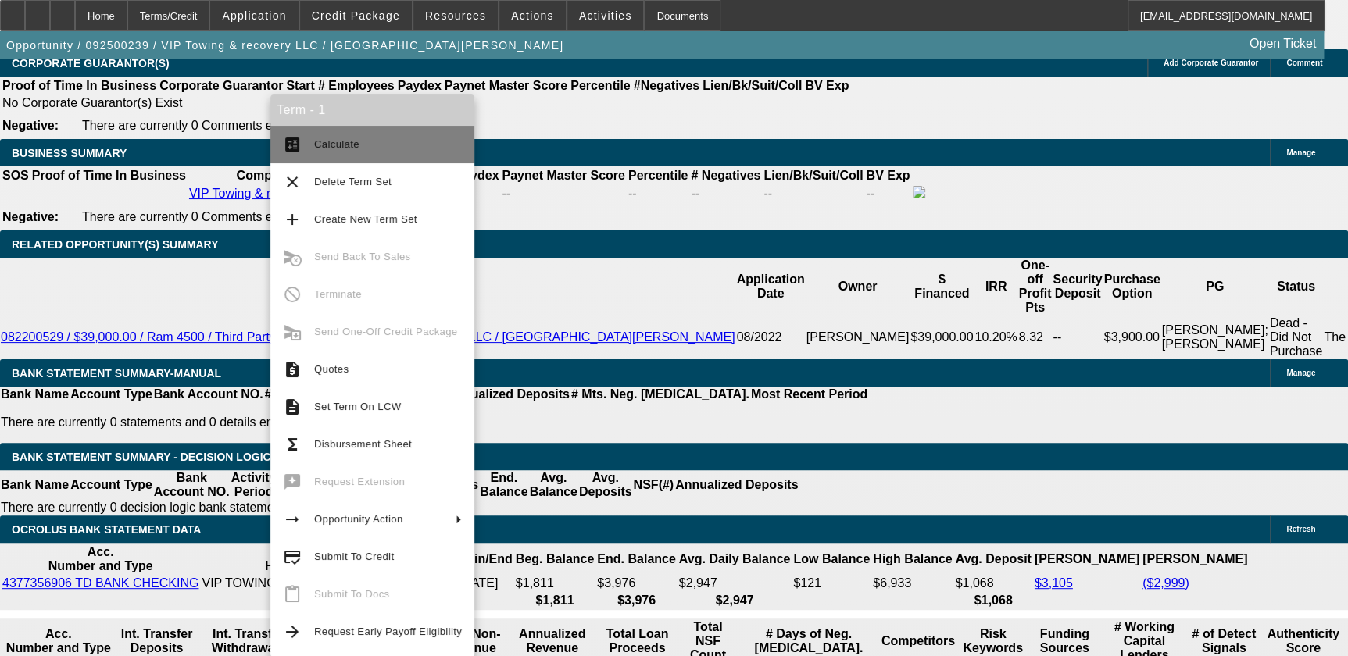
click at [363, 137] on span "Calculate" at bounding box center [388, 144] width 148 height 19
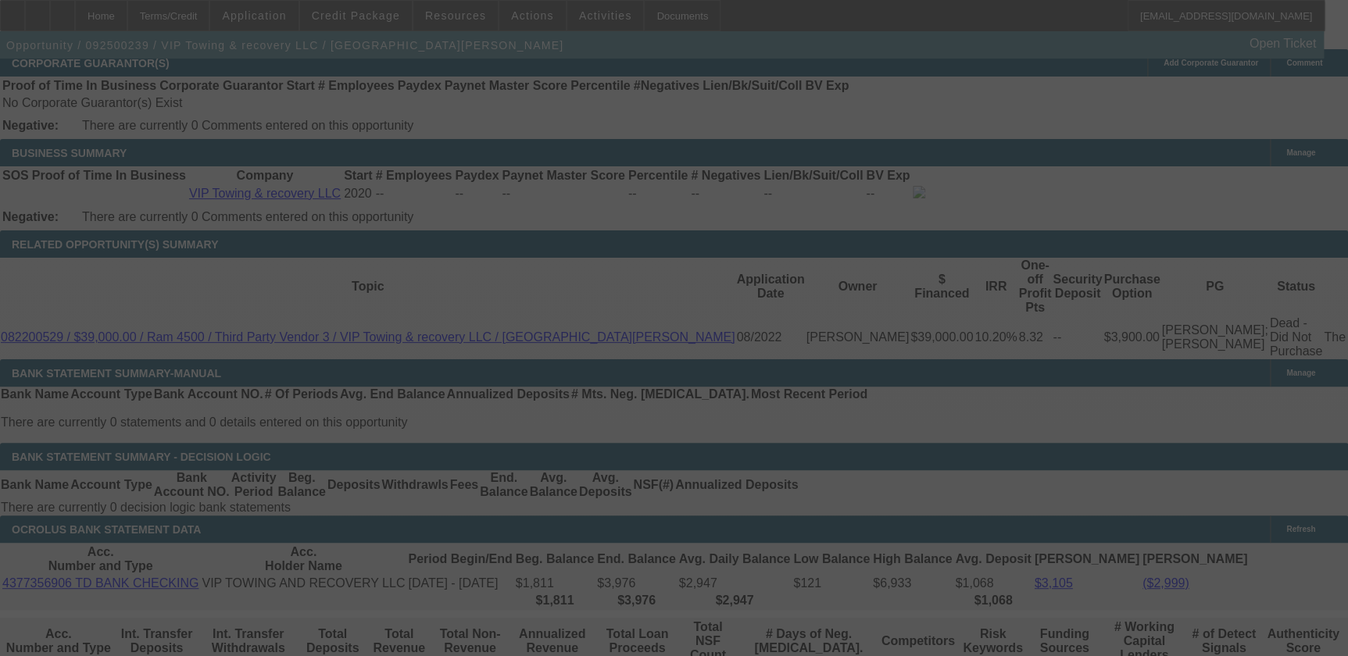
select select "0"
select select "0.1"
select select "4"
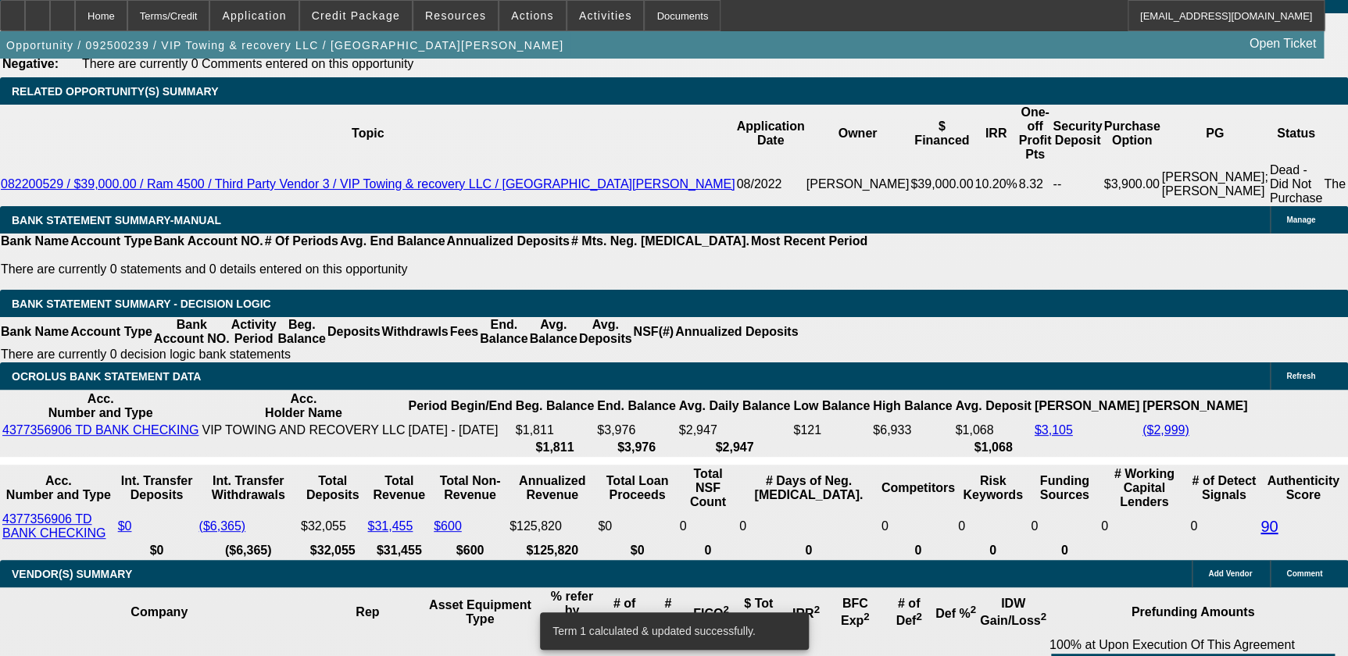
scroll to position [2554, 0]
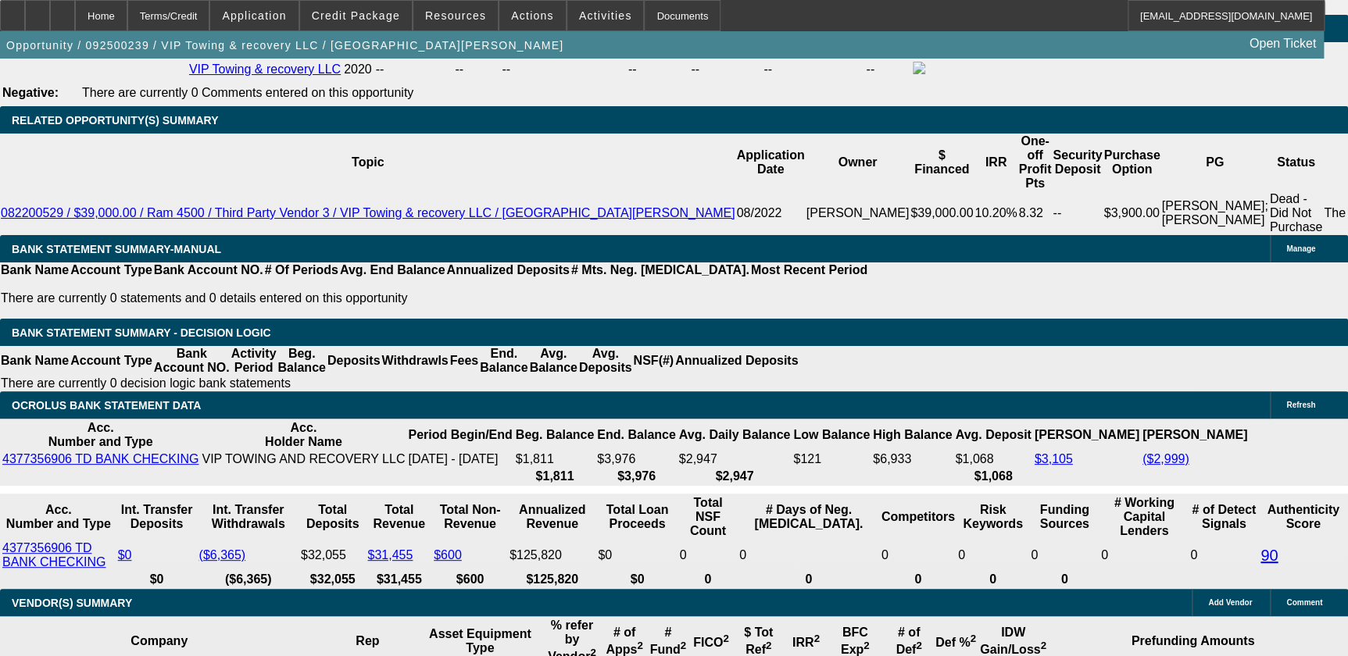
type input "UNKNOWN"
type input "16"
type input "$1,582.07"
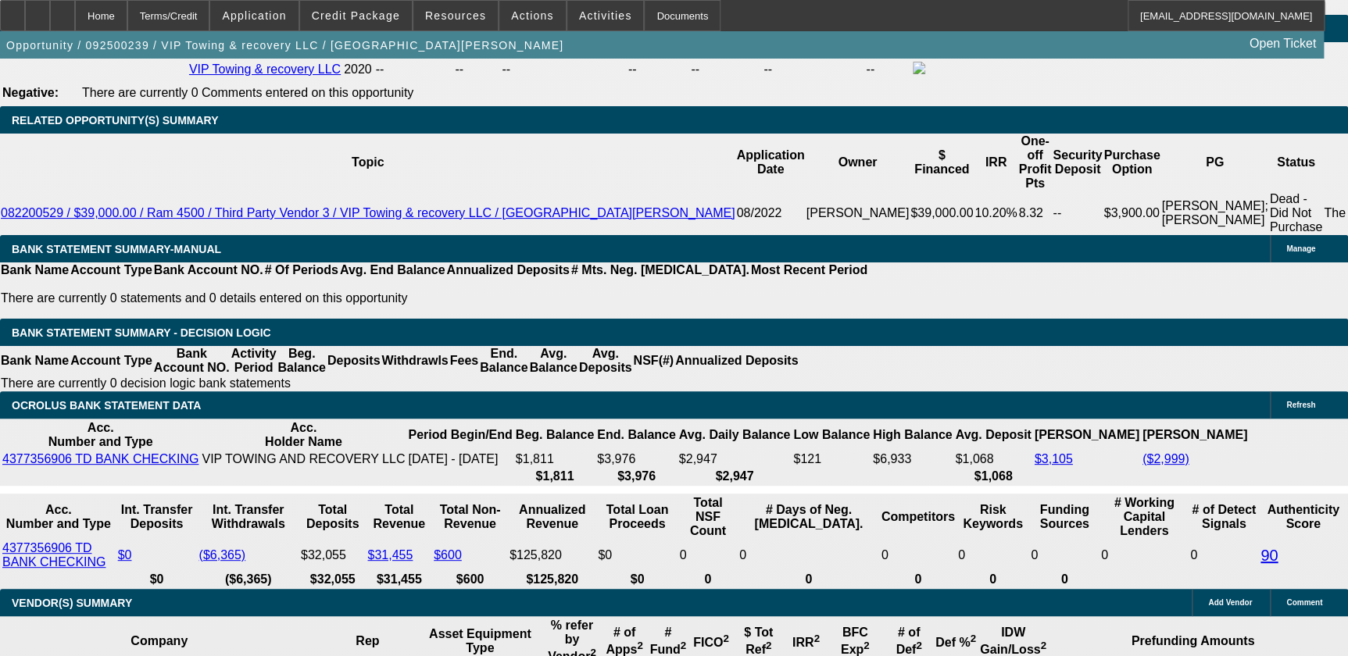
type input "16"
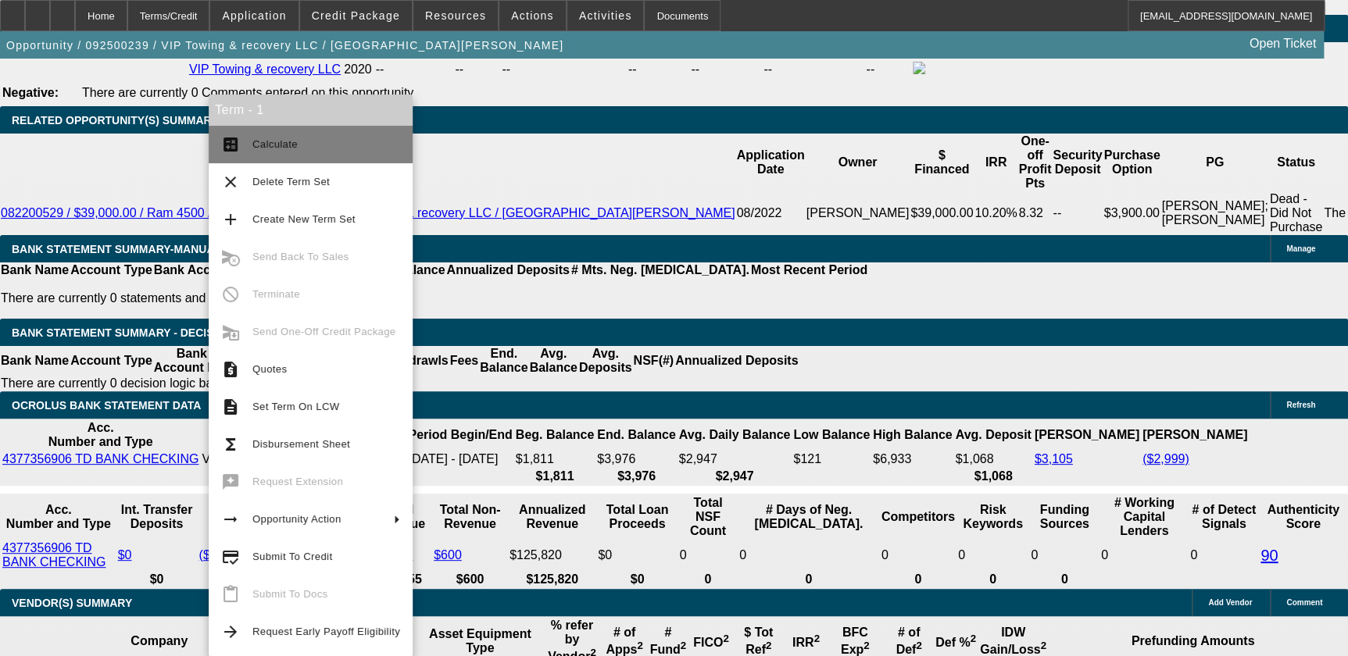
click at [257, 156] on button "calculate Calculate" at bounding box center [311, 144] width 204 height 37
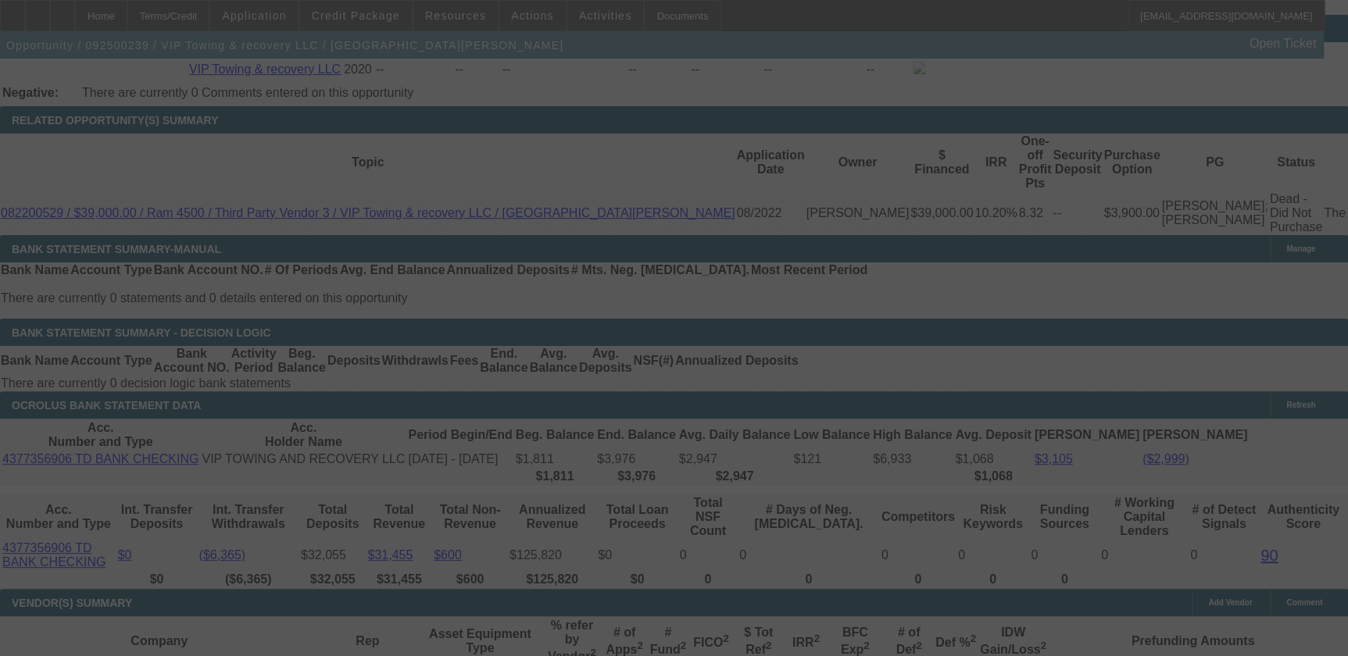
select select "0"
select select "0.1"
select select "4"
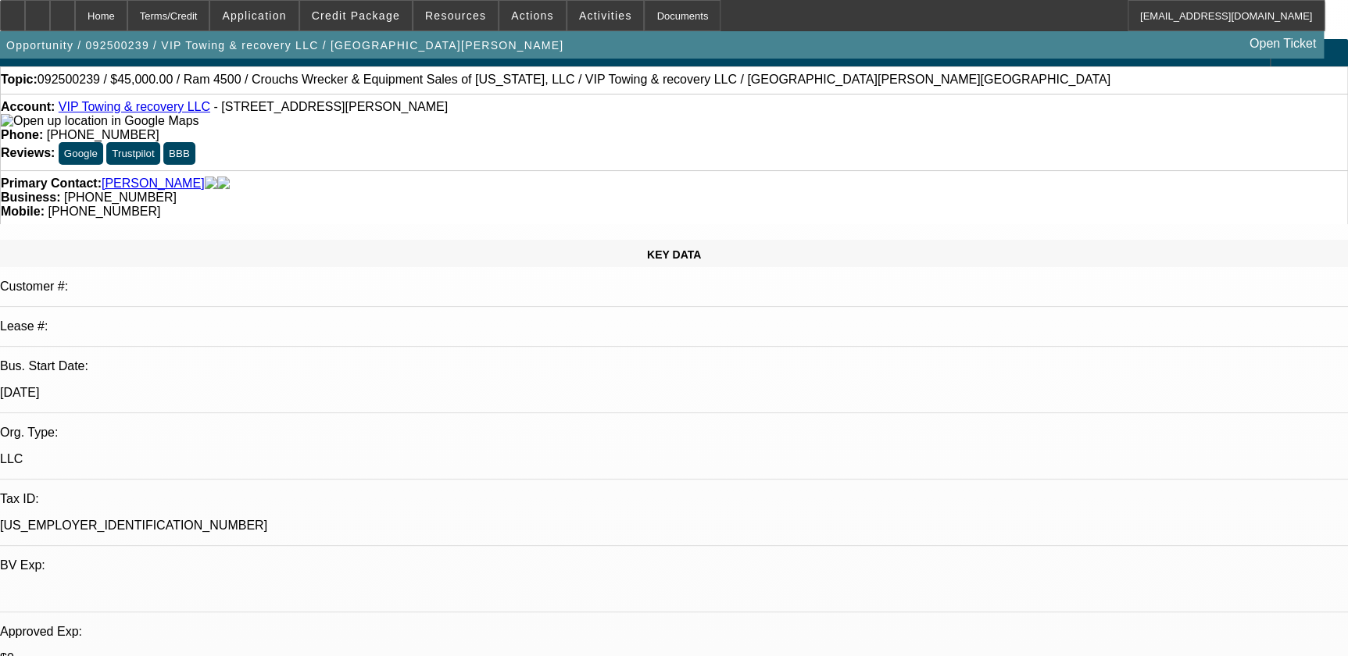
scroll to position [0, 0]
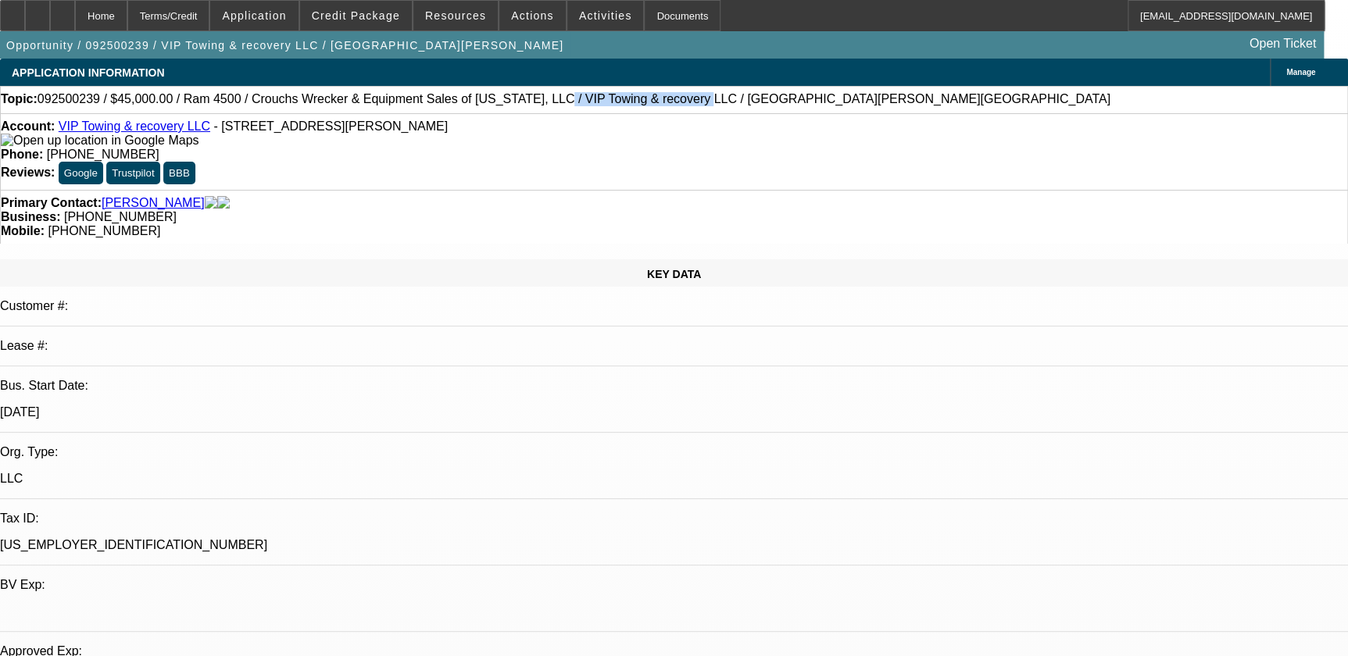
drag, startPoint x: 474, startPoint y: 102, endPoint x: 596, endPoint y: 103, distance: 121.9
click at [596, 103] on span "092500239 / $45,000.00 / Ram 4500 / Crouchs Wrecker & Equipment Sales of Florid…" at bounding box center [573, 99] width 1073 height 14
copy span "VIP Towing & recovery LLC"
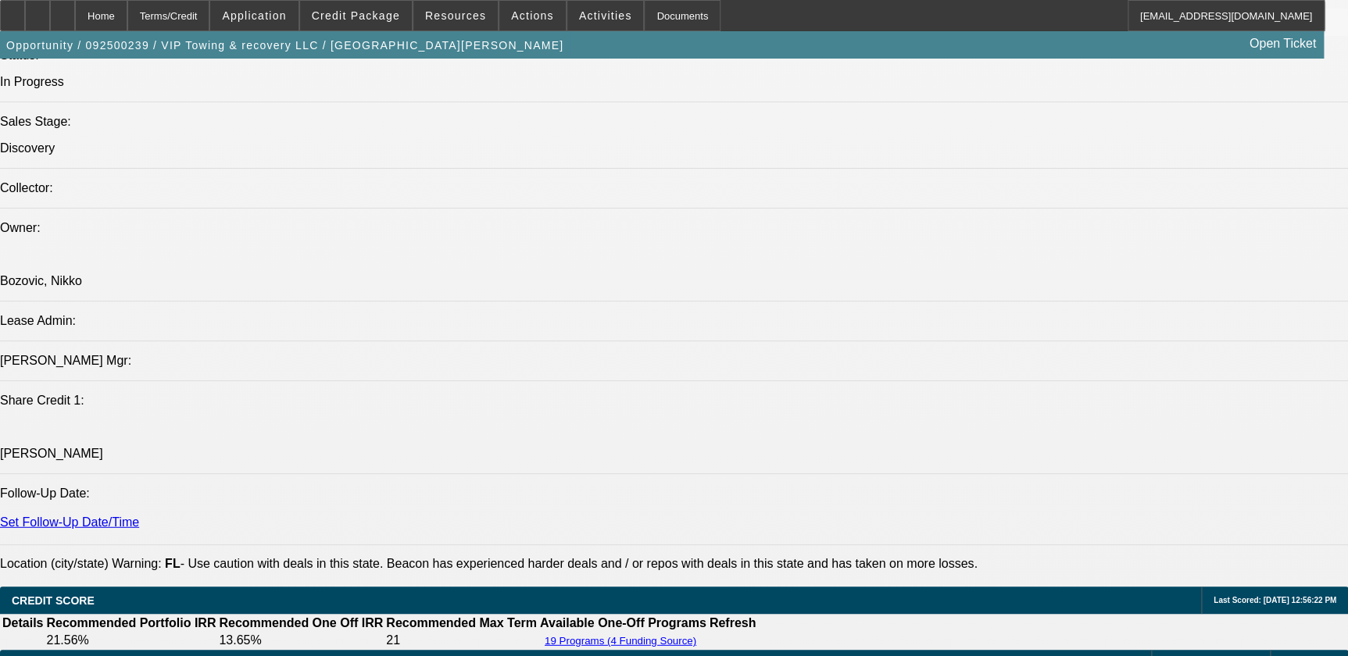
scroll to position [1917, 0]
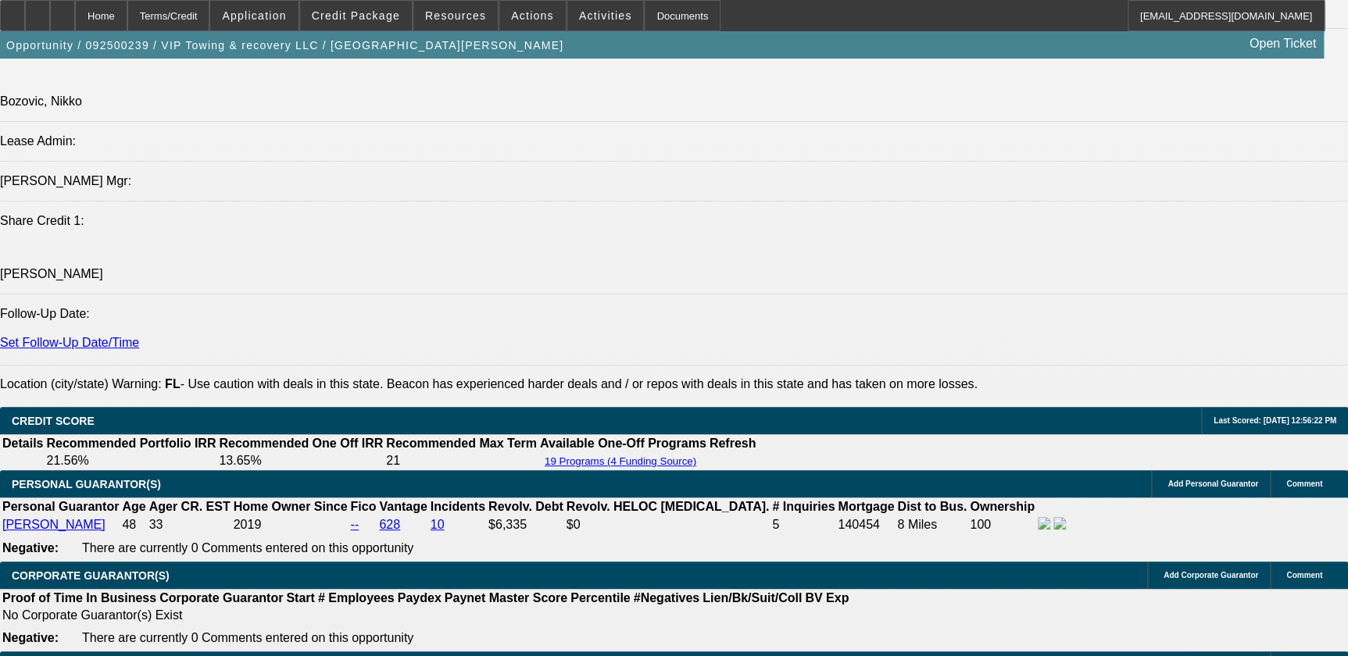
click at [75, 8] on div at bounding box center [62, 15] width 25 height 31
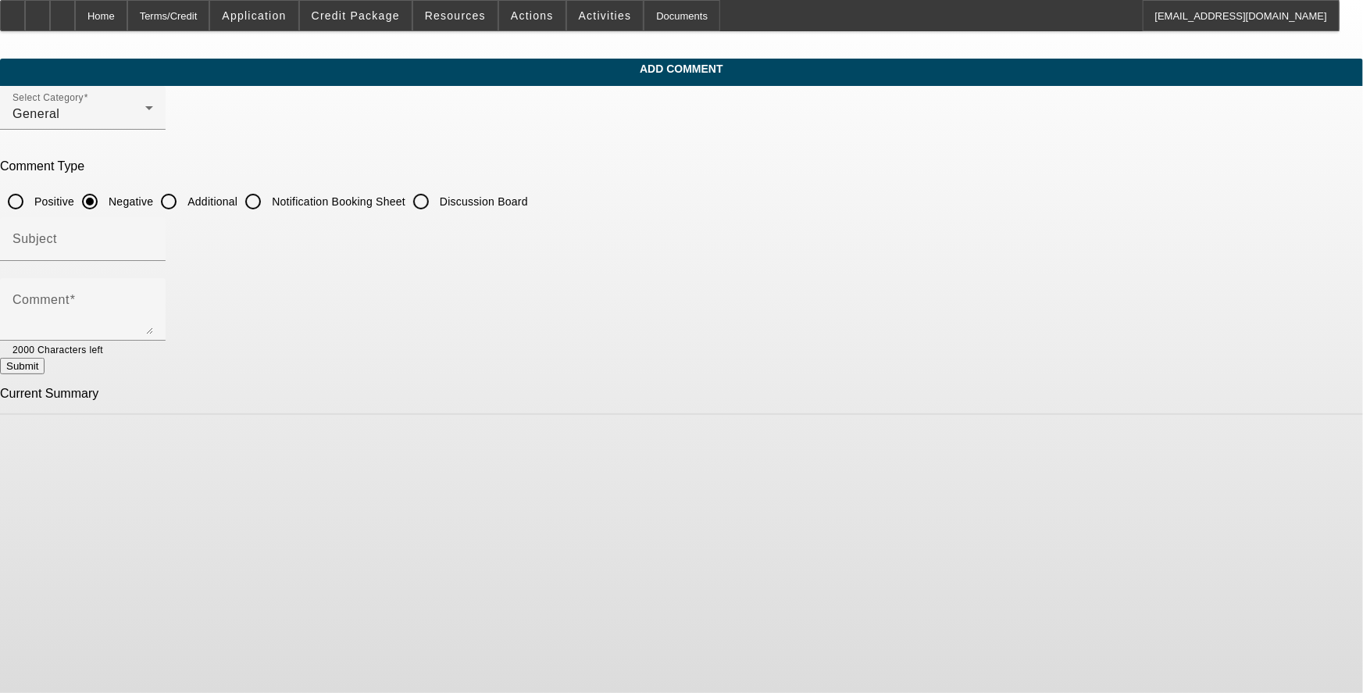
click at [184, 196] on input "Additional" at bounding box center [168, 201] width 31 height 31
radio input "true"
click at [153, 226] on div "Subject" at bounding box center [82, 239] width 141 height 44
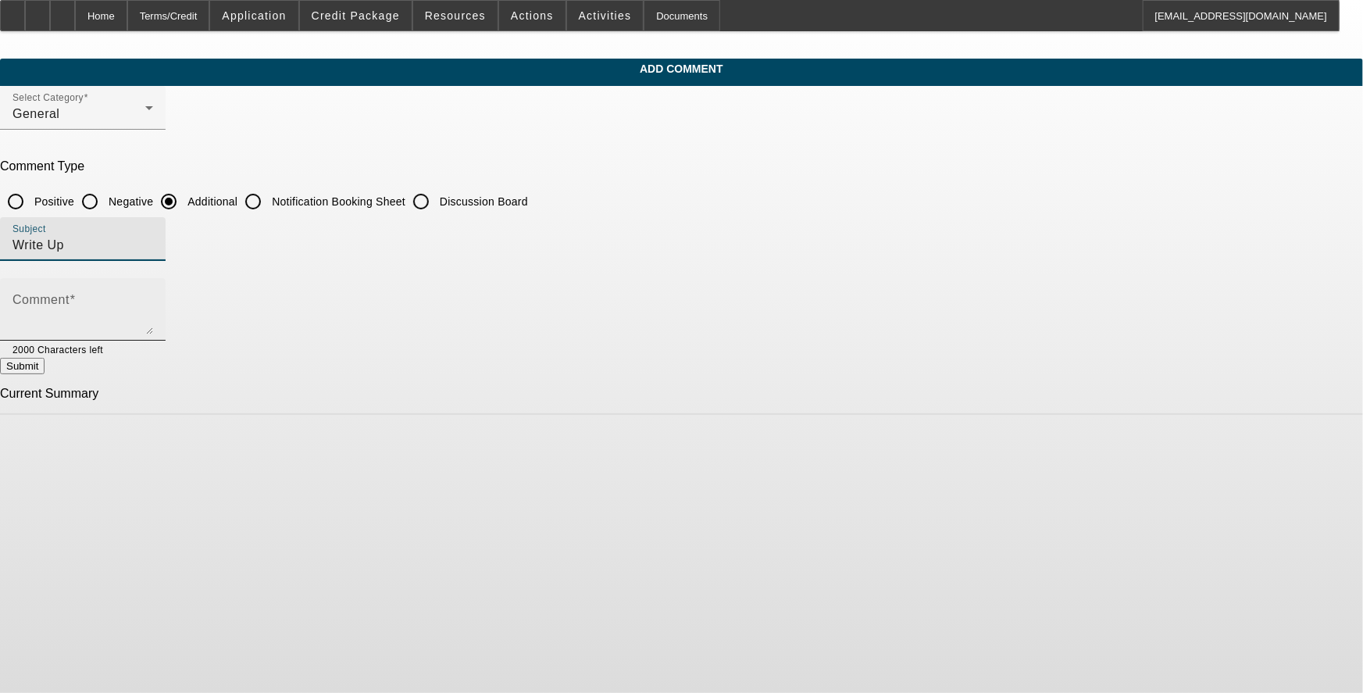
type input "Write Up"
click at [153, 297] on textarea "Comment" at bounding box center [82, 315] width 141 height 37
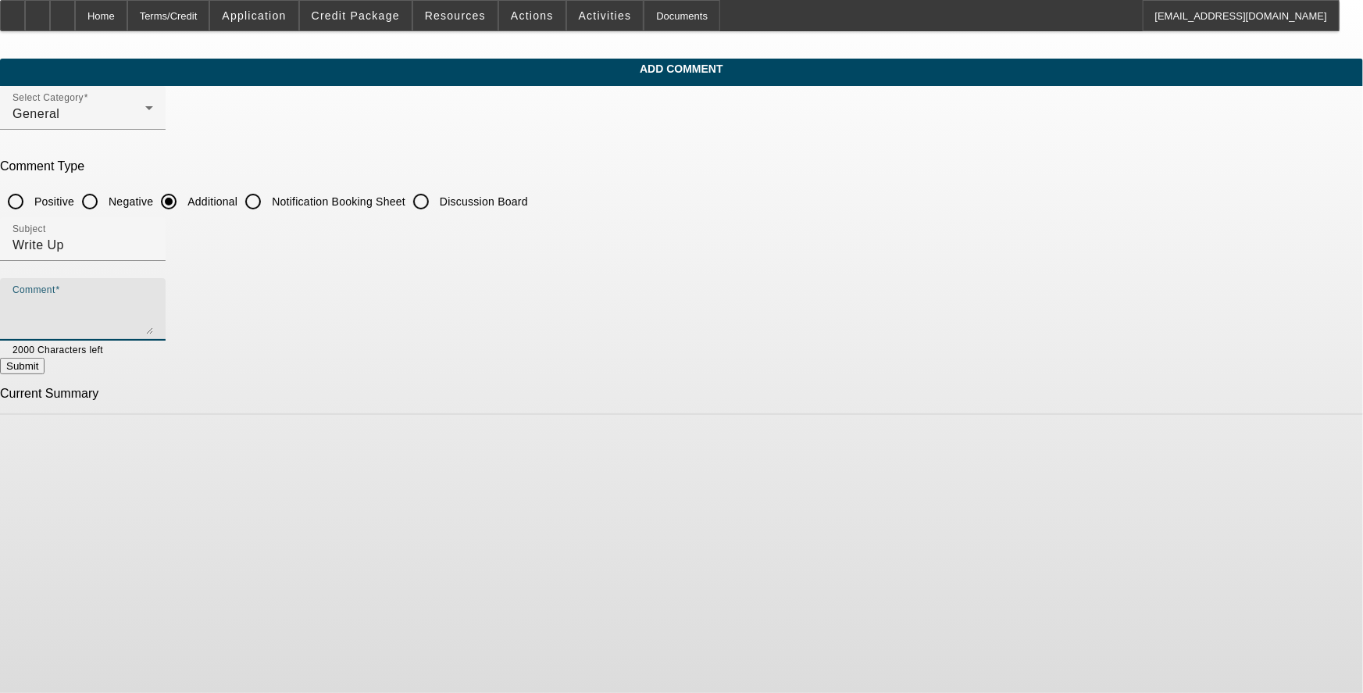
paste textarea "[PERSON_NAME] is the sole owner of VIP Towing & Recovery LLC. Her current Ford …"
type textarea "[PERSON_NAME] is the sole owner of VIP Towing & Recovery LLC. Her current Ford …"
click at [45, 374] on button "Submit" at bounding box center [22, 366] width 45 height 16
radio input "true"
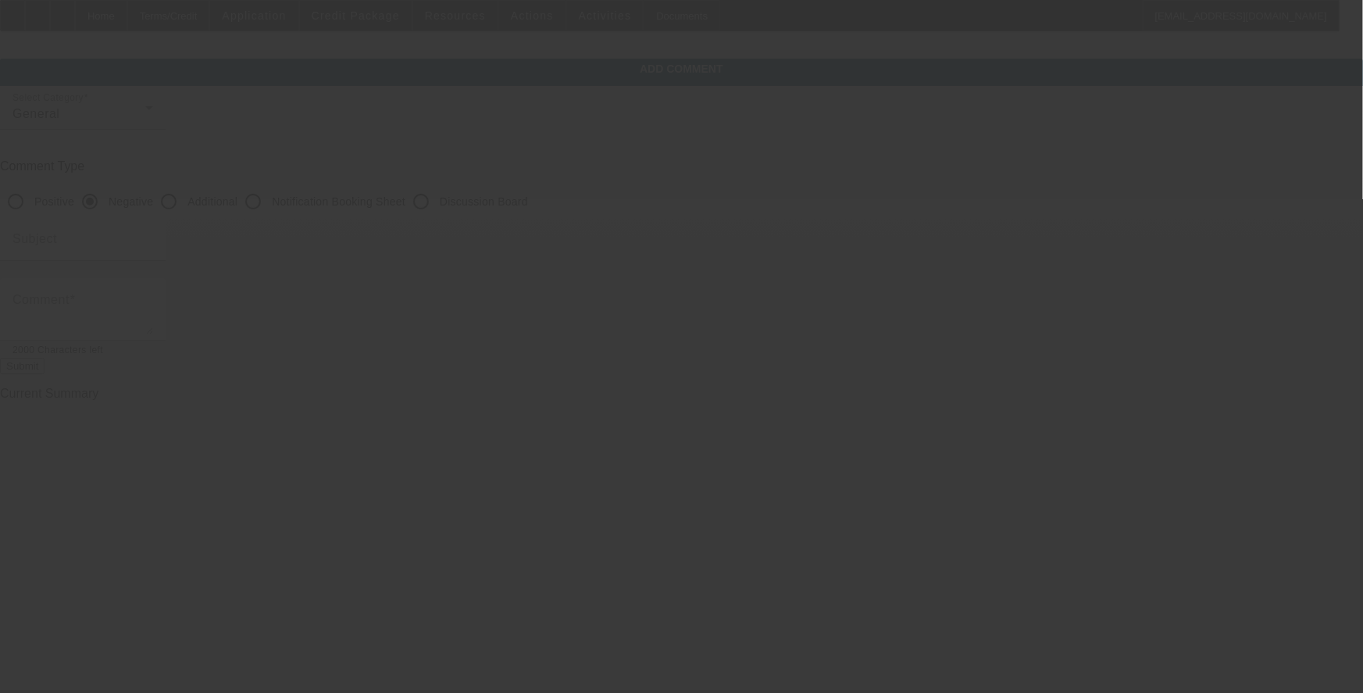
scroll to position [0, 0]
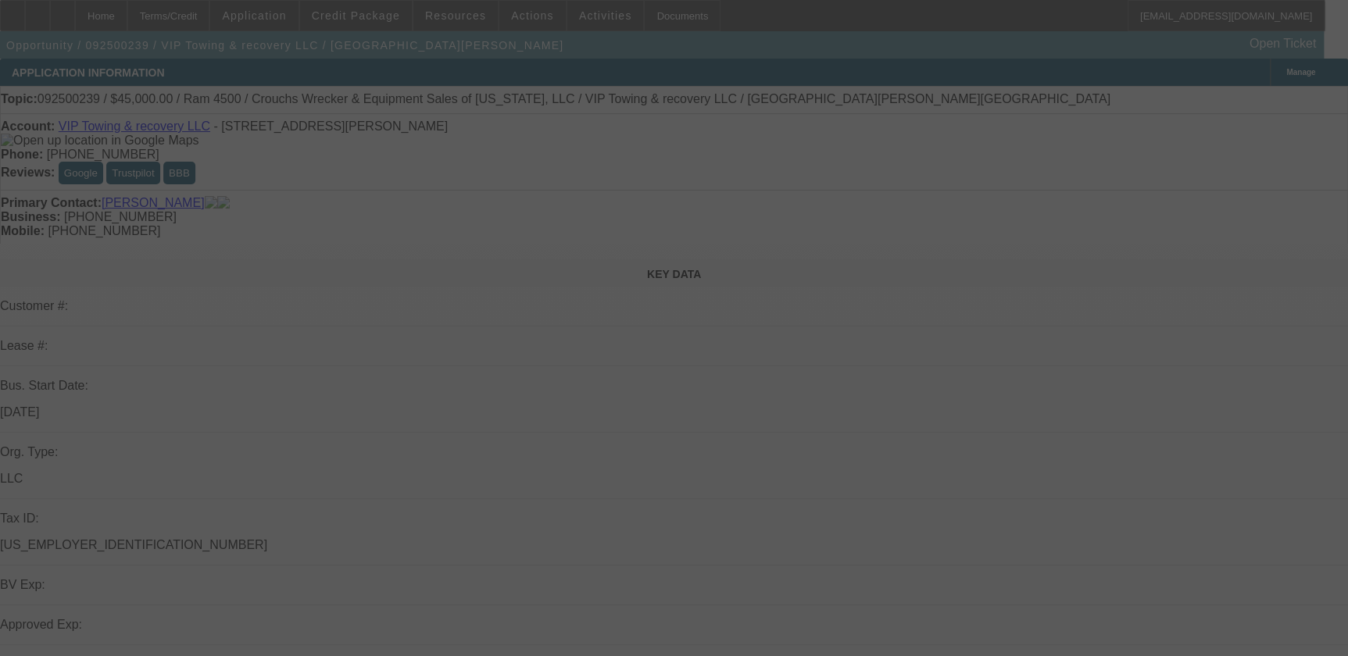
select select "0"
select select "0.1"
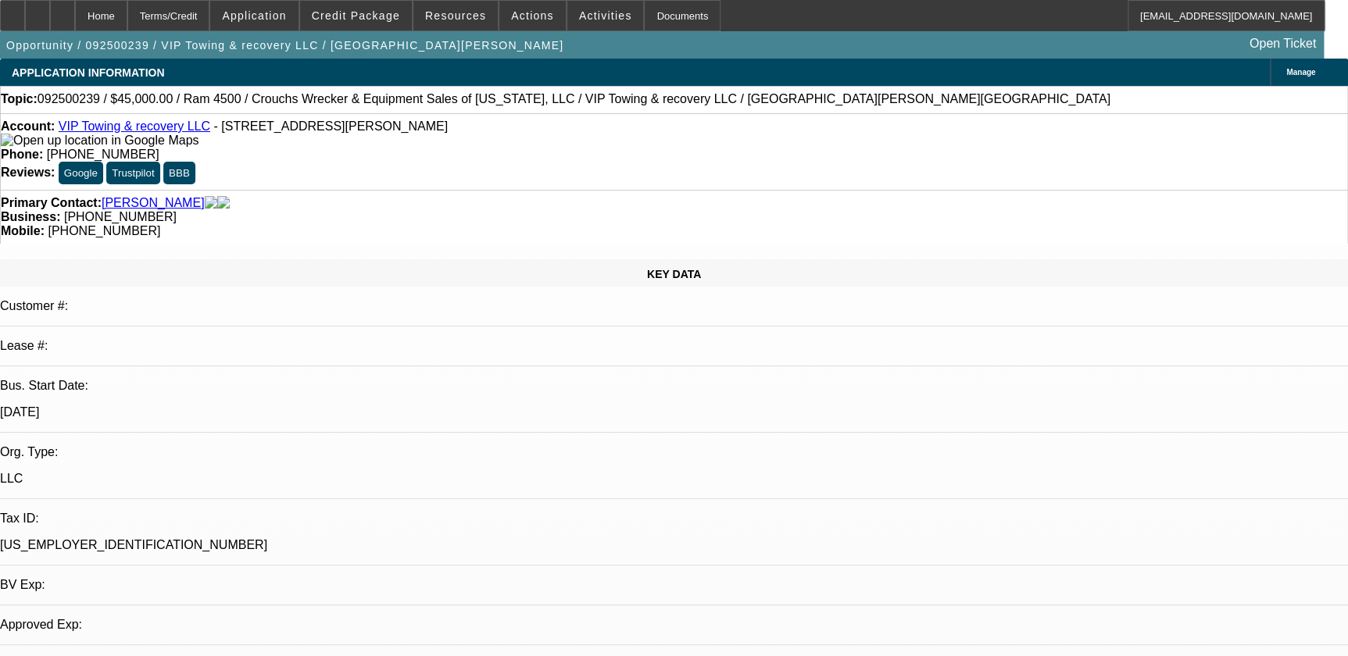
select select "1"
select select "4"
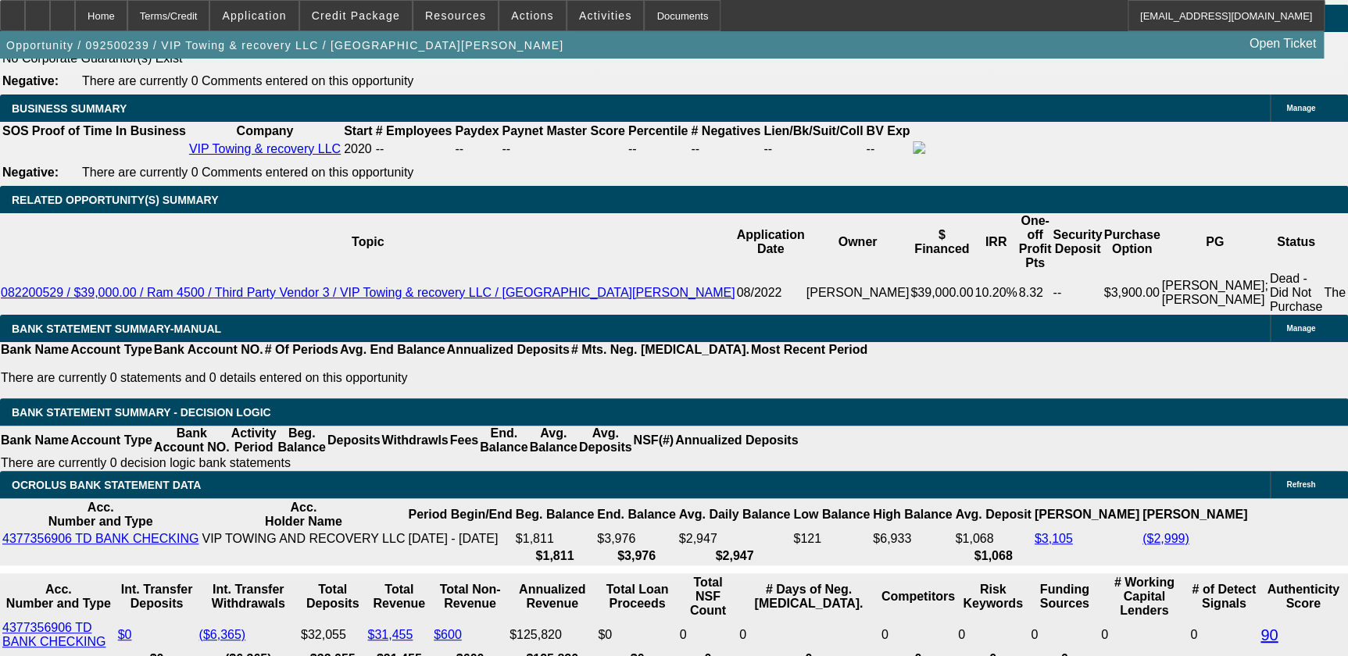
scroll to position [2344, 0]
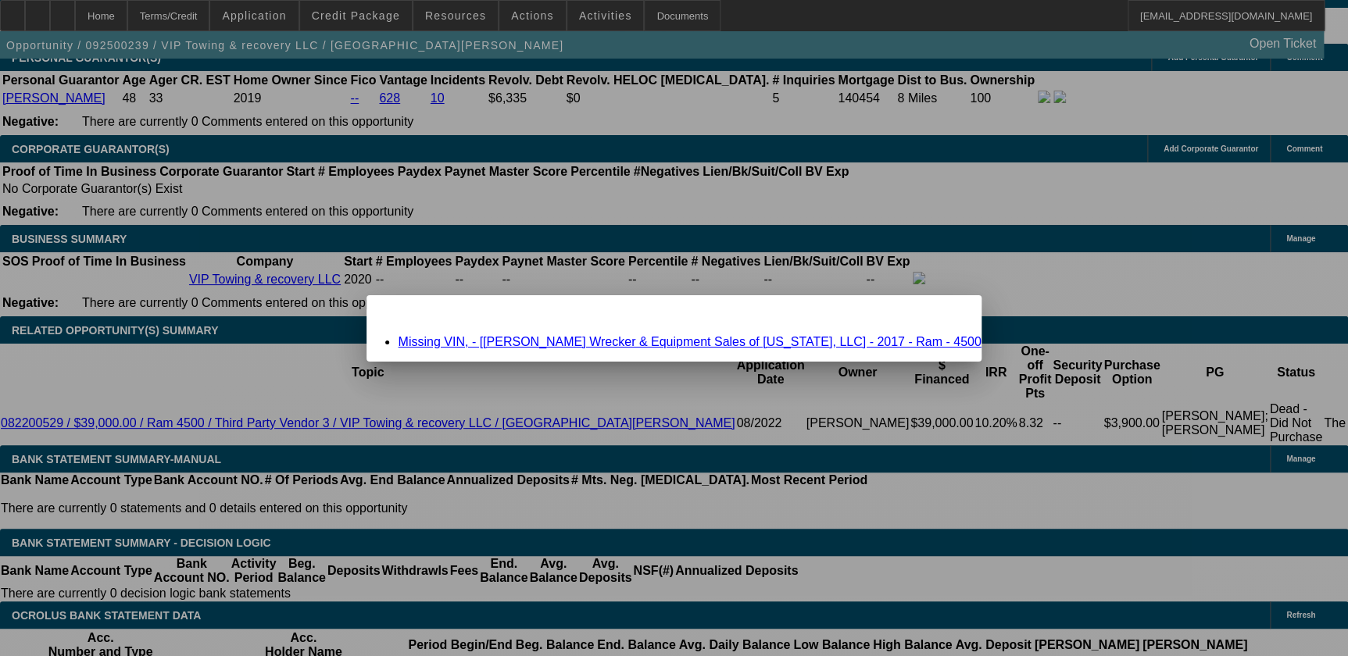
click at [662, 344] on link "Missing VIN, - [Crouch's Wrecker & Equipment Sales of Florida, LLC] - 2017 - Ra…" at bounding box center [689, 341] width 583 height 13
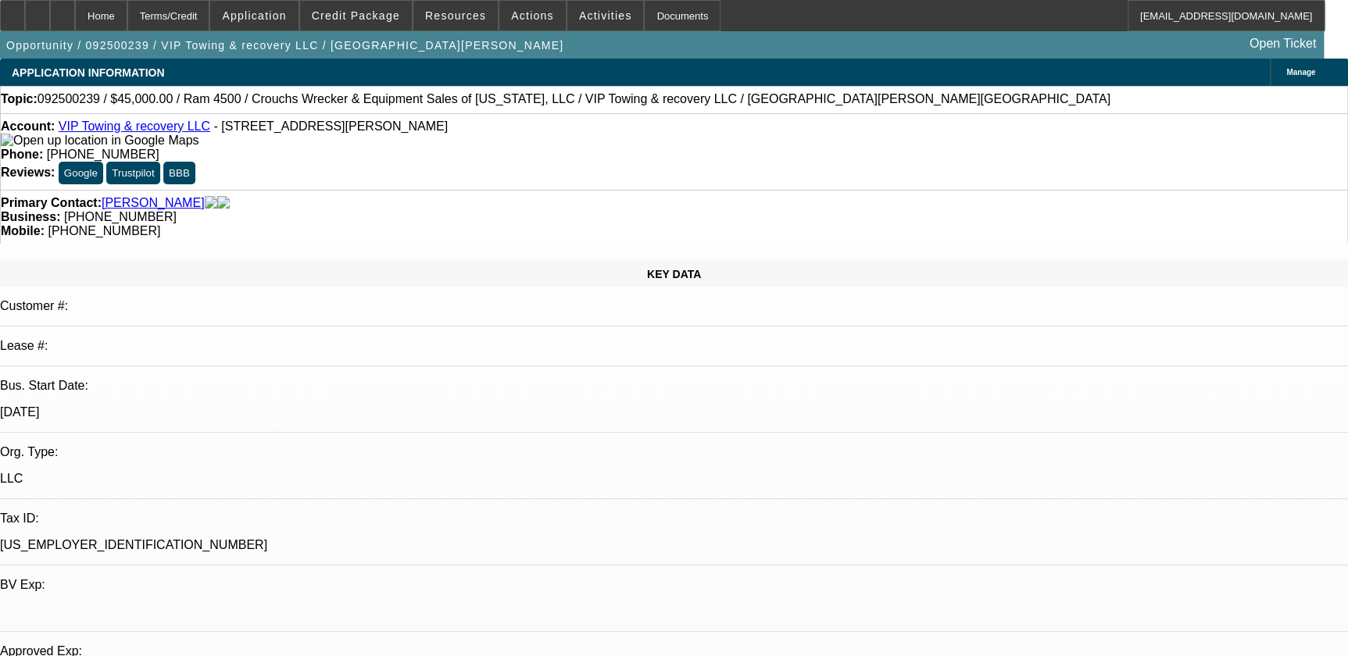
scroll to position [2344, 0]
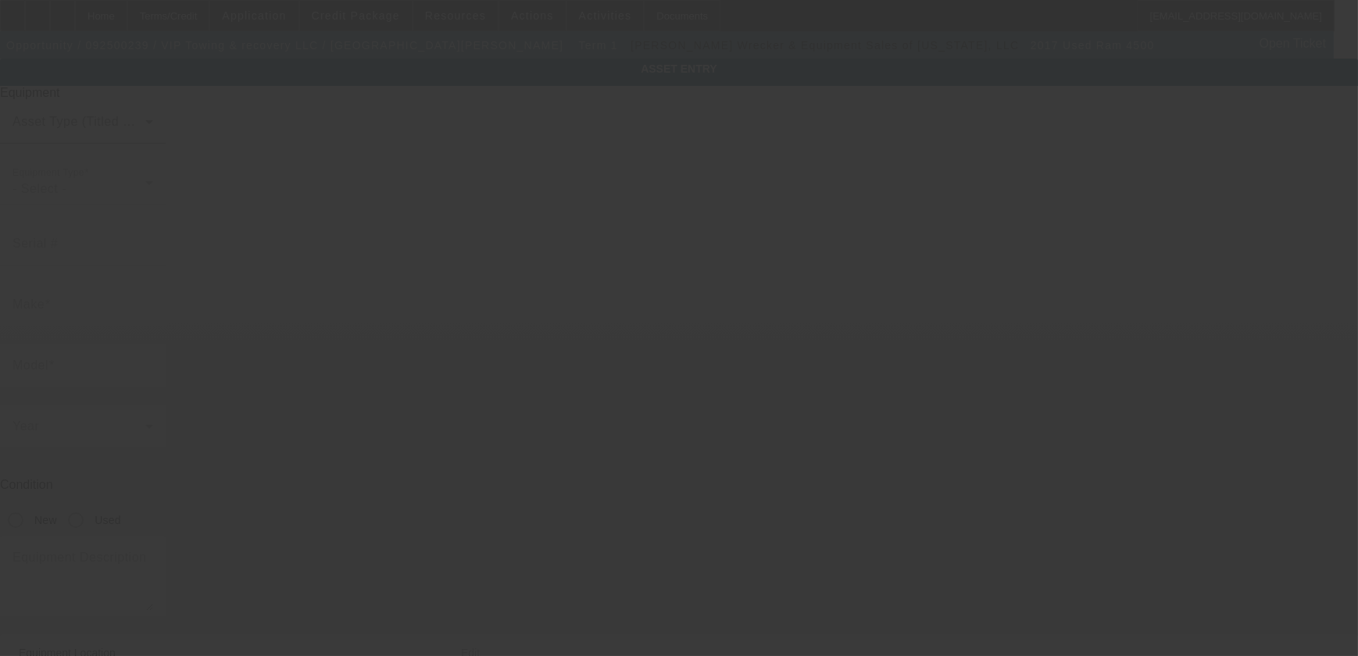
type input "ram"
type input "4500"
radio input "true"
type textarea "2017 Ram Century 312"
type input "1683 N Beardall Ave"
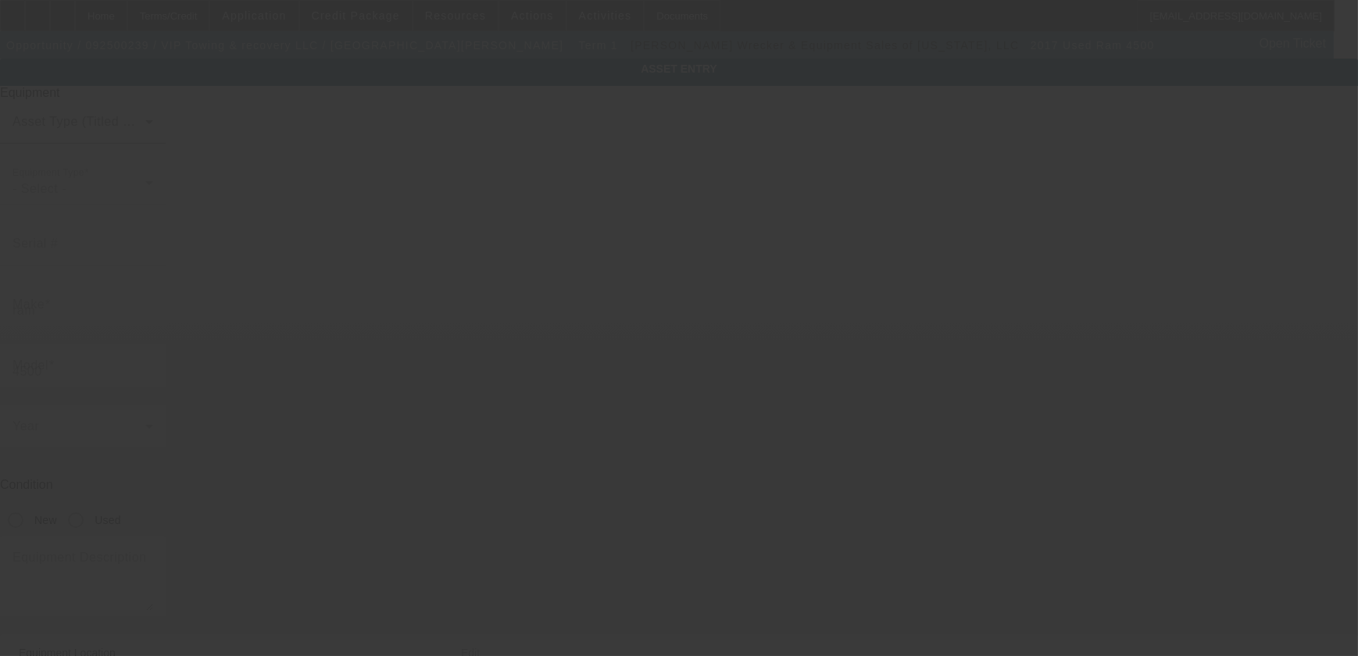
type input "Ste 113"
type input "Sanford"
type input "32771"
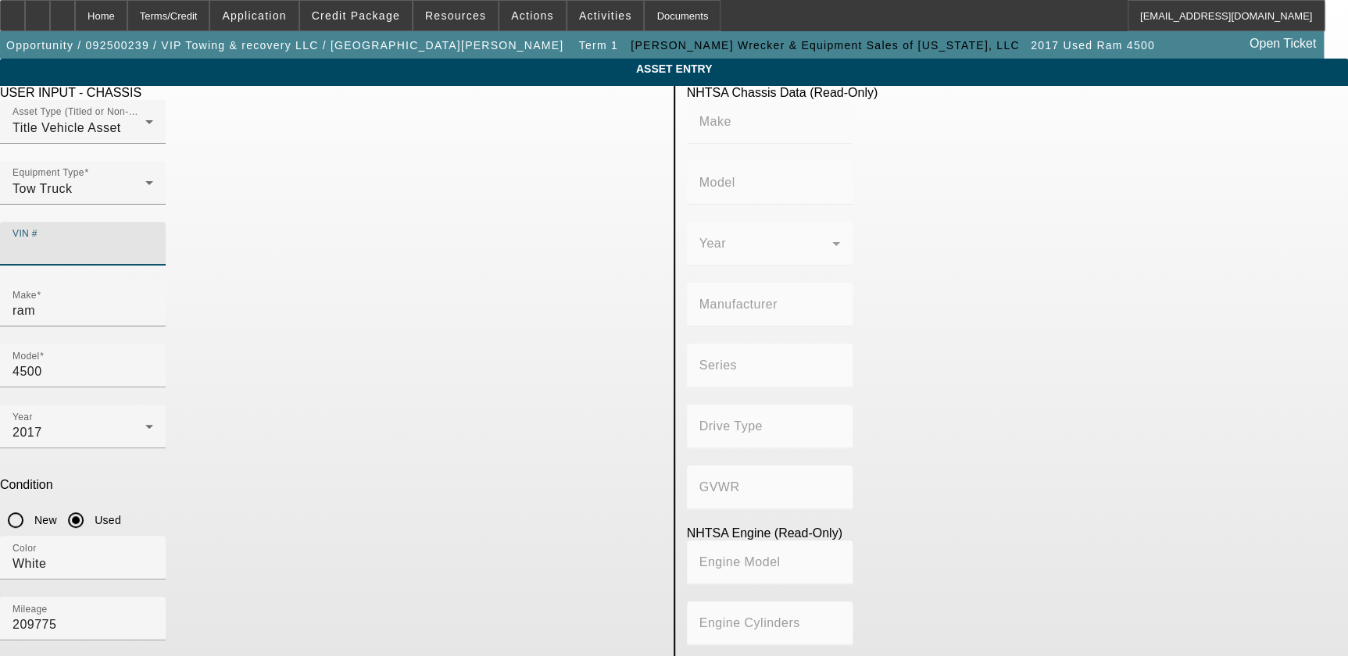
click at [153, 241] on input "VIN #" at bounding box center [82, 250] width 141 height 19
type input "3C7WRKAL2H6520490"
type input "RAM"
type input "4500"
type input "CHRYSLER DE MEXICO TOLUCA"
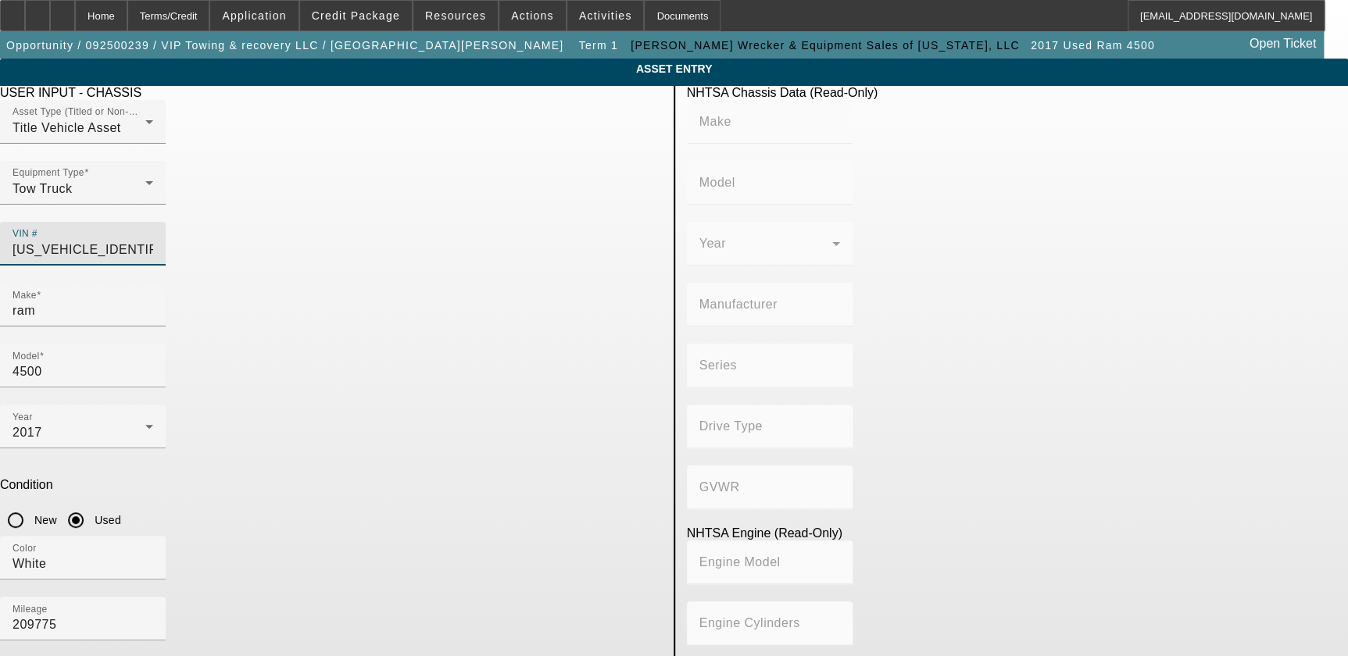
type input "DP (Dual Rear Wheels)"
type input "4x2"
type input "Class 4: 14,001 - 16,000 lb (6,350 - 7,258 kg)"
type input "6"
type input "Diesel"
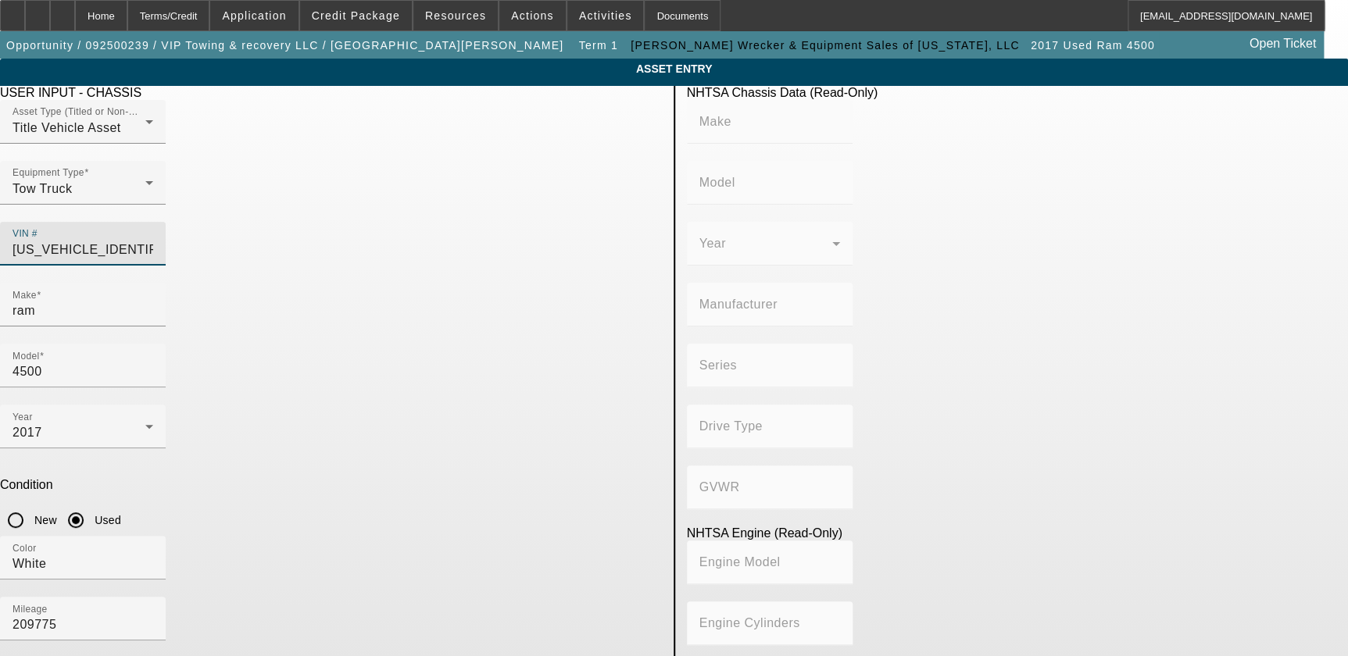
type input "408.85908543470"
type input "6.7"
type input "3C7WRKAL2H6520490"
click at [142, 302] on app-asset-collateral-manage "ASSET ENTRY Delete asset USER INPUT - CHASSIS Asset Type (Titled or Non-Titled)…" at bounding box center [674, 492] width 1348 height 866
type input "RAM"
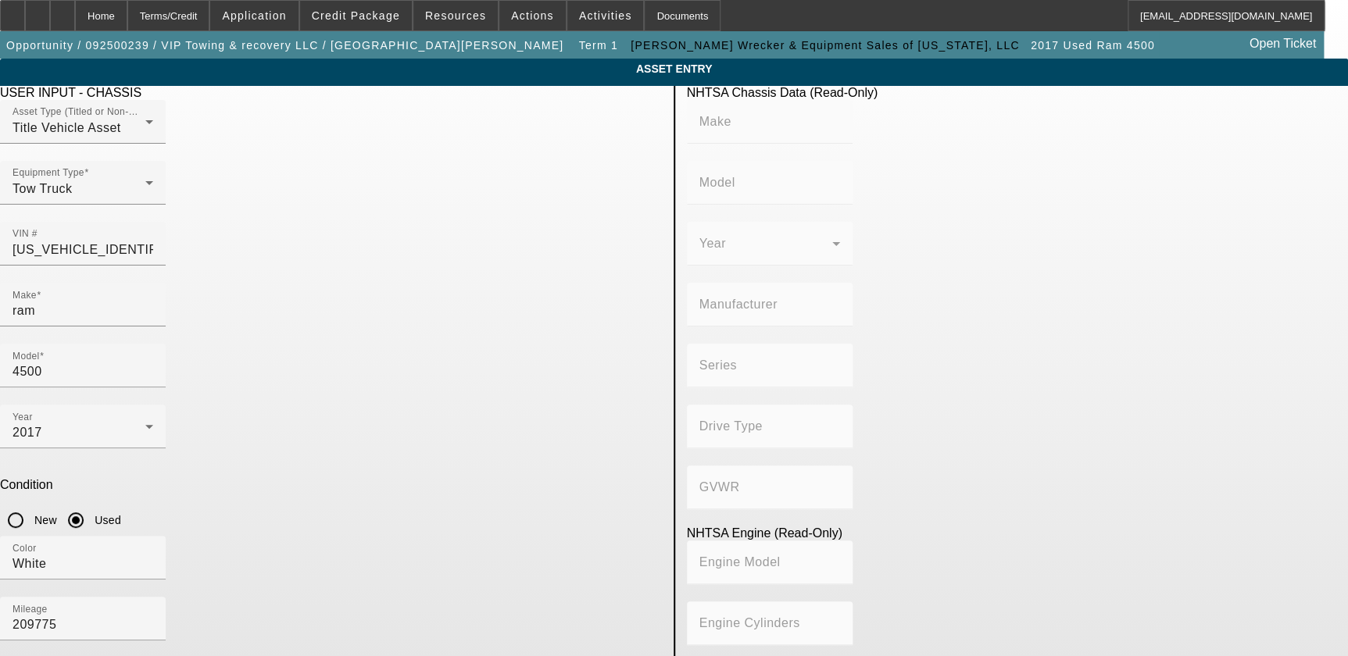
type input "4500"
type input "CHRYSLER DE MEXICO TOLUCA"
type input "DP (Dual Rear Wheels)"
type input "4x2"
type input "Class 4: 14,001 - 16,000 lb (6,350 - 7,258 kg)"
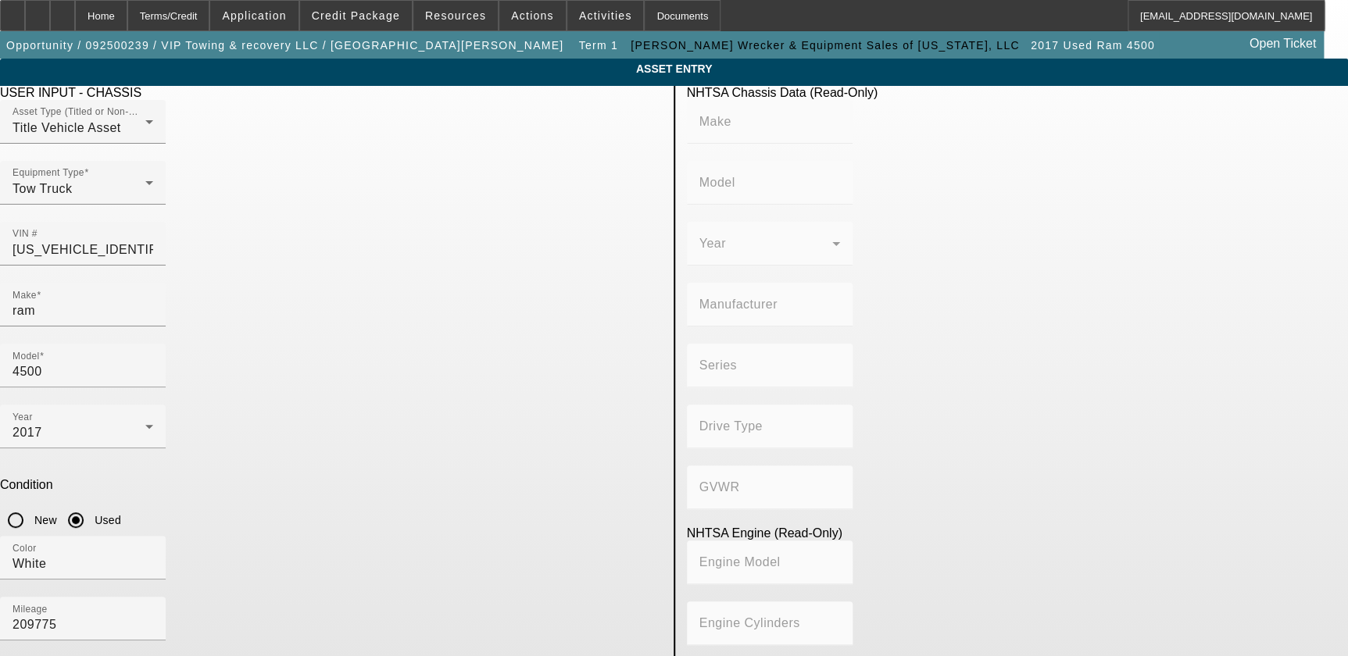
type input "6"
type input "Diesel"
type input "408.85908543470"
type input "6.7"
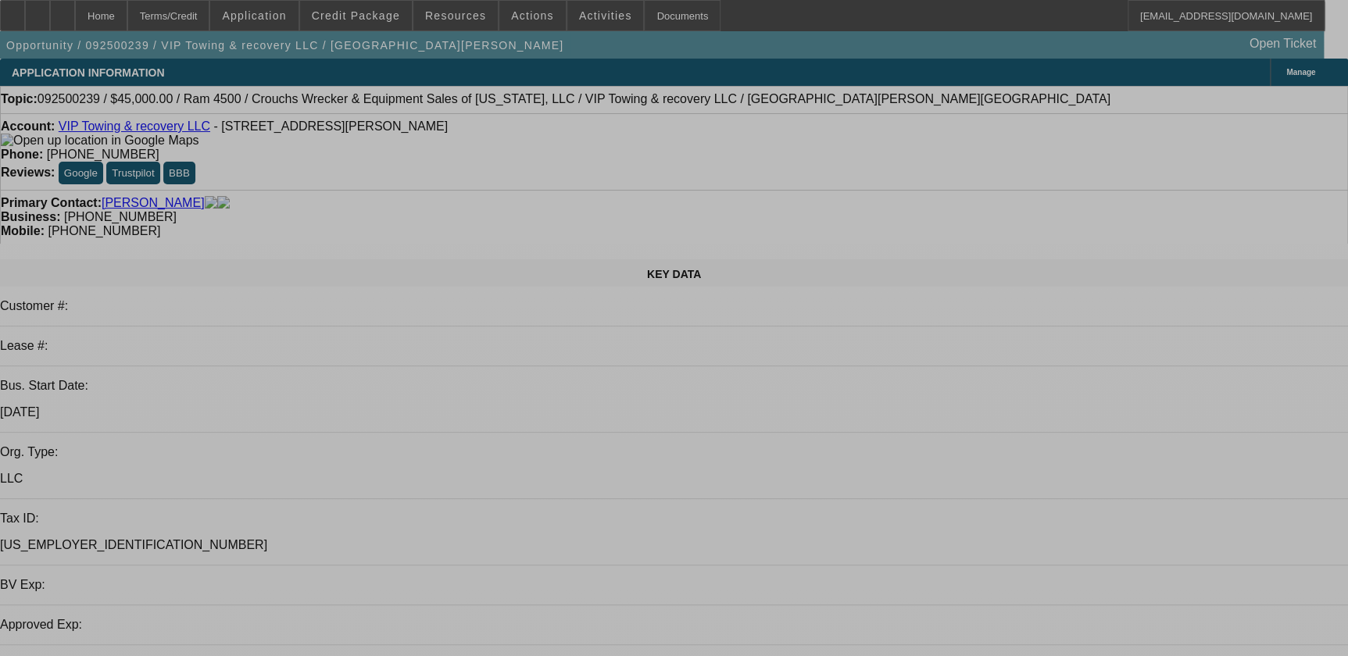
select select "0"
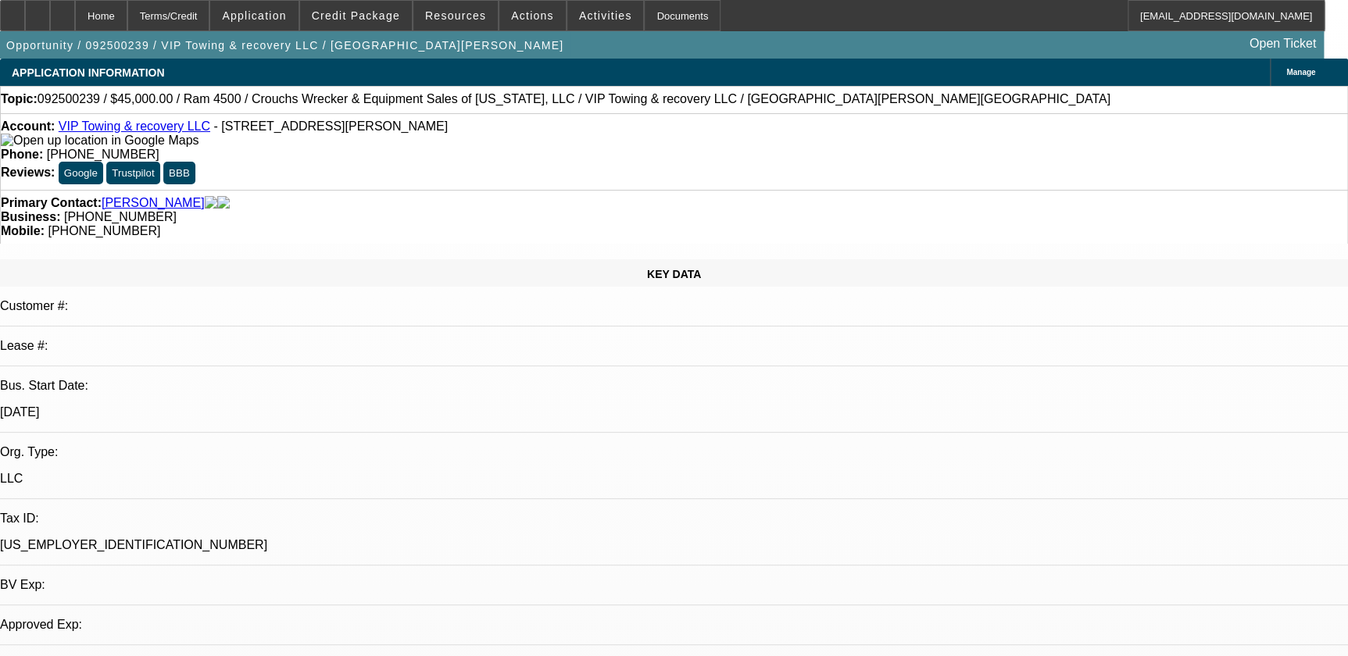
select select "0"
select select "0.1"
select select "4"
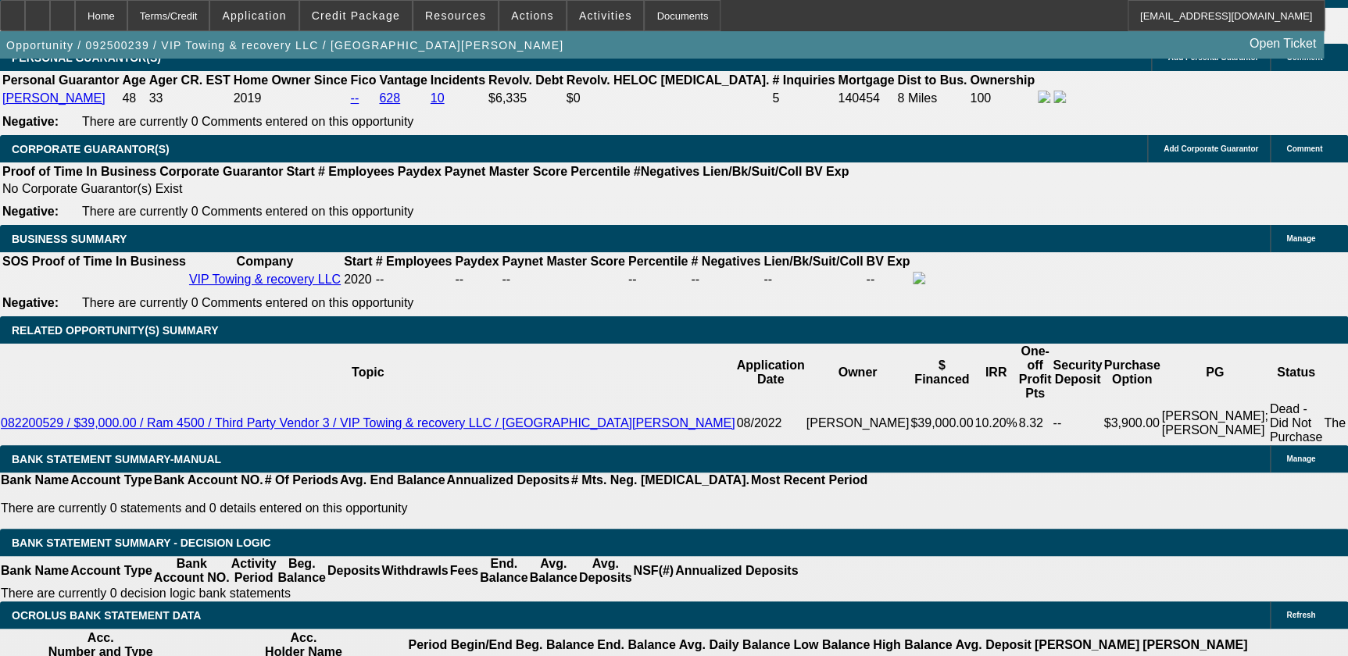
scroll to position [2410, 0]
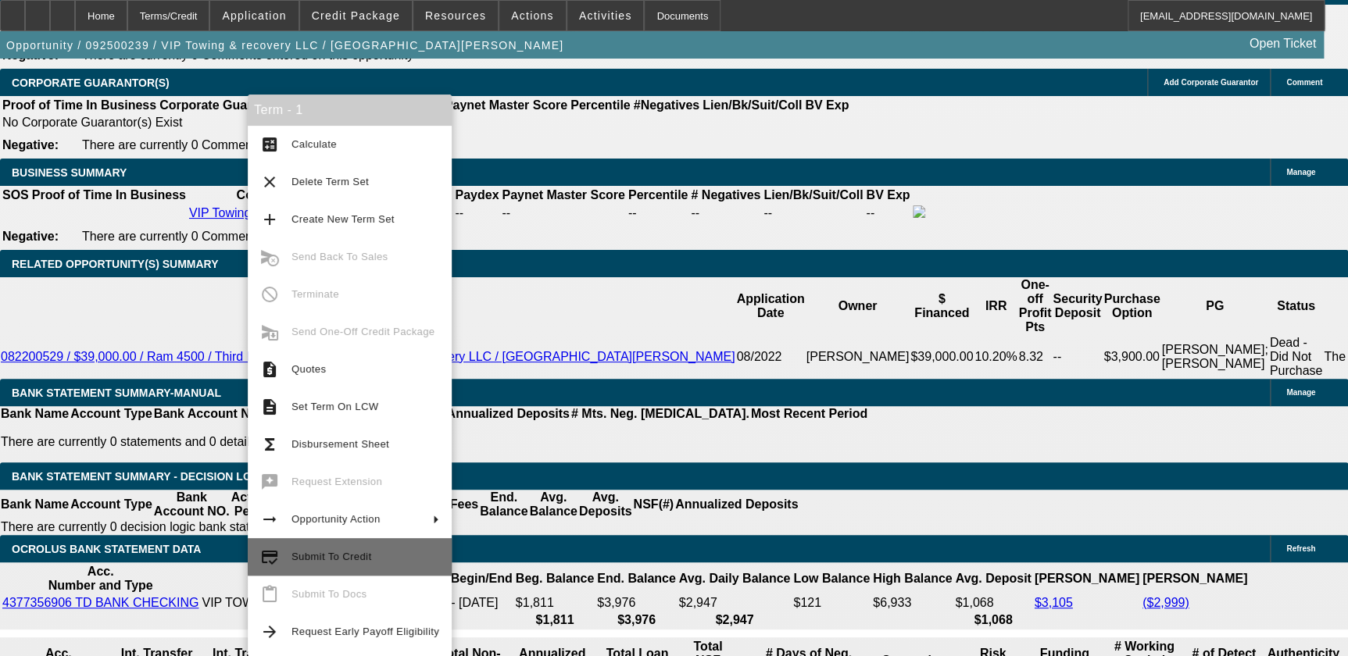
click at [377, 555] on span "Submit To Credit" at bounding box center [365, 557] width 148 height 19
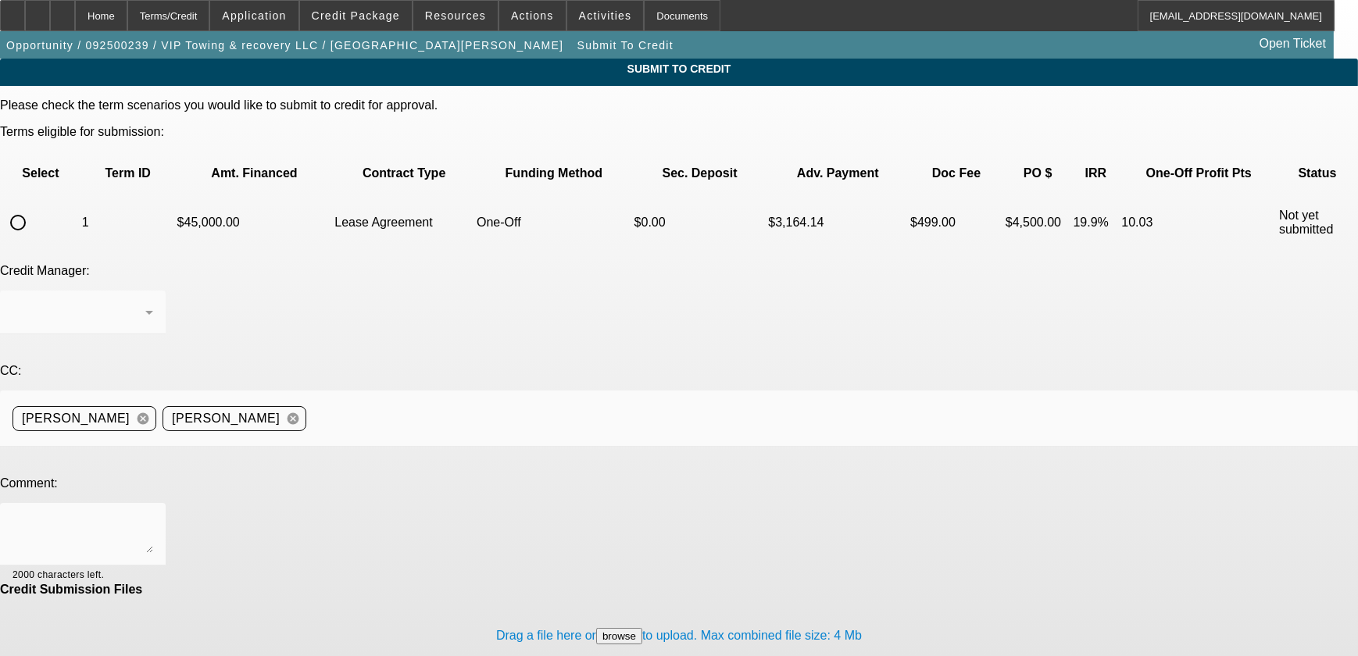
click at [34, 207] on input "radio" at bounding box center [17, 222] width 31 height 31
radio input "true"
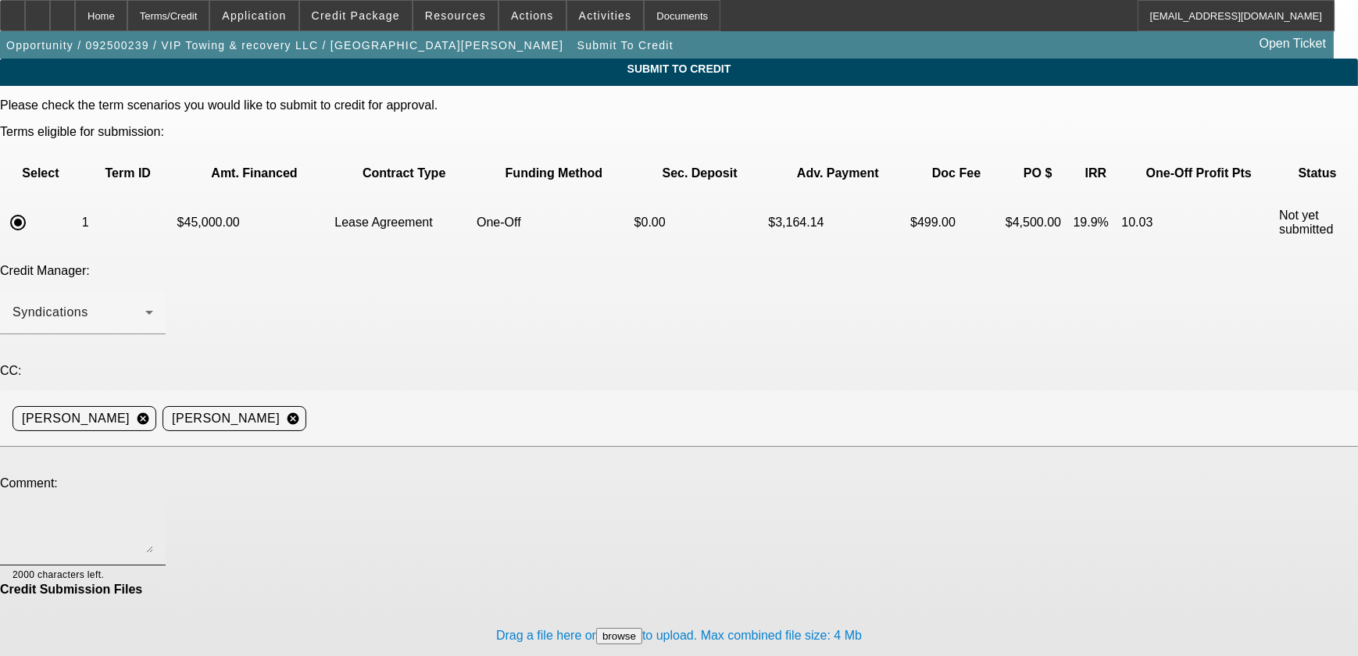
click at [153, 516] on textarea at bounding box center [82, 534] width 141 height 37
type textarea "Can we please try sending this to FinPac. Thankyou."
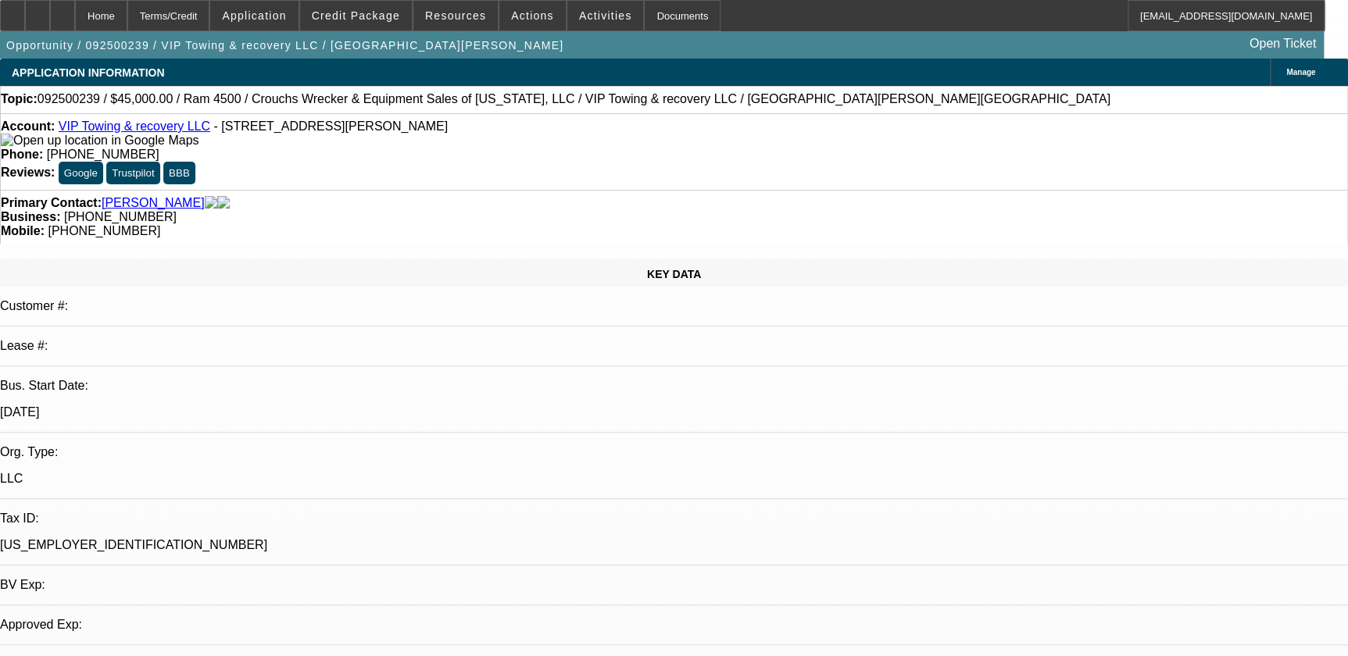
select select "0"
select select "0.1"
select select "4"
